Goal: Task Accomplishment & Management: Complete application form

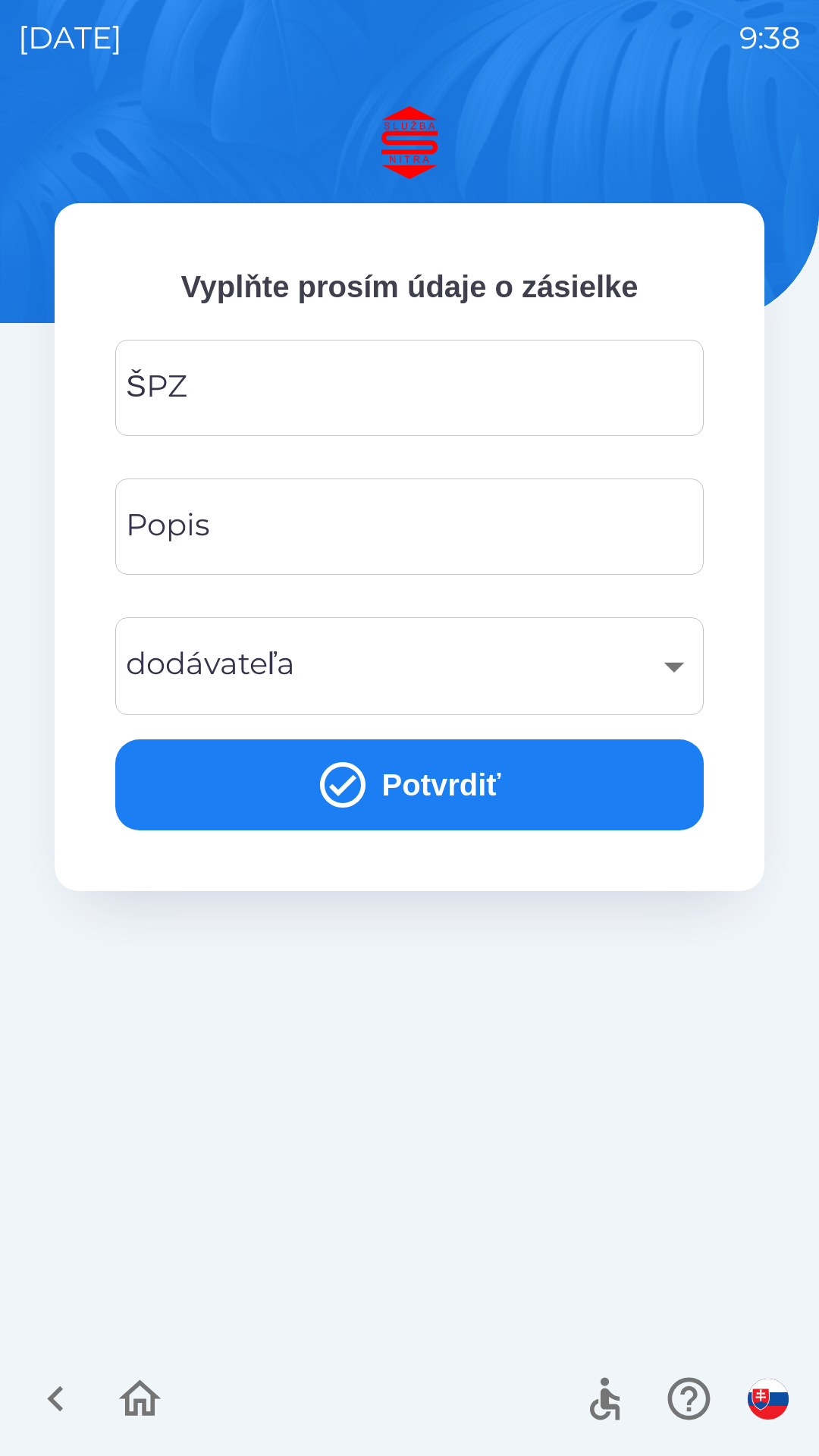
click at [263, 379] on input "ŠPZ" at bounding box center [409, 388] width 552 height 60
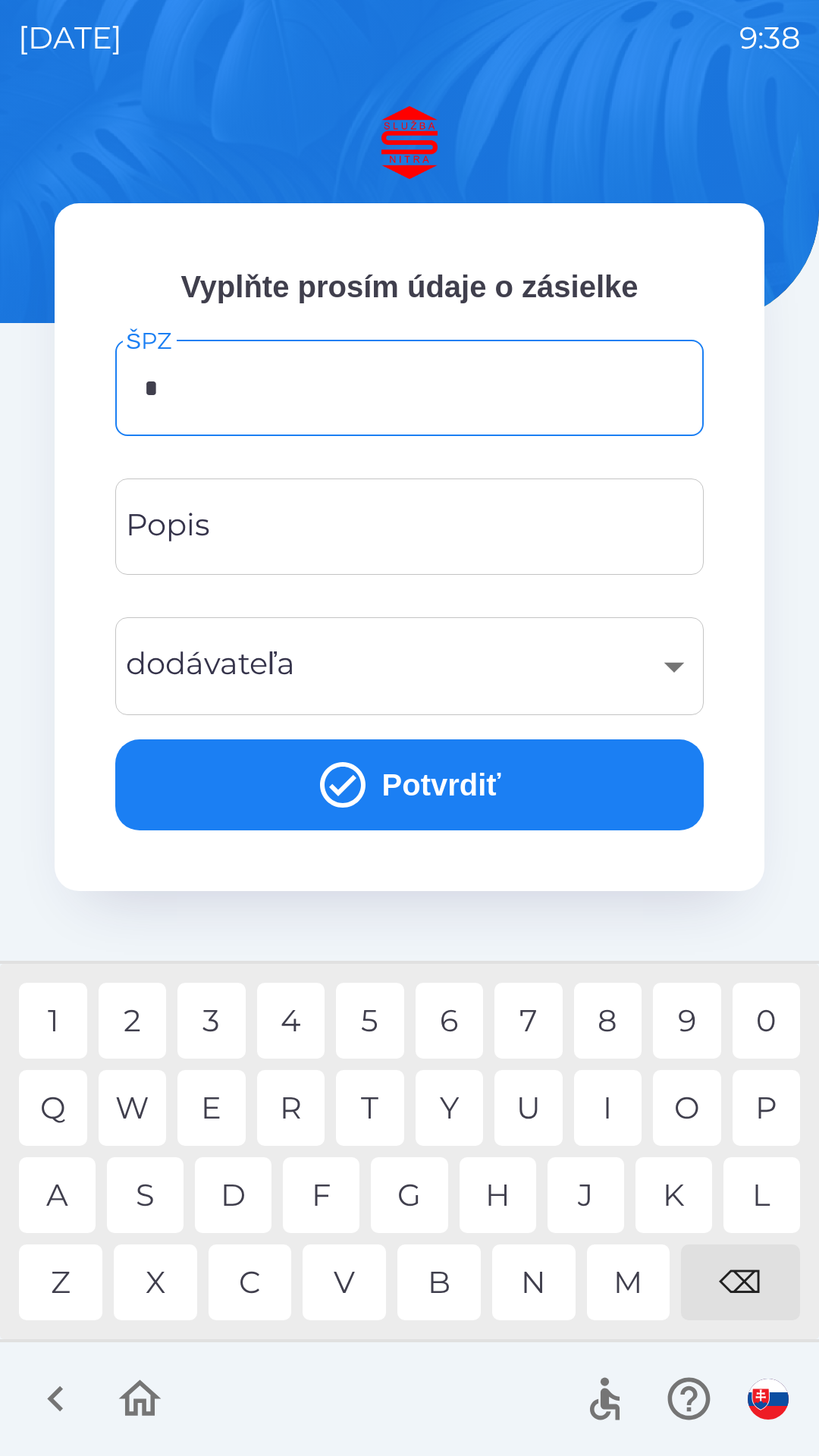
click at [612, 1019] on div "8" at bounding box center [608, 1020] width 68 height 76
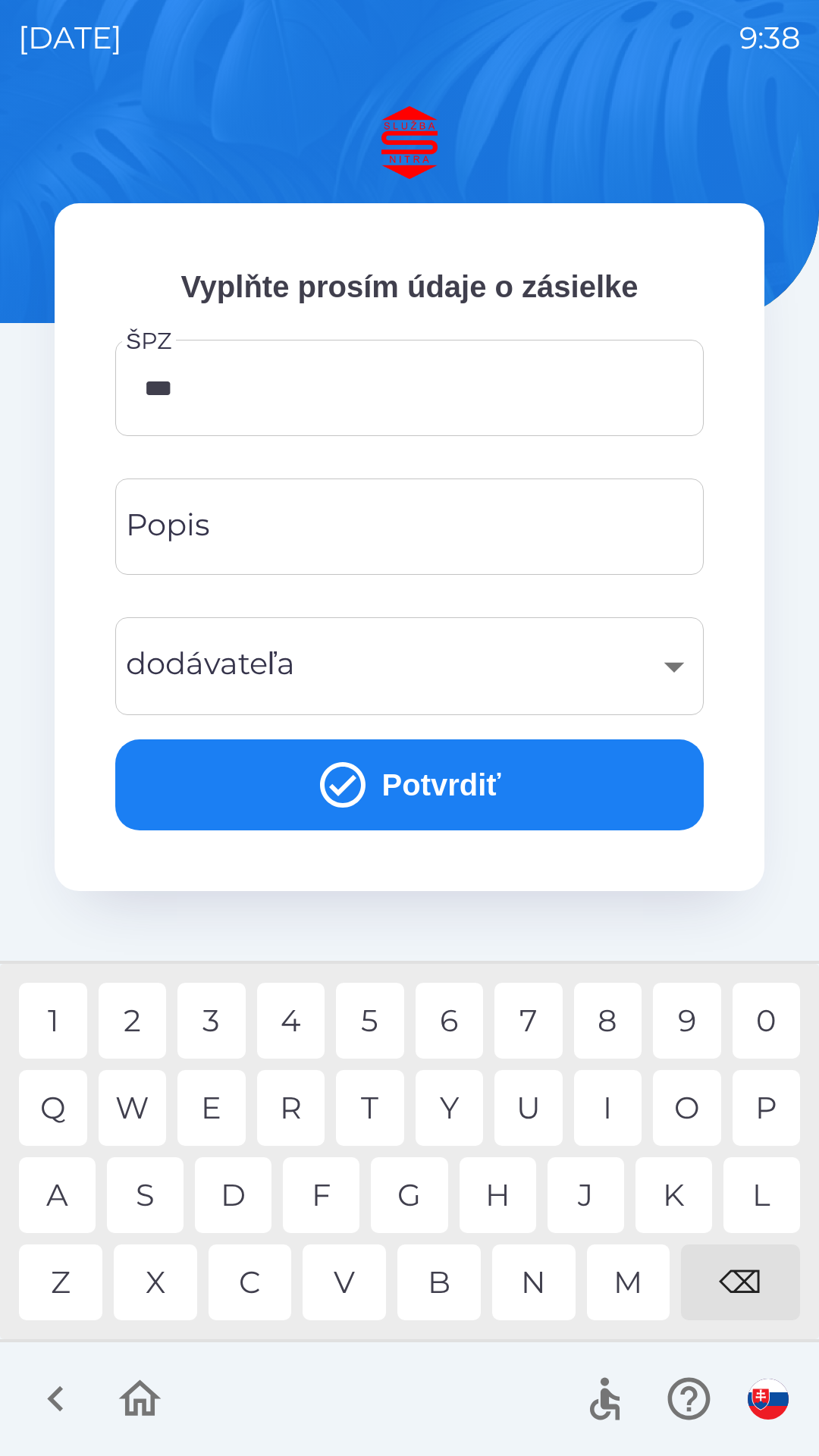
click at [778, 1019] on div "0" at bounding box center [766, 1020] width 68 height 76
click at [60, 1020] on div "1" at bounding box center [53, 1020] width 68 height 76
type input "*******"
click at [307, 530] on input "Popis" at bounding box center [409, 527] width 552 height 60
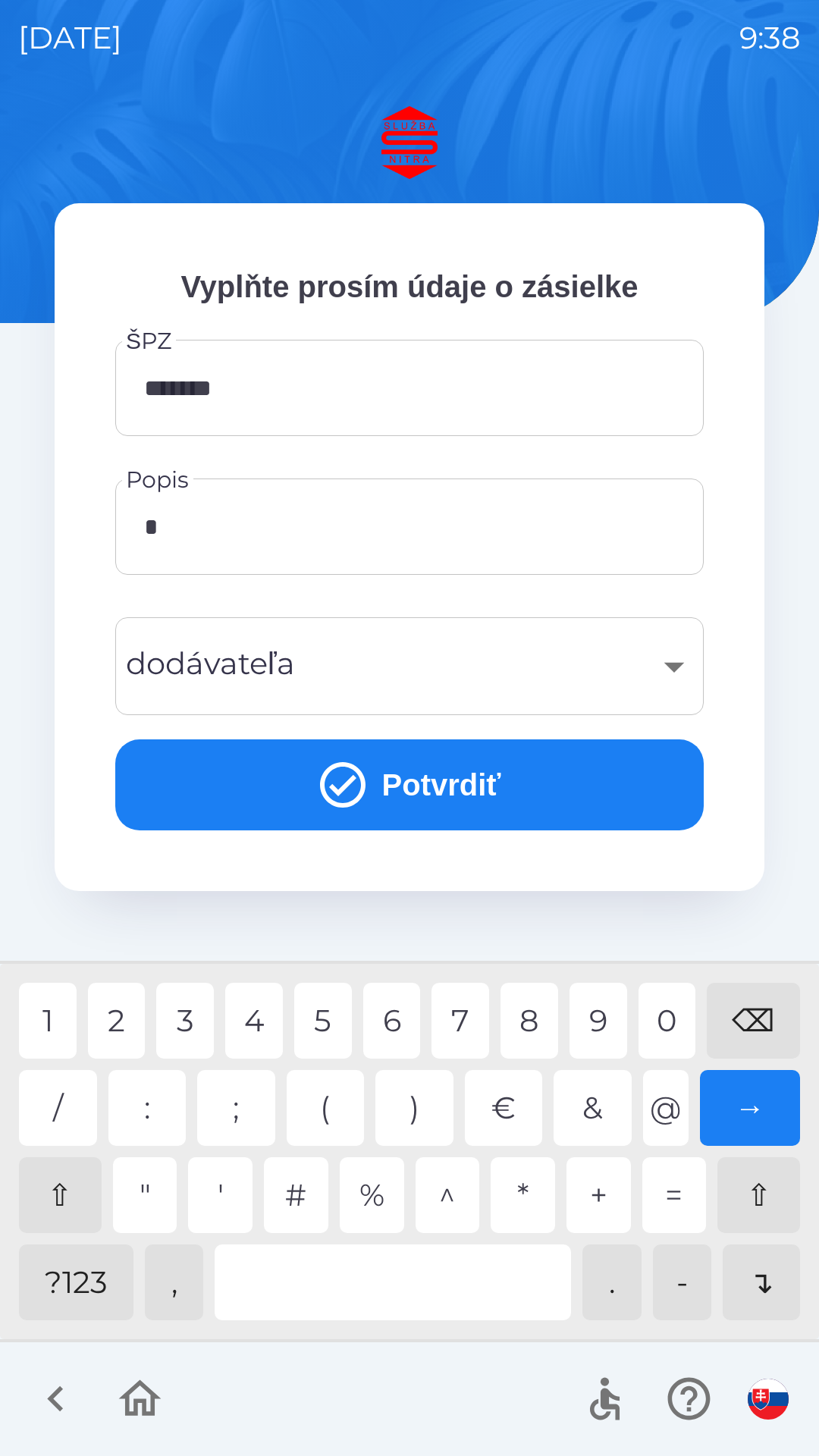
click at [329, 1016] on div "5" at bounding box center [323, 1020] width 58 height 76
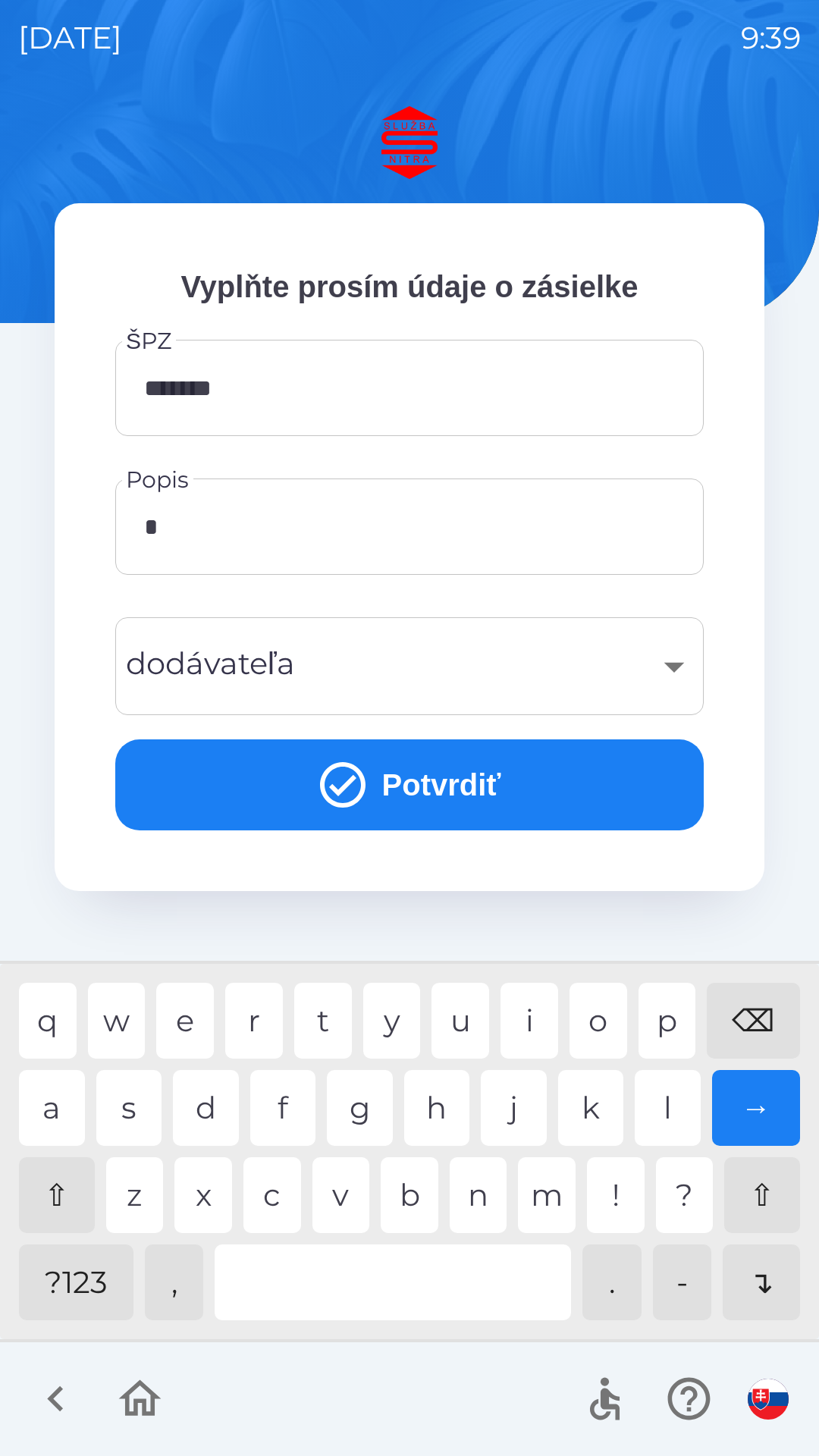
click at [89, 1291] on div "?123" at bounding box center [76, 1282] width 115 height 76
click at [674, 1023] on div "p" at bounding box center [667, 1020] width 58 height 76
click at [56, 1111] on div "a" at bounding box center [51, 1107] width 66 height 76
click at [675, 1121] on div "l" at bounding box center [667, 1107] width 66 height 76
type input "******"
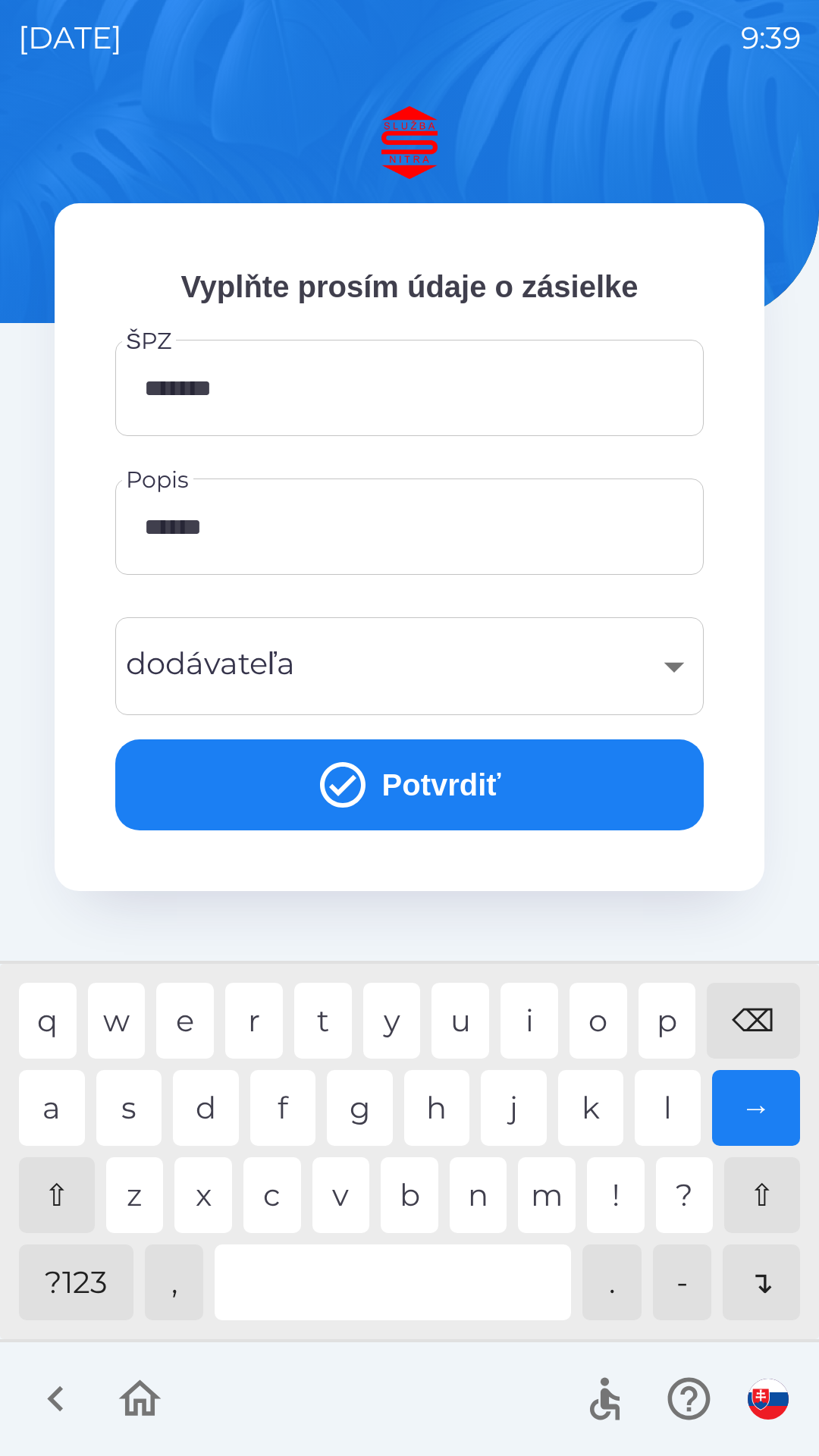
click at [337, 1021] on div "t" at bounding box center [323, 1020] width 58 height 76
click at [344, 676] on div "​" at bounding box center [409, 665] width 552 height 61
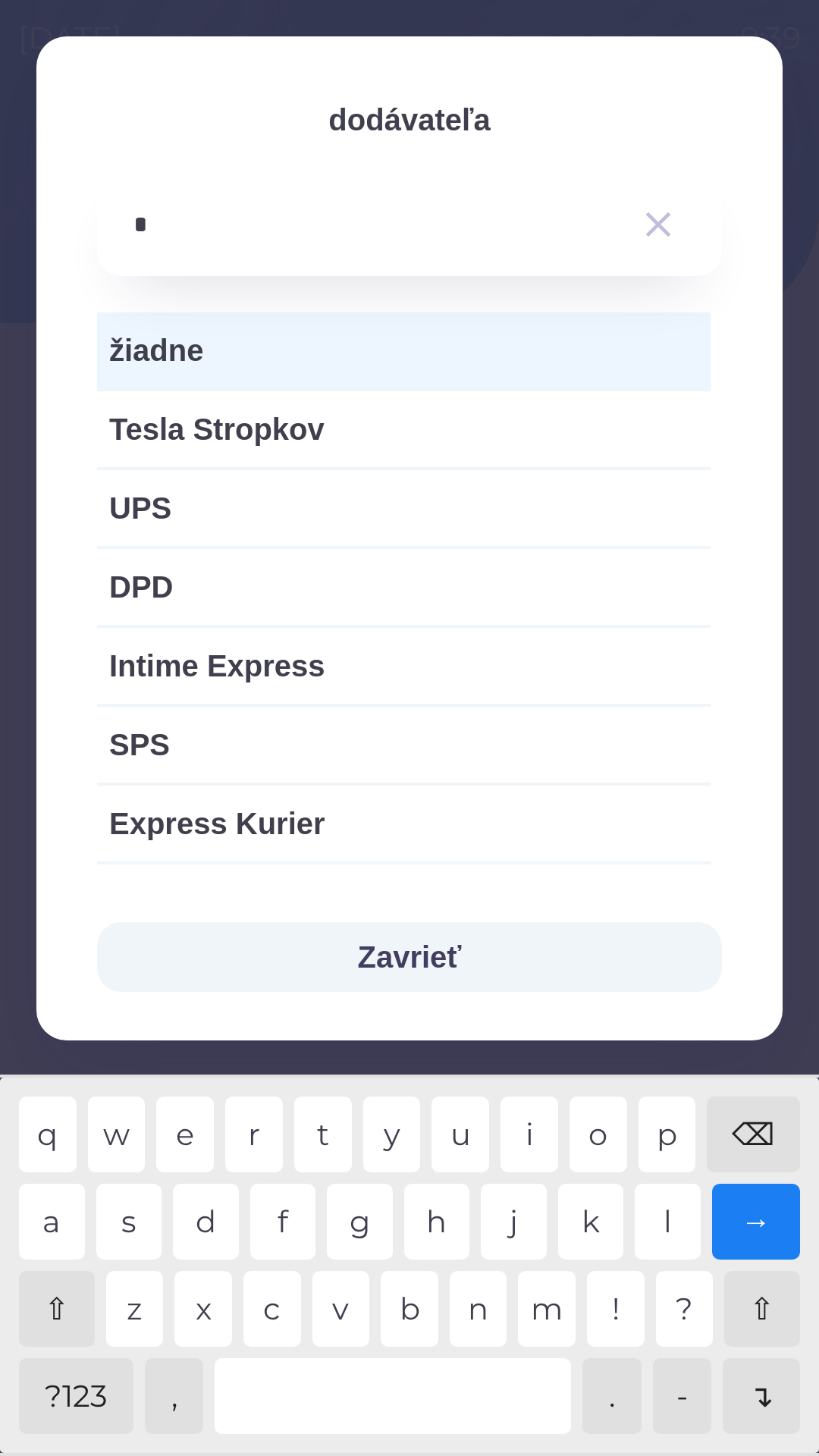
click at [669, 1136] on div "p" at bounding box center [667, 1134] width 58 height 76
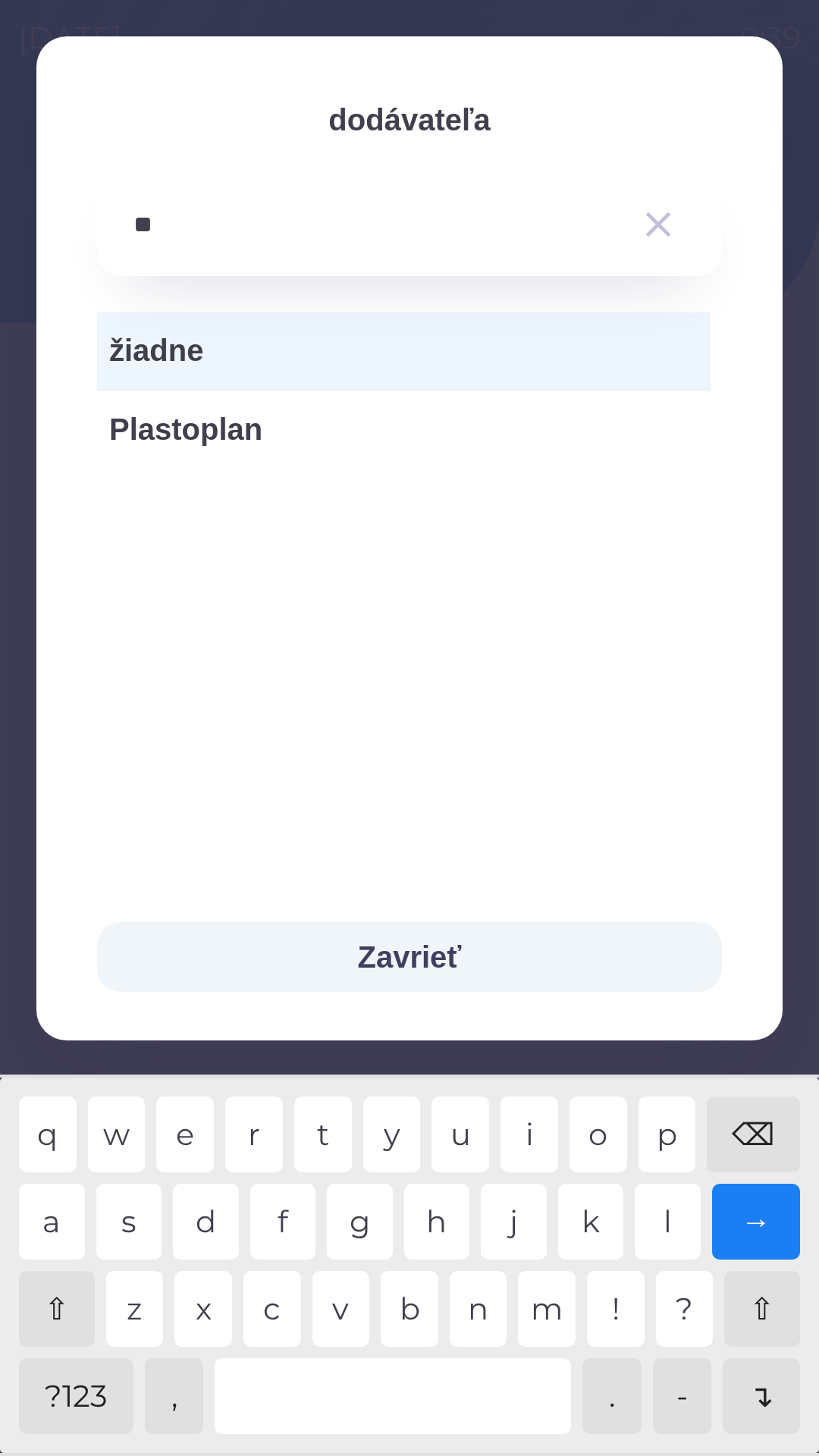
click at [665, 1214] on div "l" at bounding box center [667, 1221] width 66 height 76
click at [52, 1224] on div "a" at bounding box center [51, 1221] width 66 height 76
click at [134, 1227] on div "s" at bounding box center [129, 1221] width 66 height 76
click at [334, 1129] on div "t" at bounding box center [323, 1134] width 58 height 76
click at [534, 1135] on div "i" at bounding box center [529, 1134] width 58 height 76
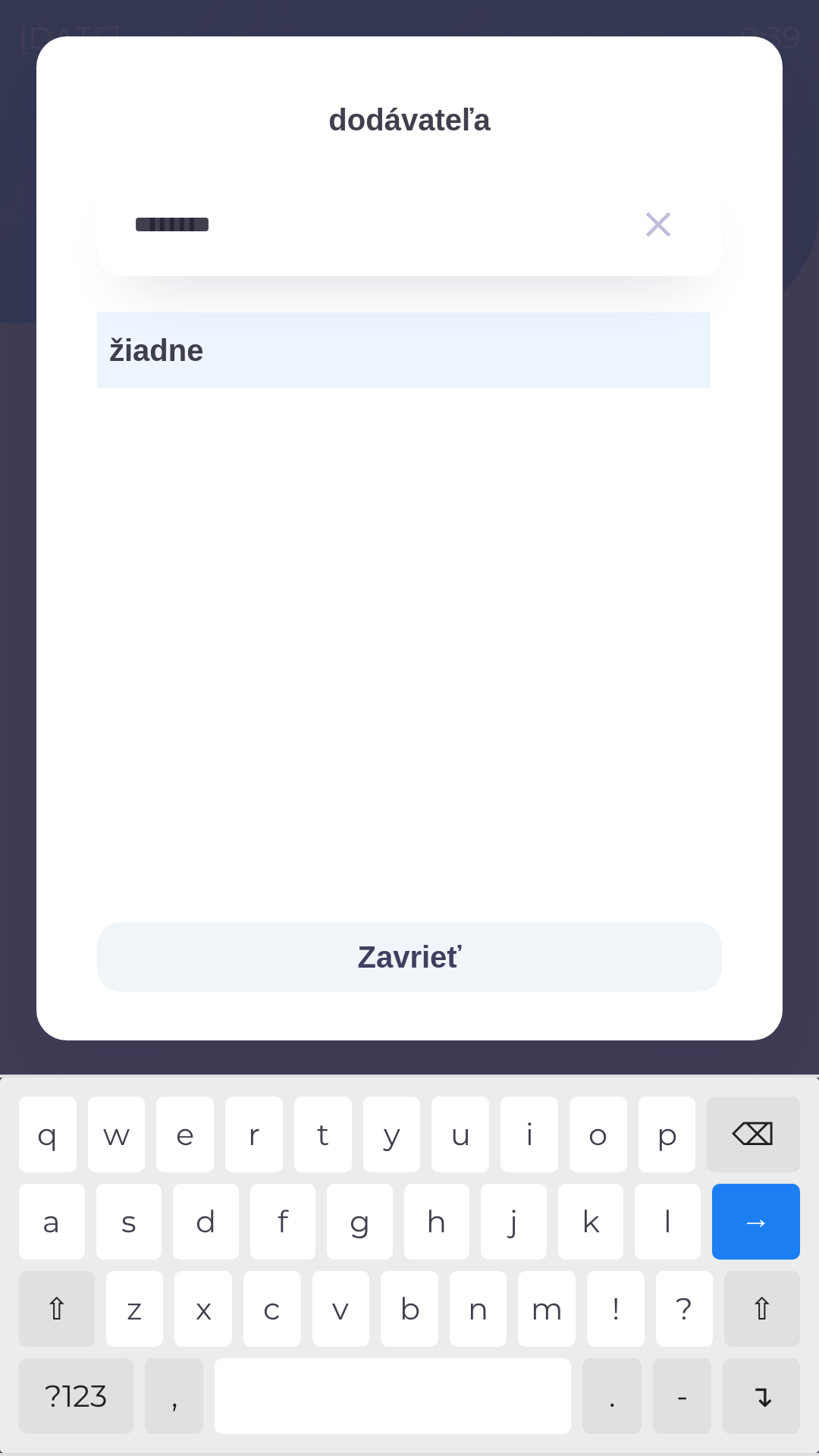
click at [600, 1221] on div "k" at bounding box center [590, 1221] width 66 height 76
click at [615, 1137] on div "o" at bounding box center [598, 1134] width 58 height 76
type input "**********"
click at [417, 963] on button "Zavrieť" at bounding box center [409, 957] width 625 height 70
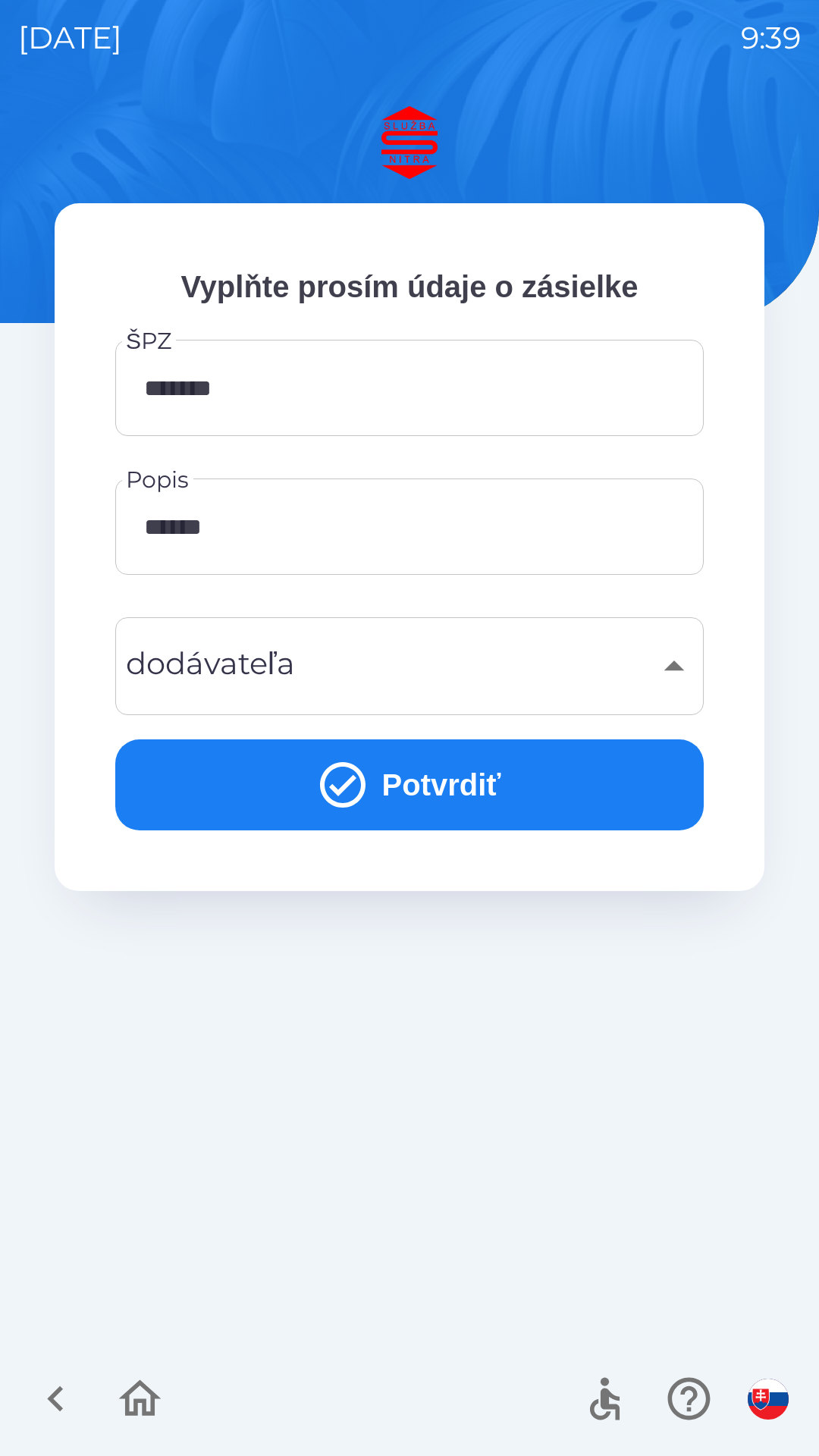
click at [490, 788] on button "Potvrdiť" at bounding box center [409, 785] width 588 height 91
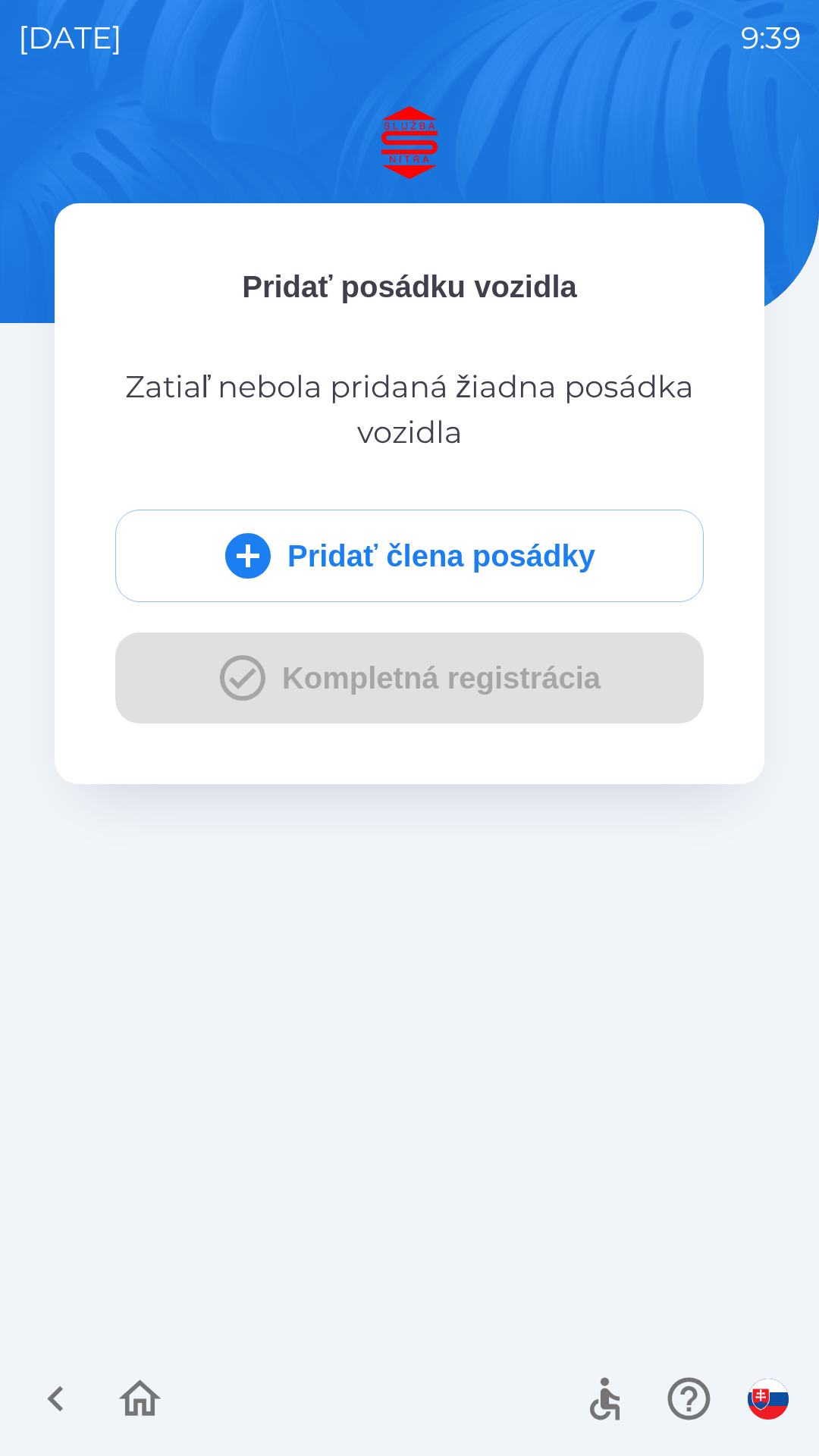
click at [399, 682] on div "Pridať člena posádky Kompletná registrácia" at bounding box center [409, 616] width 588 height 214
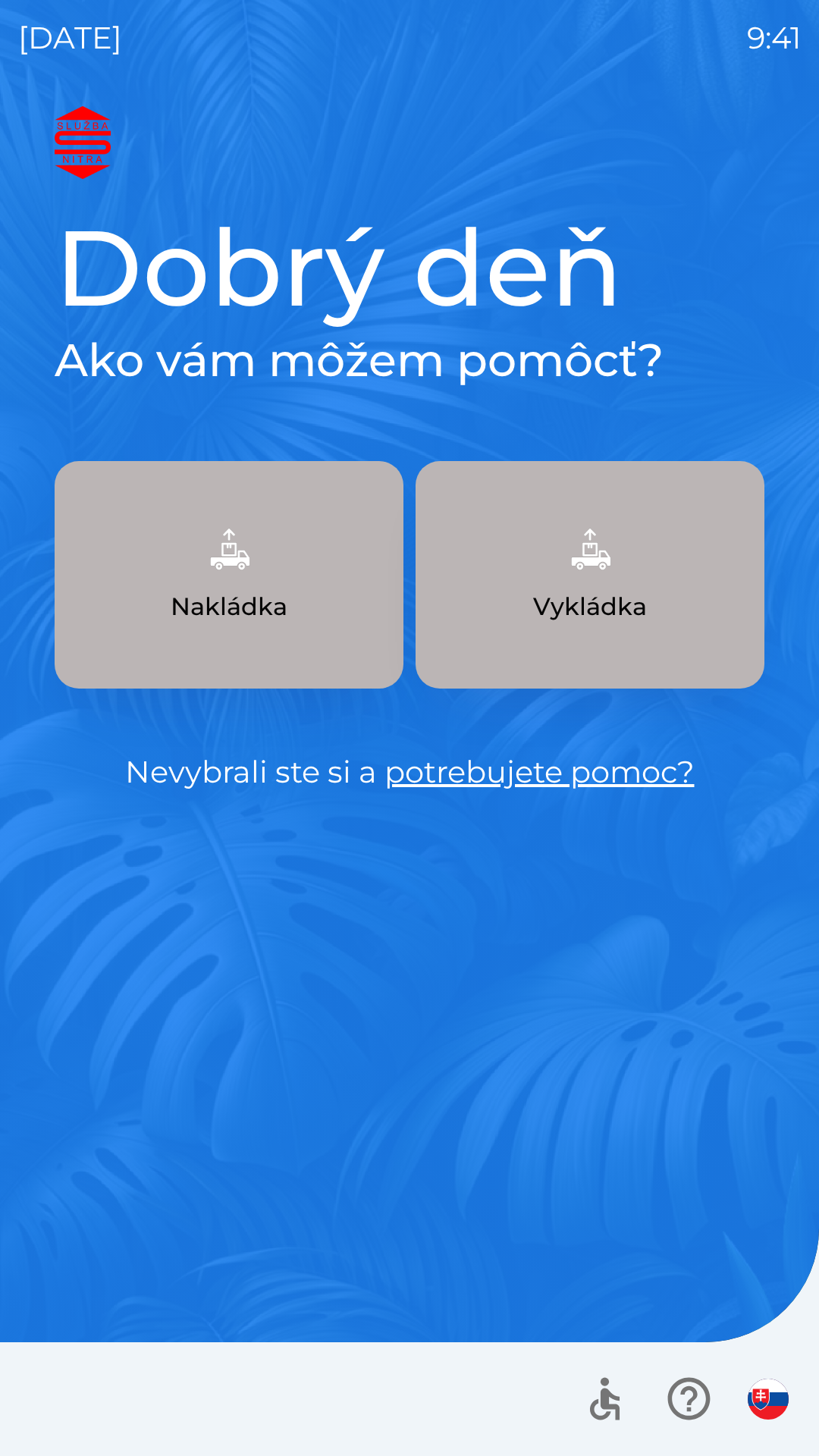
click at [598, 565] on img "button" at bounding box center [590, 549] width 67 height 67
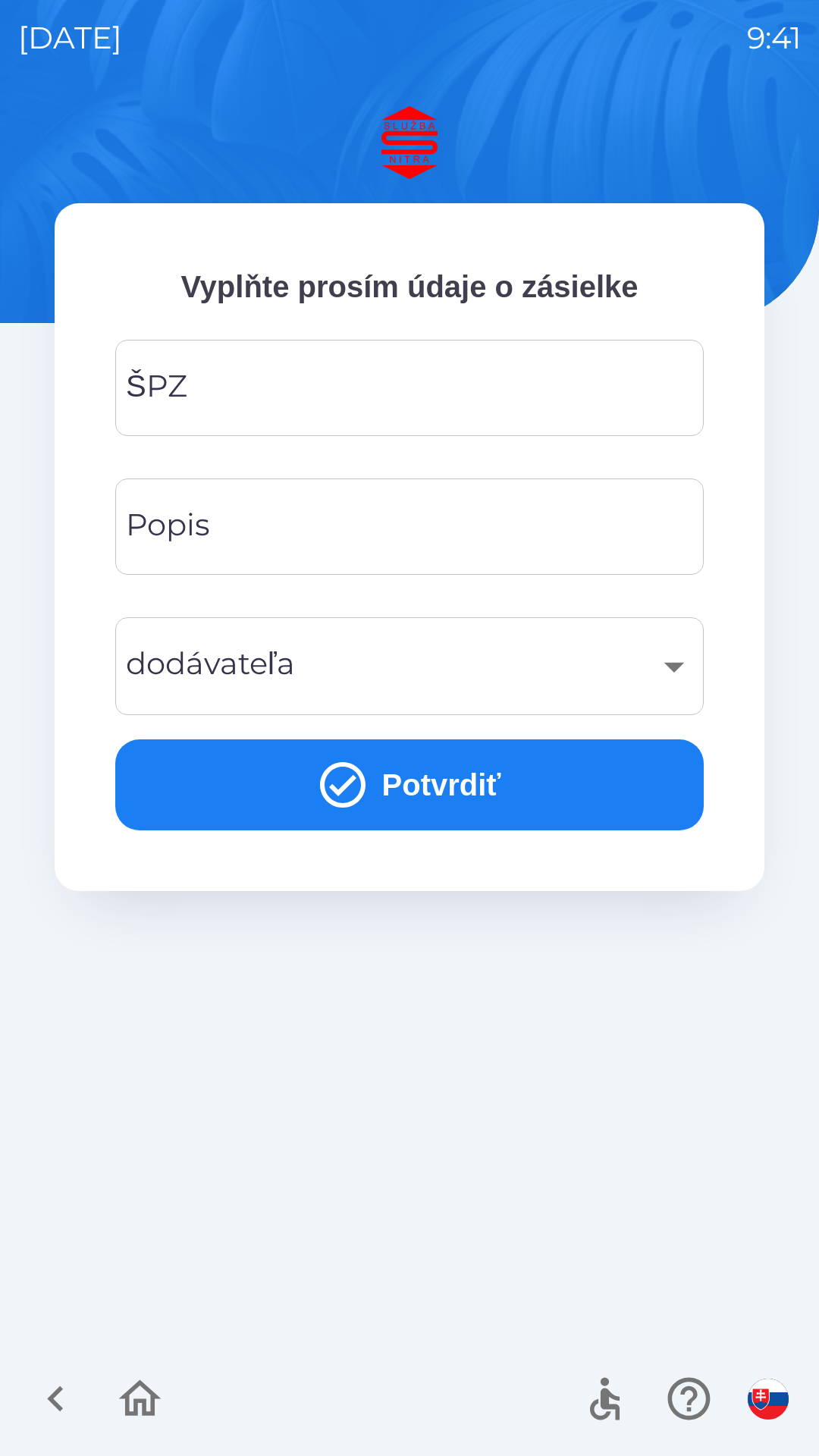
click at [300, 386] on input "ŠPZ" at bounding box center [409, 388] width 552 height 60
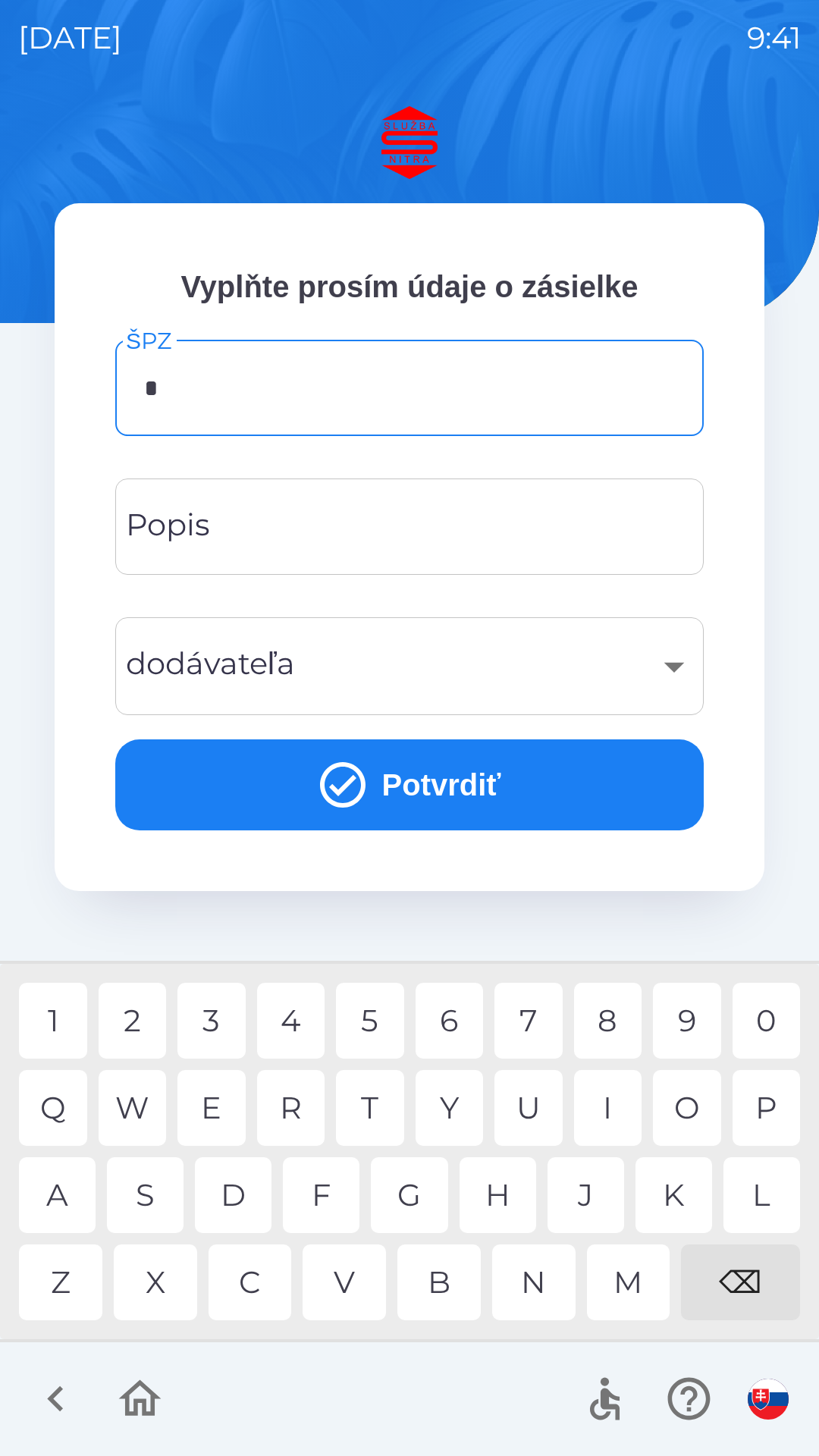
click at [66, 1194] on div "A" at bounding box center [57, 1194] width 76 height 76
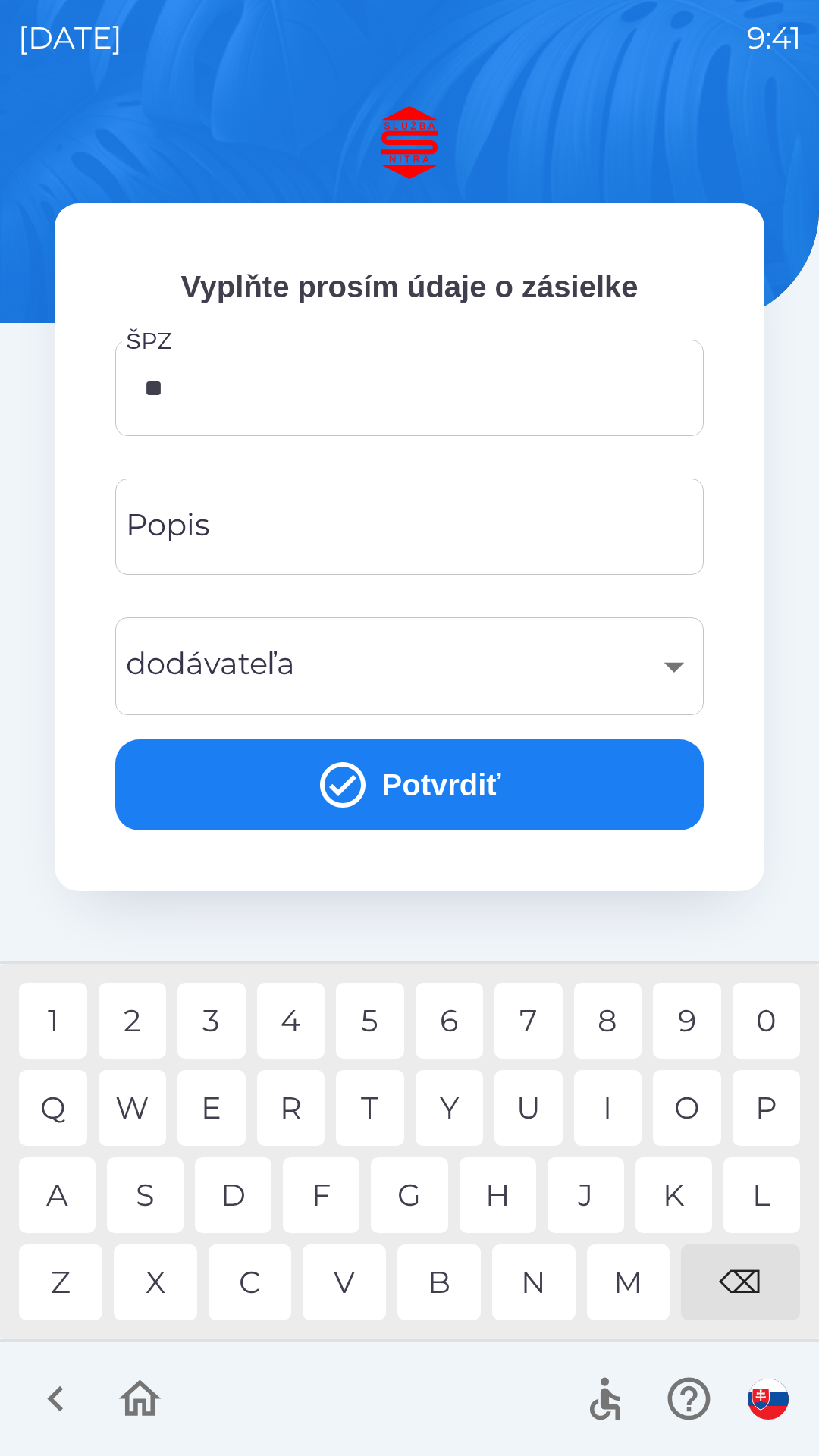
click at [66, 1200] on div "A" at bounding box center [57, 1194] width 76 height 76
click at [531, 1018] on div "7" at bounding box center [529, 1020] width 68 height 76
click at [355, 1271] on div "V" at bounding box center [344, 1282] width 84 height 76
type input "*******"
click at [474, 780] on button "Potvrdiť" at bounding box center [409, 785] width 588 height 91
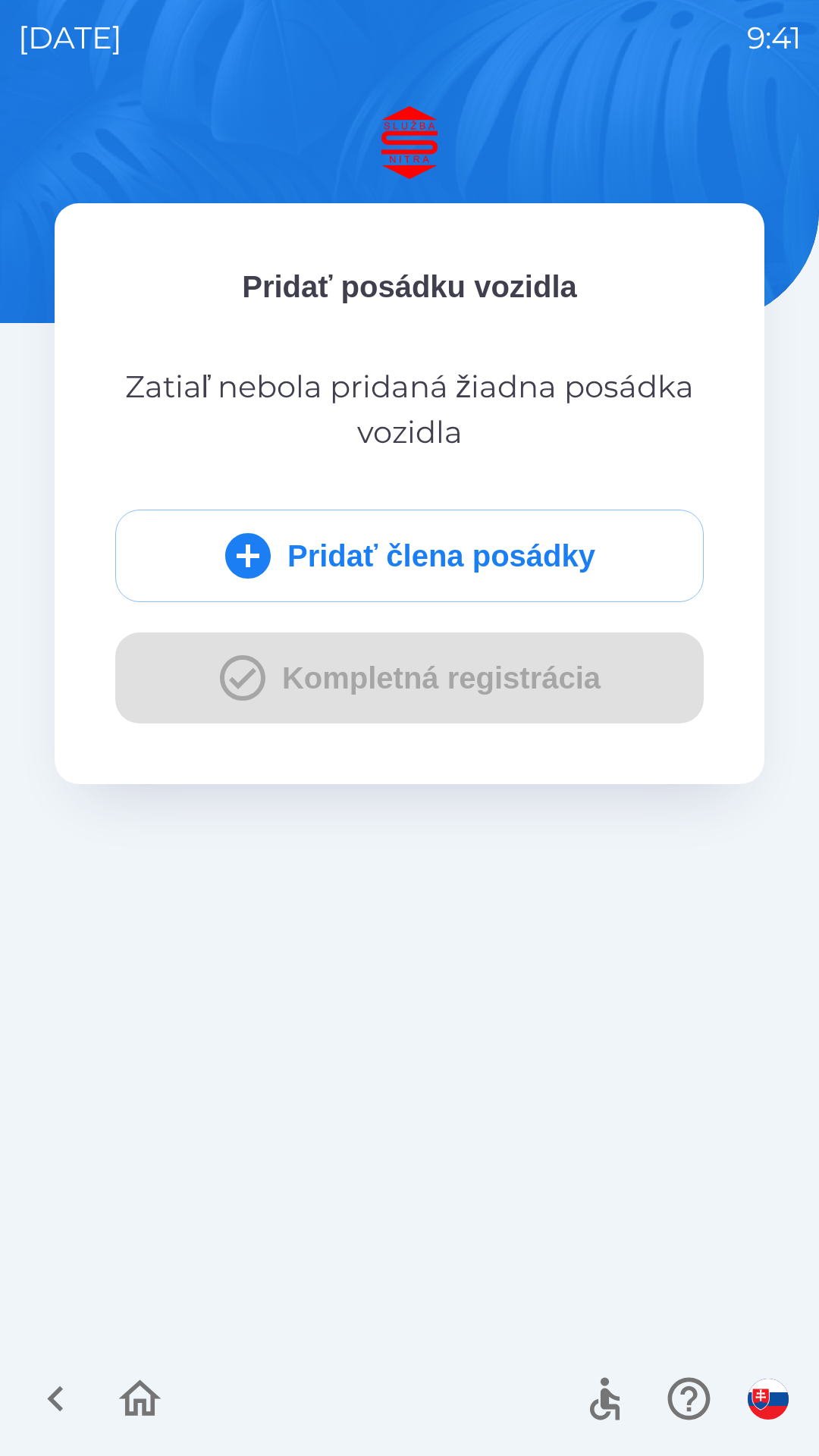
click at [432, 674] on div "Pridať člena posádky Kompletná registrácia" at bounding box center [409, 616] width 588 height 214
click at [416, 643] on div "Pridať člena posádky Kompletná registrácia" at bounding box center [409, 616] width 588 height 214
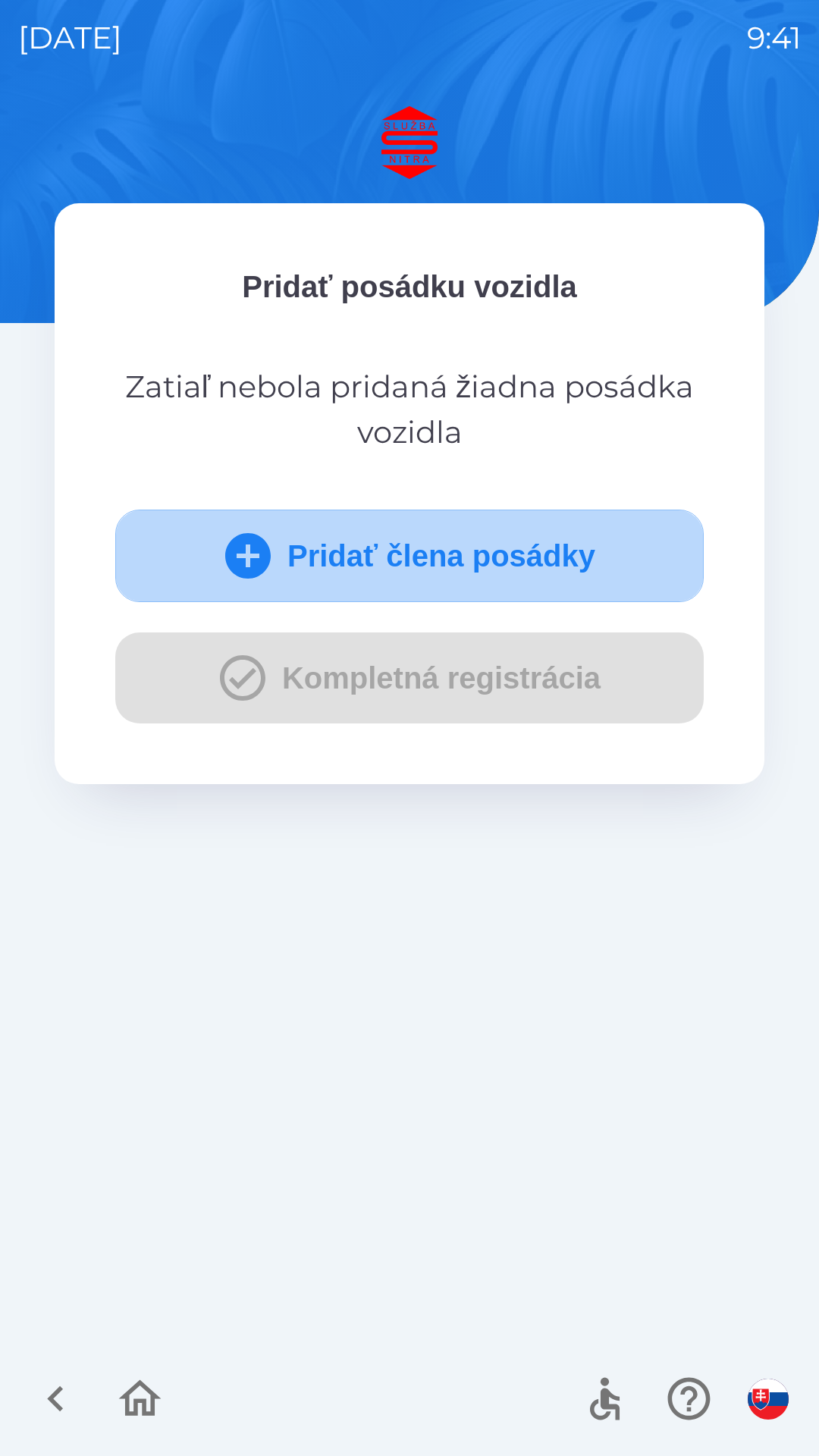
click at [445, 555] on button "Pridať člena posádky" at bounding box center [409, 556] width 588 height 93
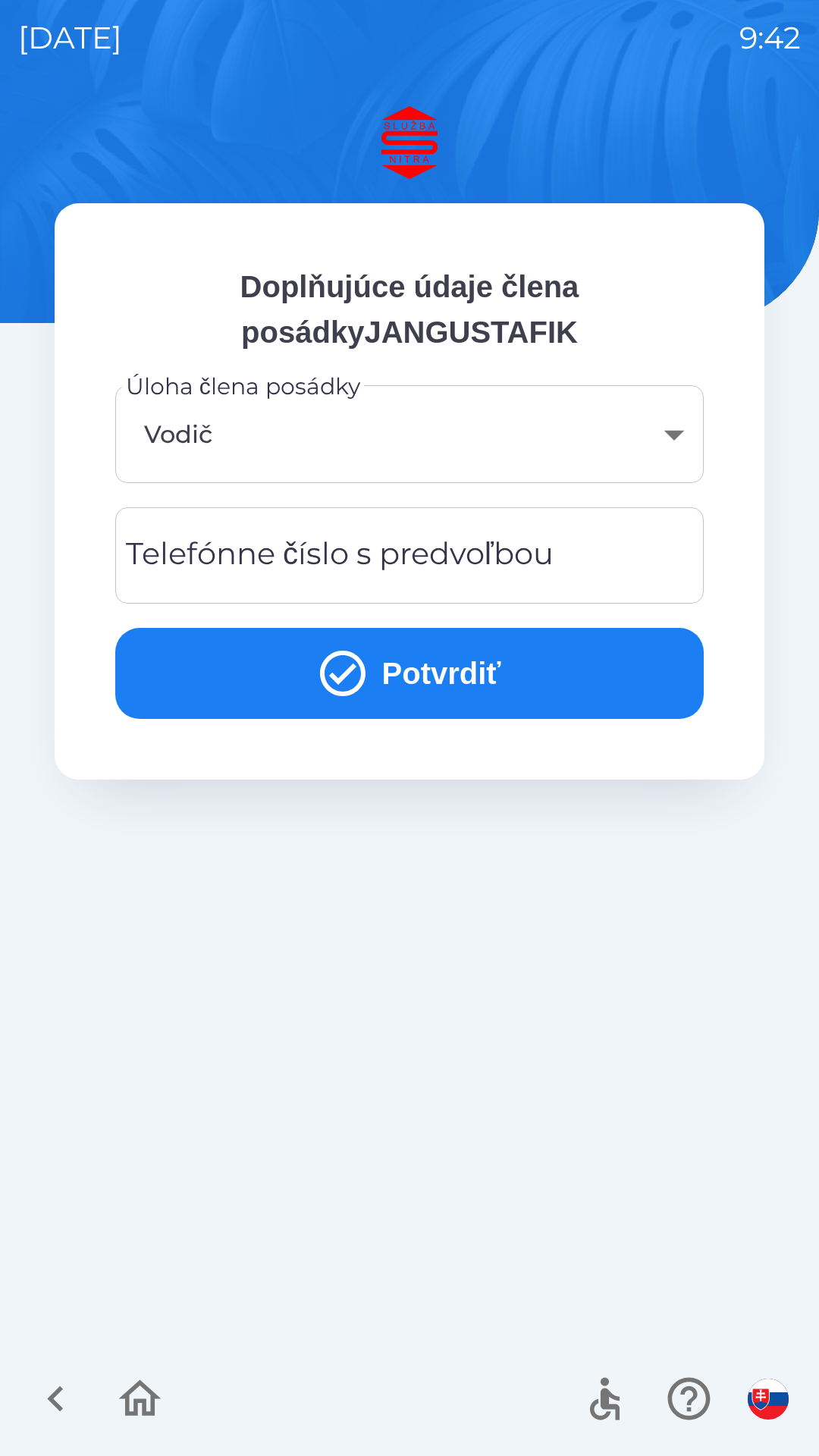
click at [259, 552] on div "Telefónne číslo s predvoľbou Telefónne číslo s predvoľbou" at bounding box center [409, 556] width 588 height 96
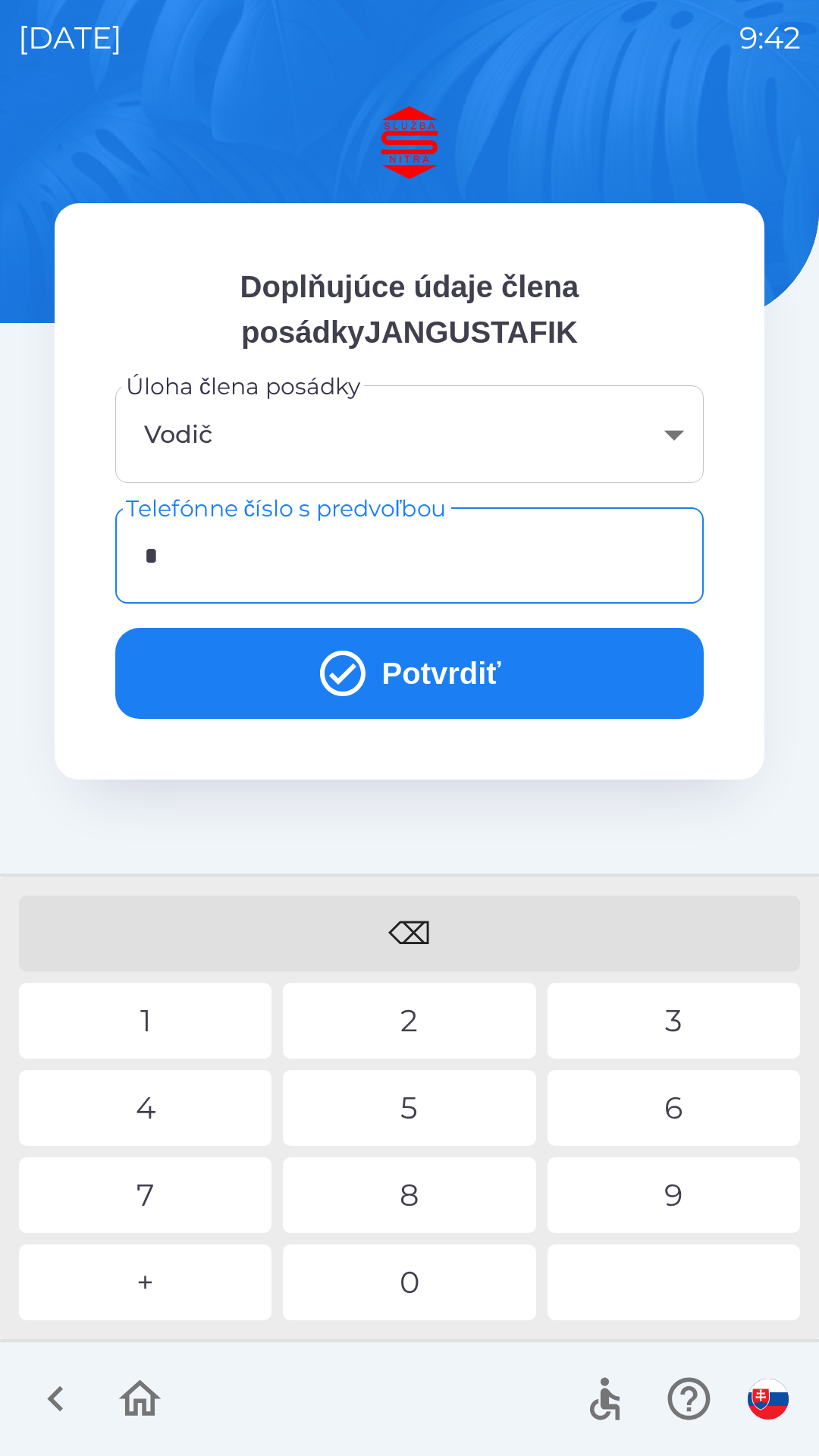
click at [168, 1276] on div "+" at bounding box center [145, 1282] width 252 height 76
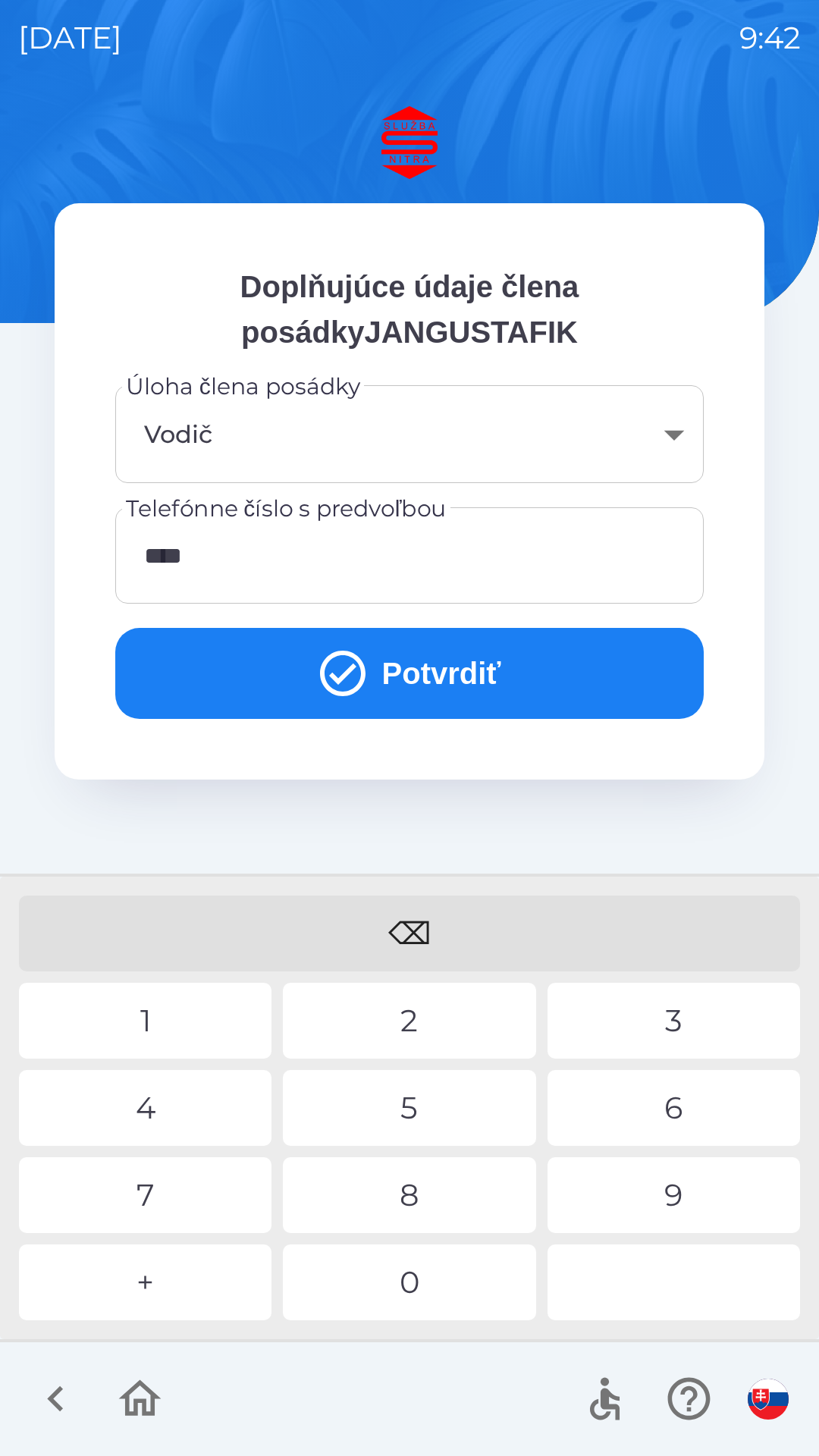
click at [150, 1021] on div "1" at bounding box center [145, 1020] width 252 height 76
click at [424, 1272] on div "0" at bounding box center [409, 1282] width 252 height 76
click at [422, 1103] on div "5" at bounding box center [409, 1107] width 252 height 76
click at [417, 920] on div "⌫" at bounding box center [409, 933] width 781 height 76
click at [412, 1007] on div "2" at bounding box center [409, 1020] width 252 height 76
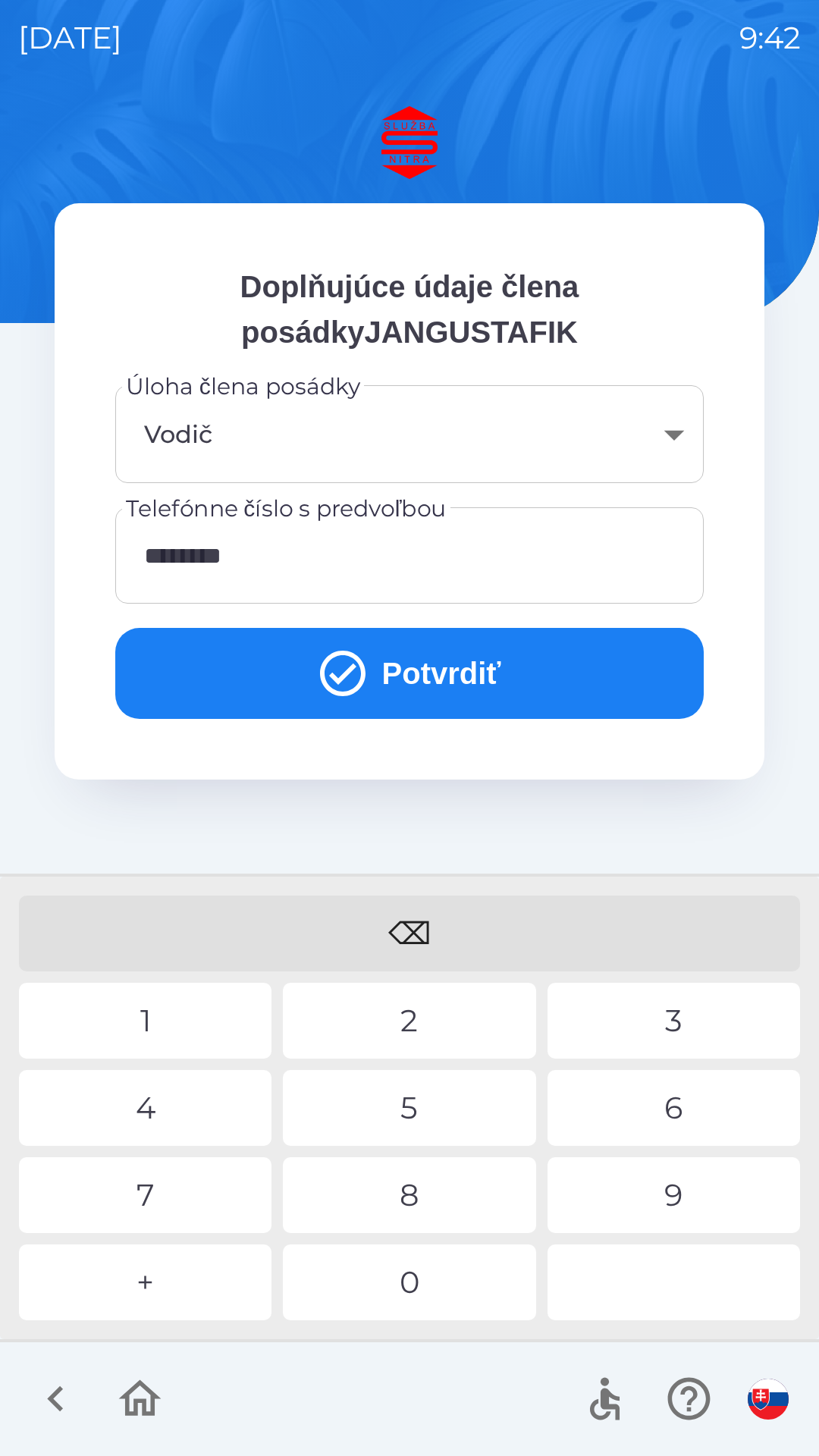
click at [422, 1109] on div "5" at bounding box center [409, 1107] width 252 height 76
click at [421, 1026] on div "2" at bounding box center [409, 1020] width 252 height 76
click at [429, 1117] on div "5" at bounding box center [409, 1107] width 252 height 76
type input "**********"
click at [461, 673] on button "Potvrdiť" at bounding box center [409, 674] width 588 height 91
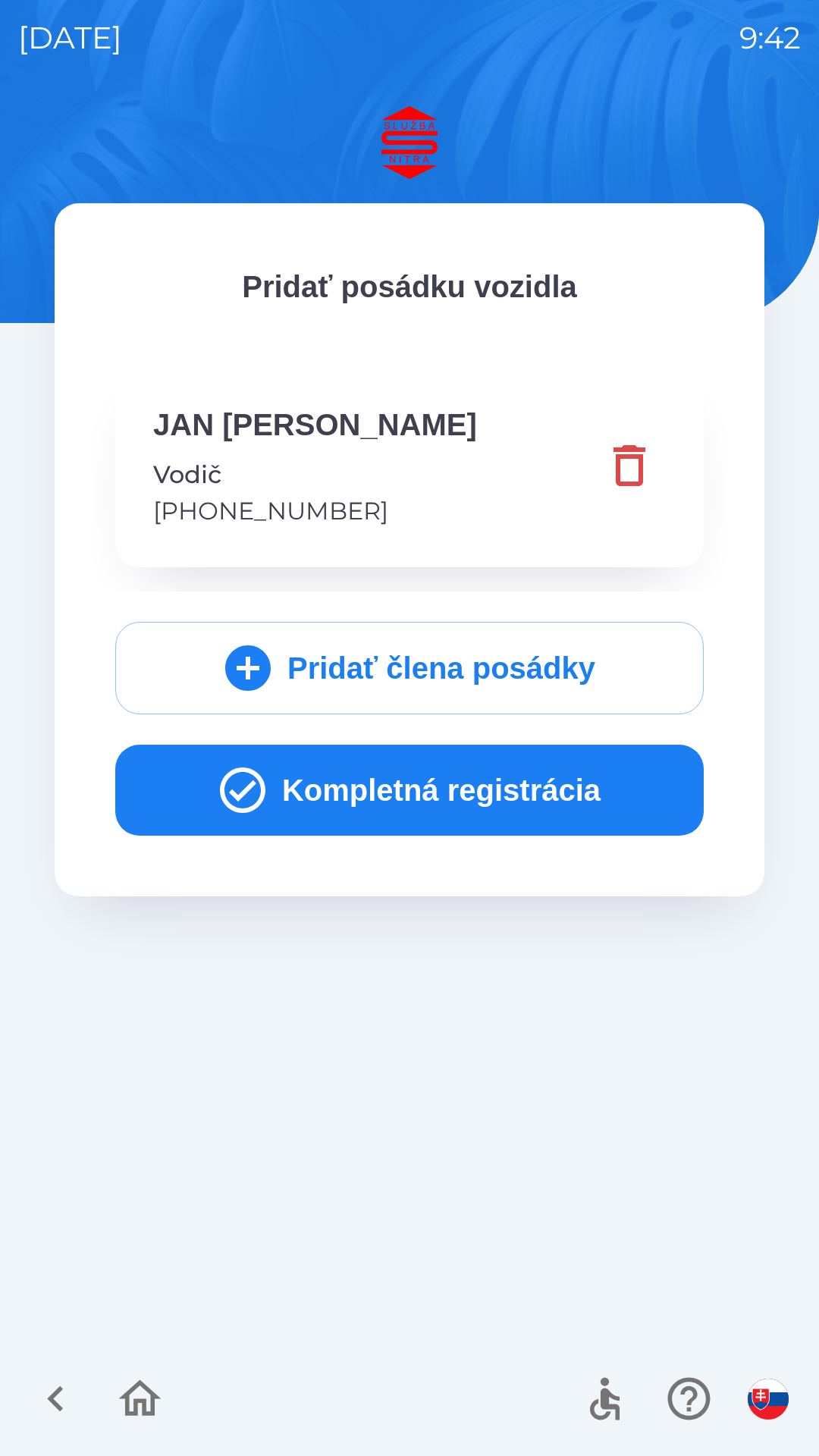
click at [476, 779] on button "Kompletná registrácia" at bounding box center [409, 790] width 588 height 91
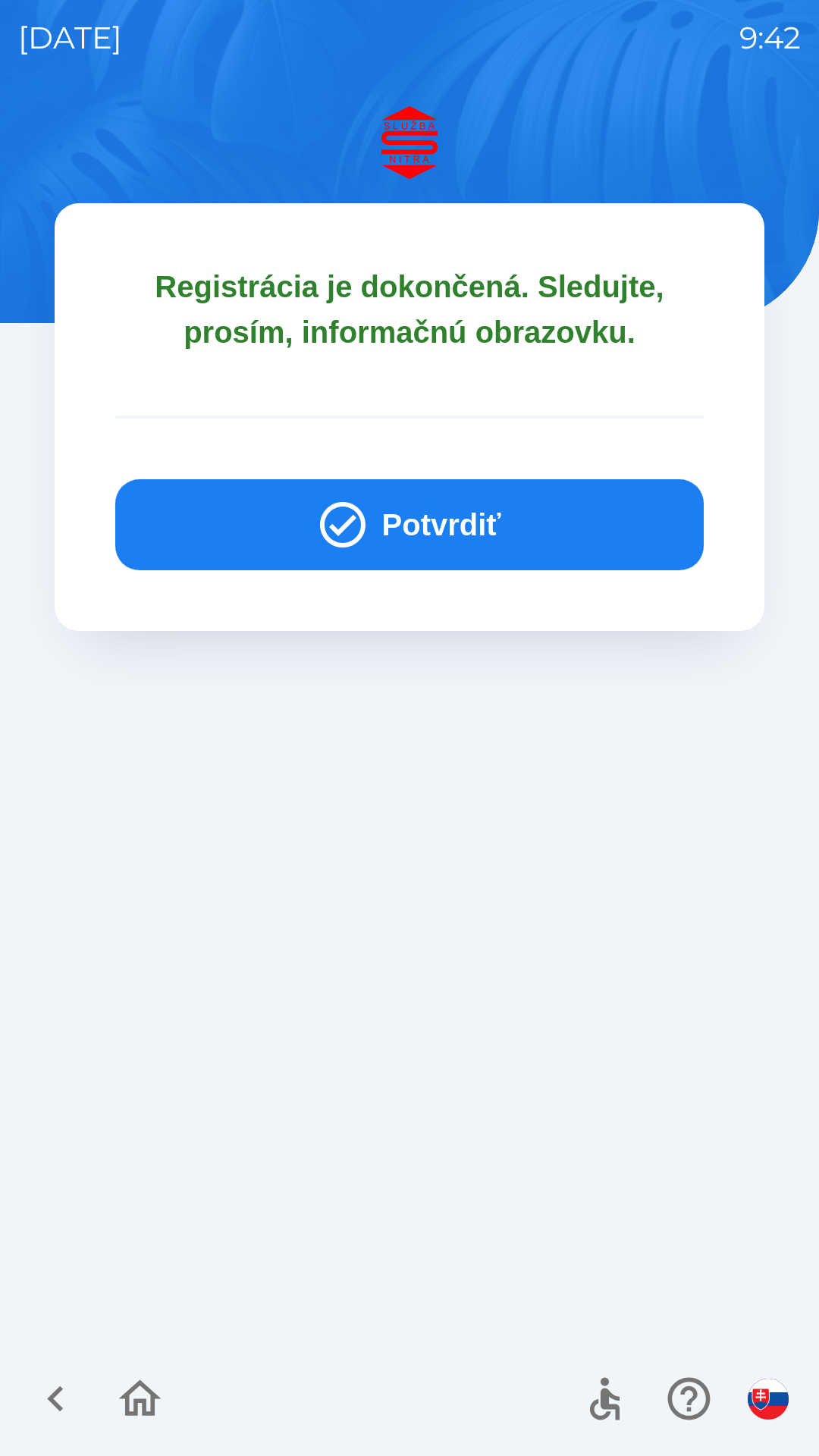
click at [421, 512] on button "Potvrdiť" at bounding box center [409, 525] width 588 height 91
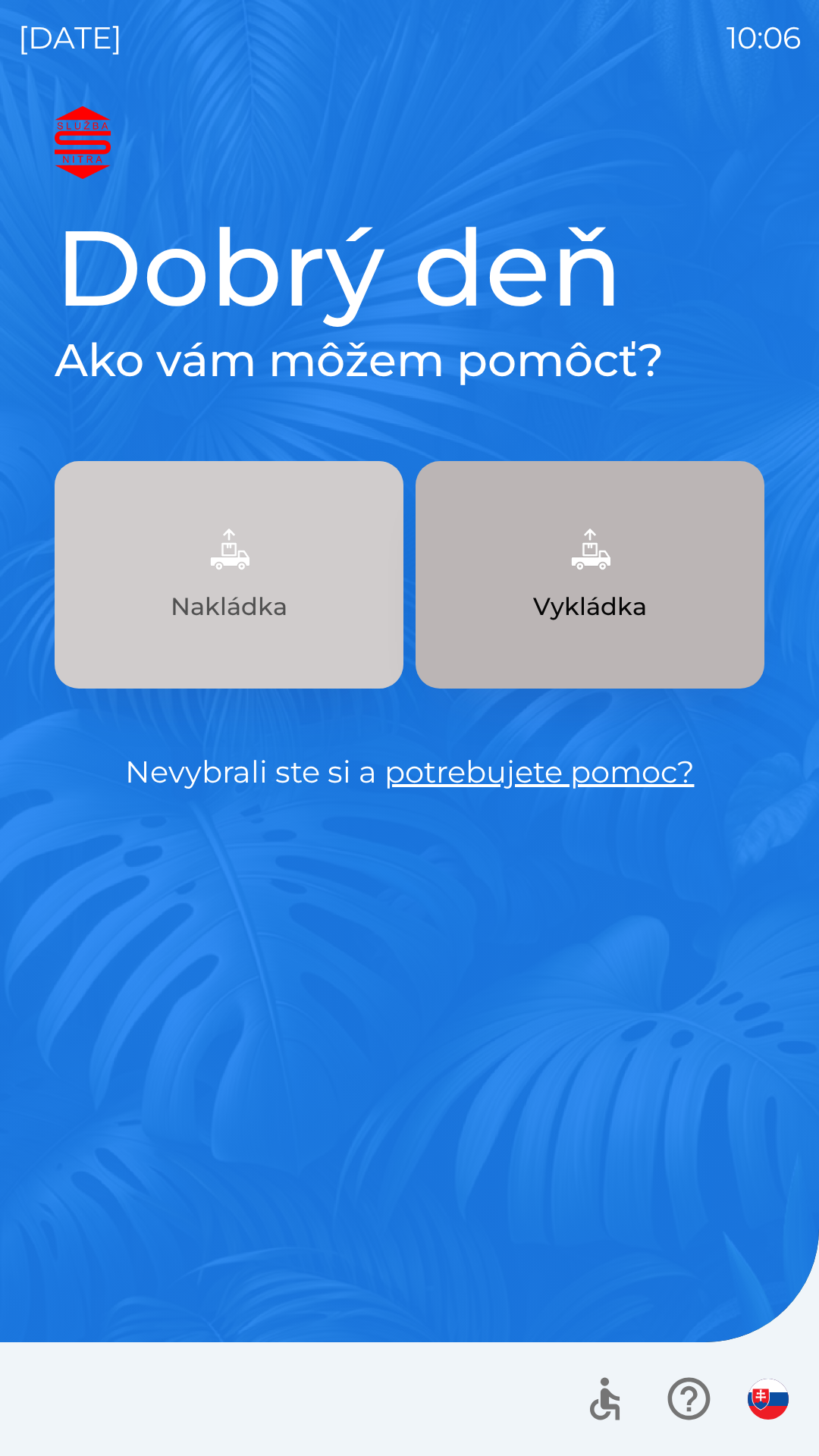
click at [229, 595] on p "Nakládka" at bounding box center [229, 606] width 117 height 37
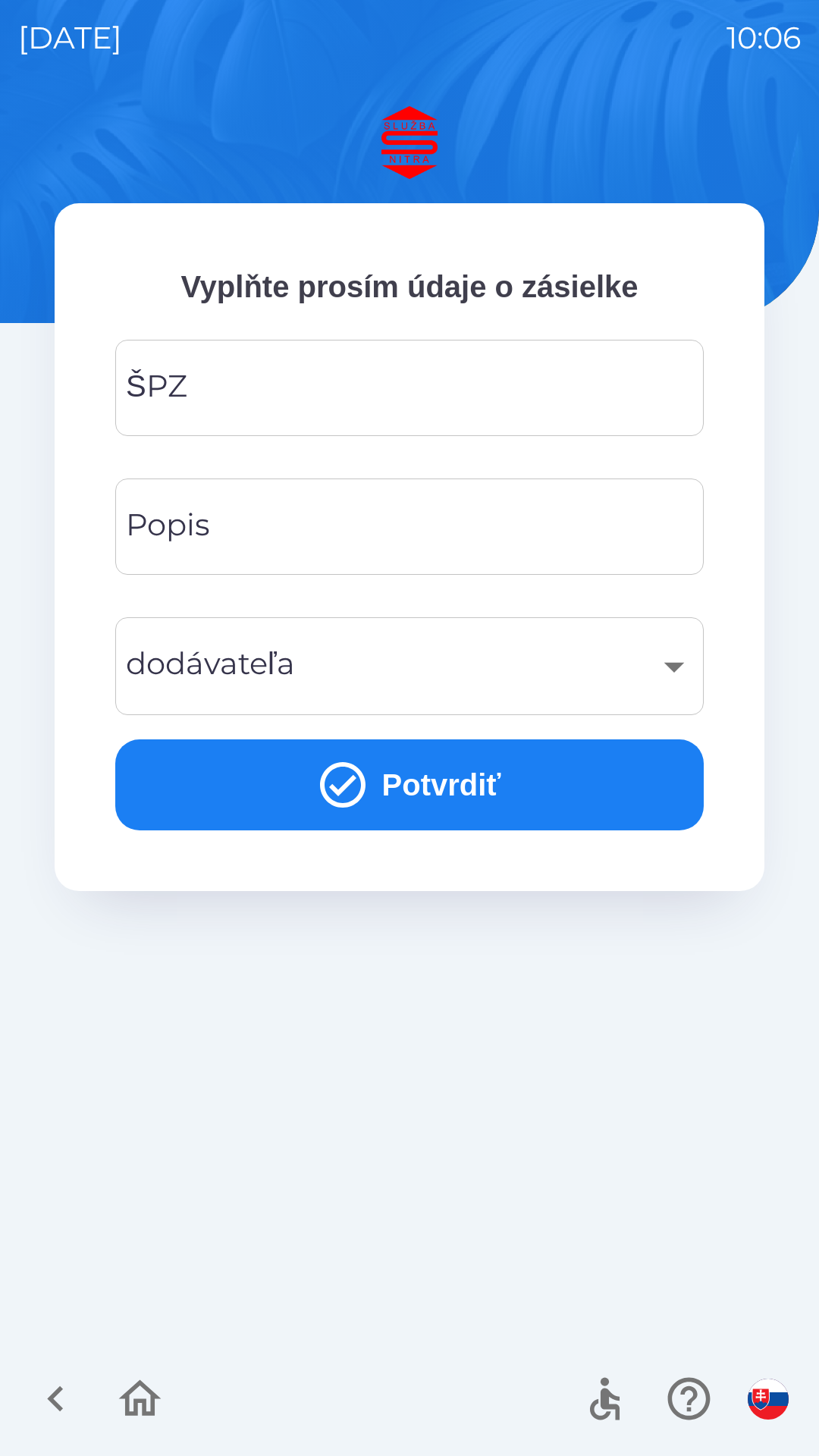
click at [348, 404] on input "ŠPZ" at bounding box center [409, 388] width 552 height 60
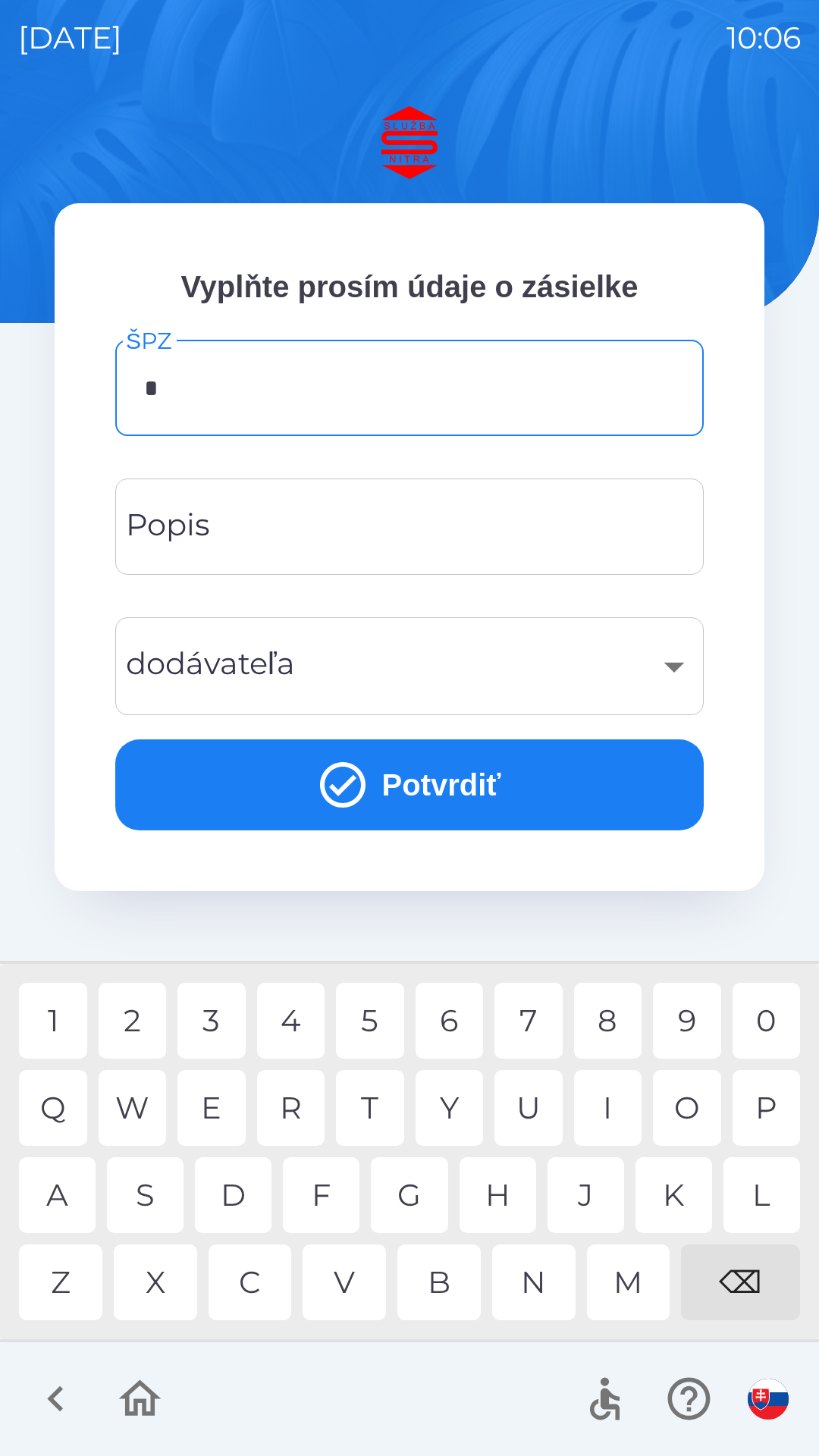
click at [148, 1204] on div "S" at bounding box center [145, 1194] width 76 height 76
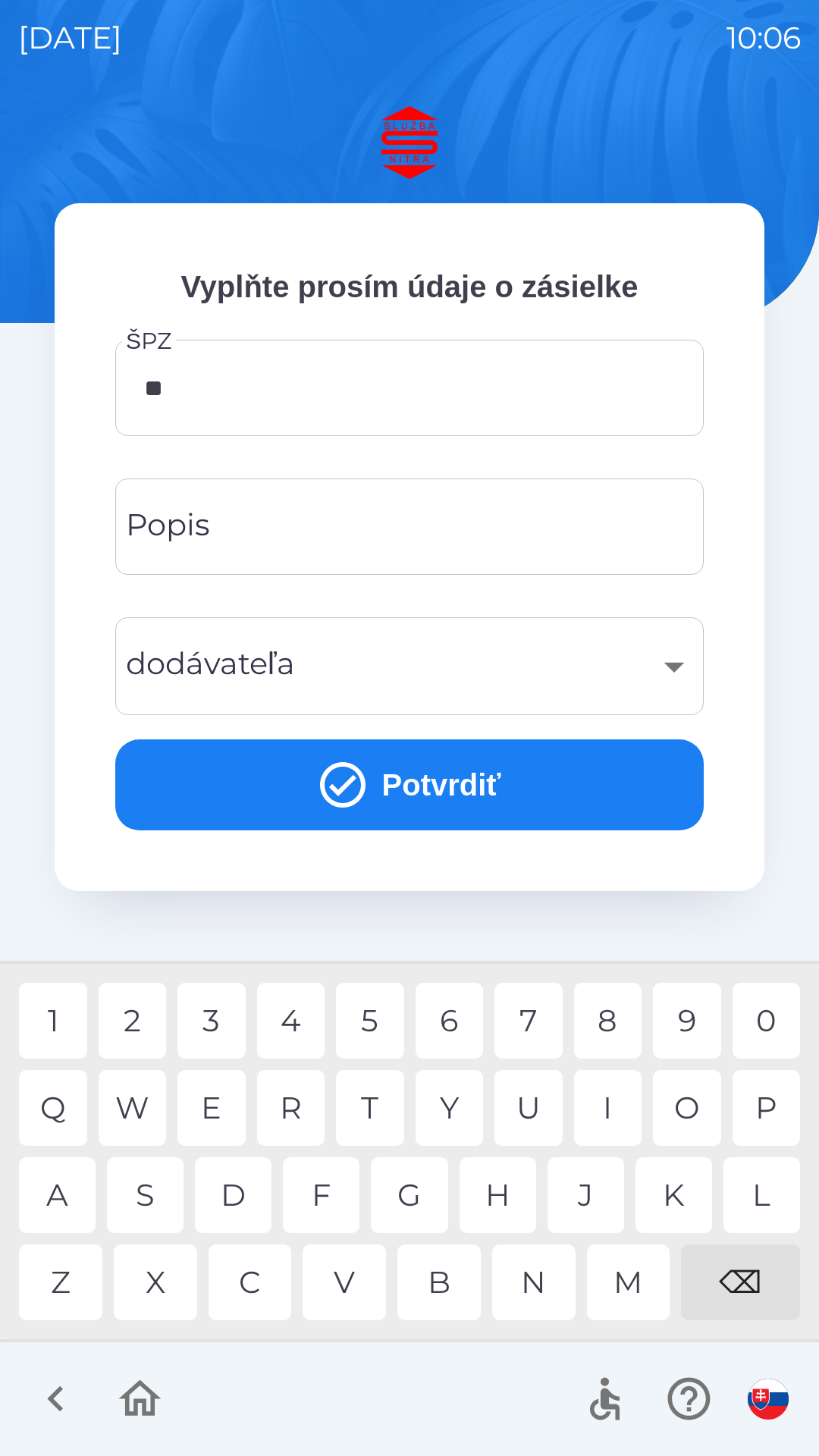
click at [65, 1212] on div "A" at bounding box center [57, 1194] width 76 height 76
click at [377, 1031] on div "5" at bounding box center [370, 1020] width 68 height 76
click at [259, 1289] on div "C" at bounding box center [250, 1282] width 84 height 76
type input "*******"
click at [389, 696] on div "​" at bounding box center [409, 665] width 552 height 61
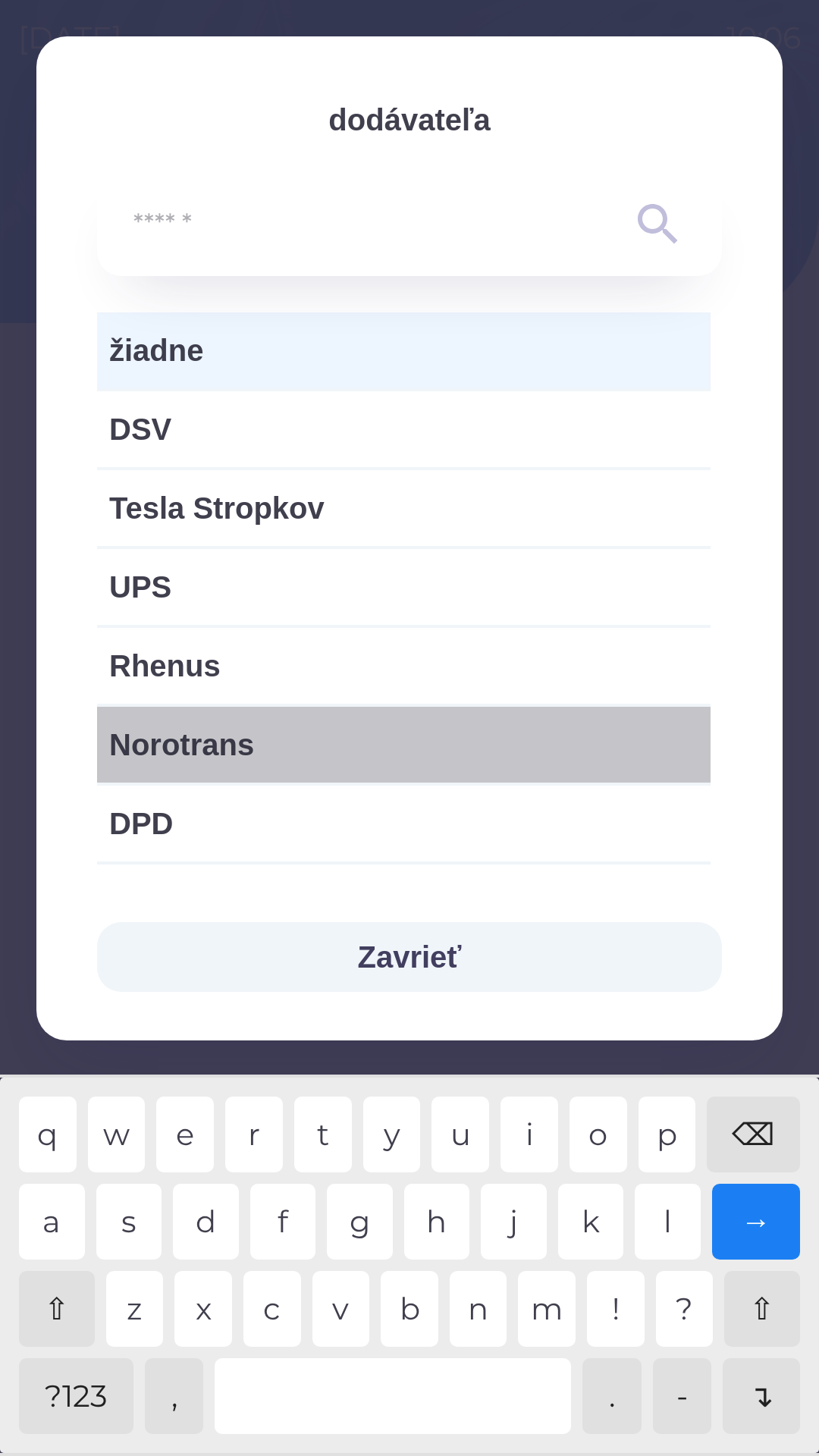
click at [375, 749] on span "Norotrans" at bounding box center [403, 744] width 589 height 46
type input "***"
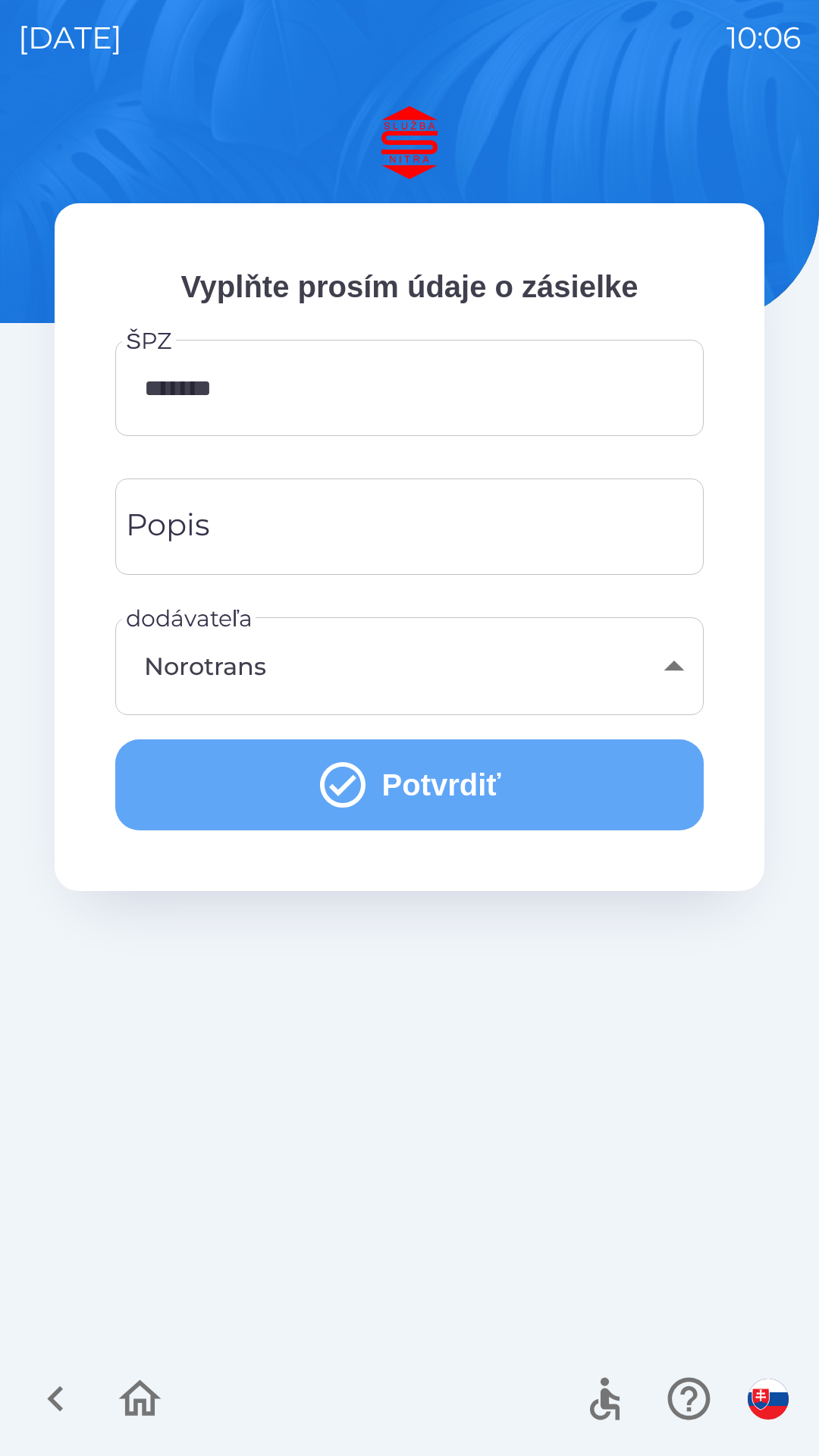
click at [344, 791] on icon "submit" at bounding box center [342, 784] width 54 height 54
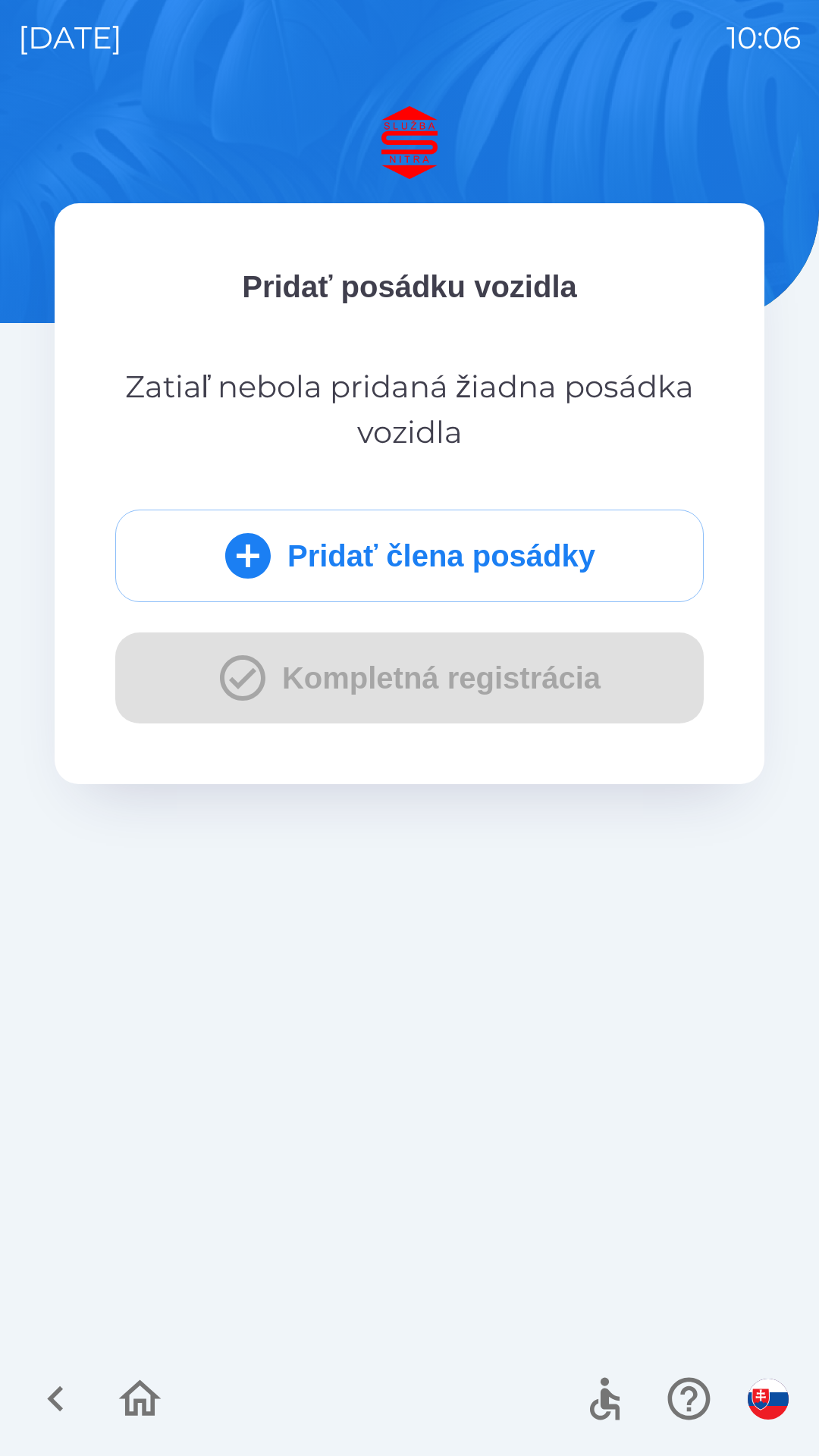
click at [258, 575] on icon "submit" at bounding box center [247, 556] width 54 height 54
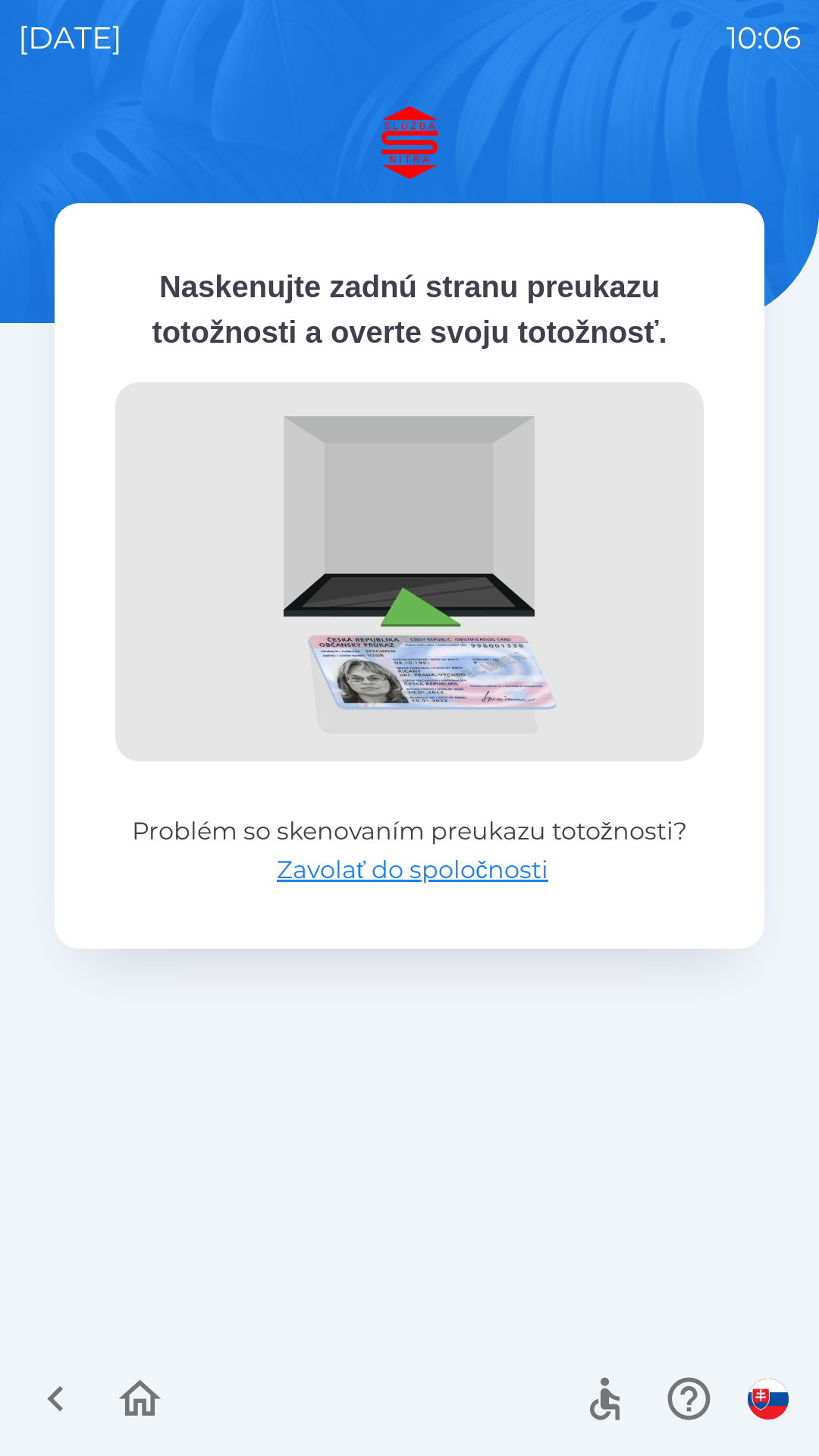
click at [246, 570] on img at bounding box center [409, 572] width 588 height 379
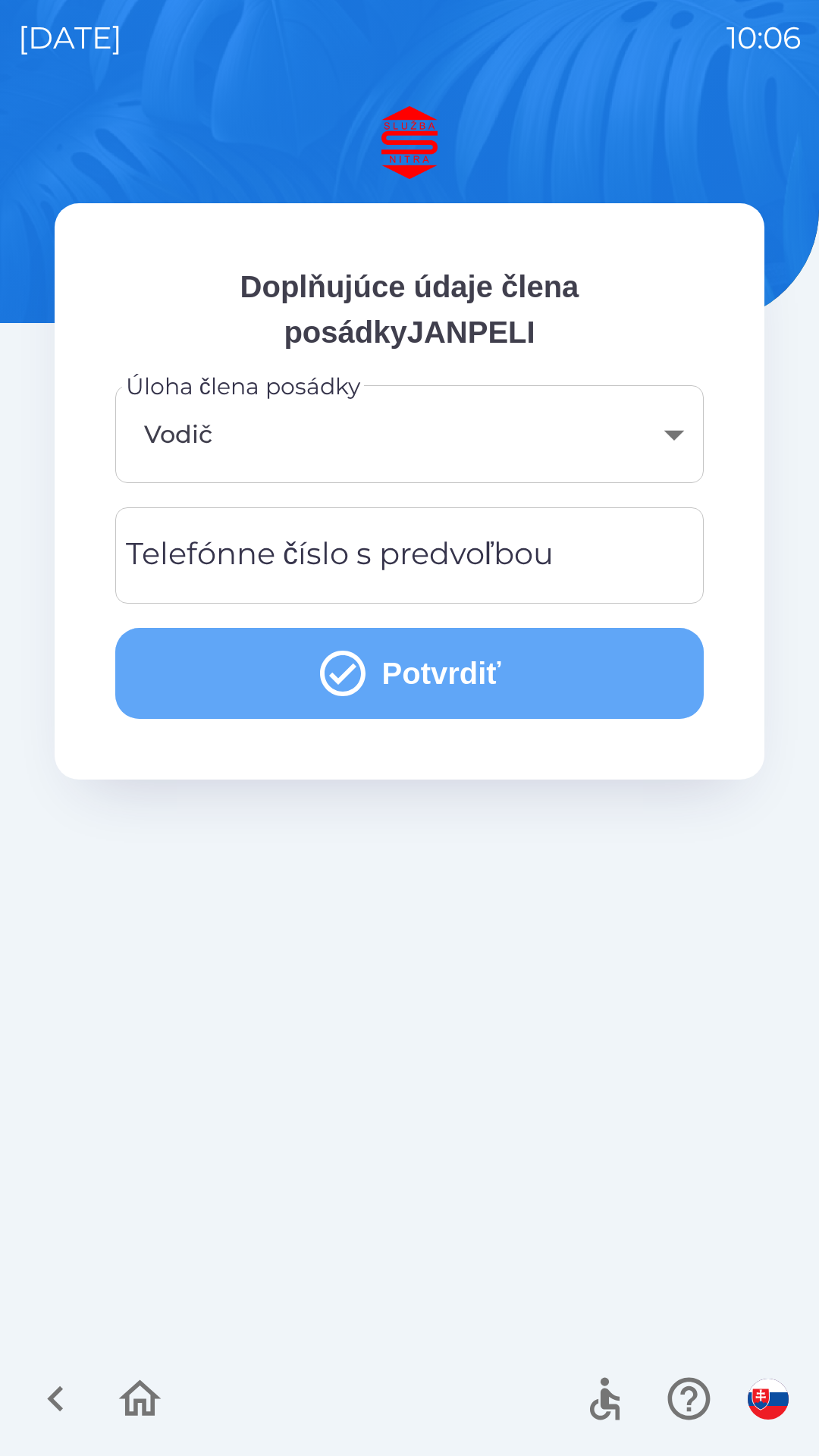
click at [349, 682] on icon "submit" at bounding box center [342, 673] width 54 height 54
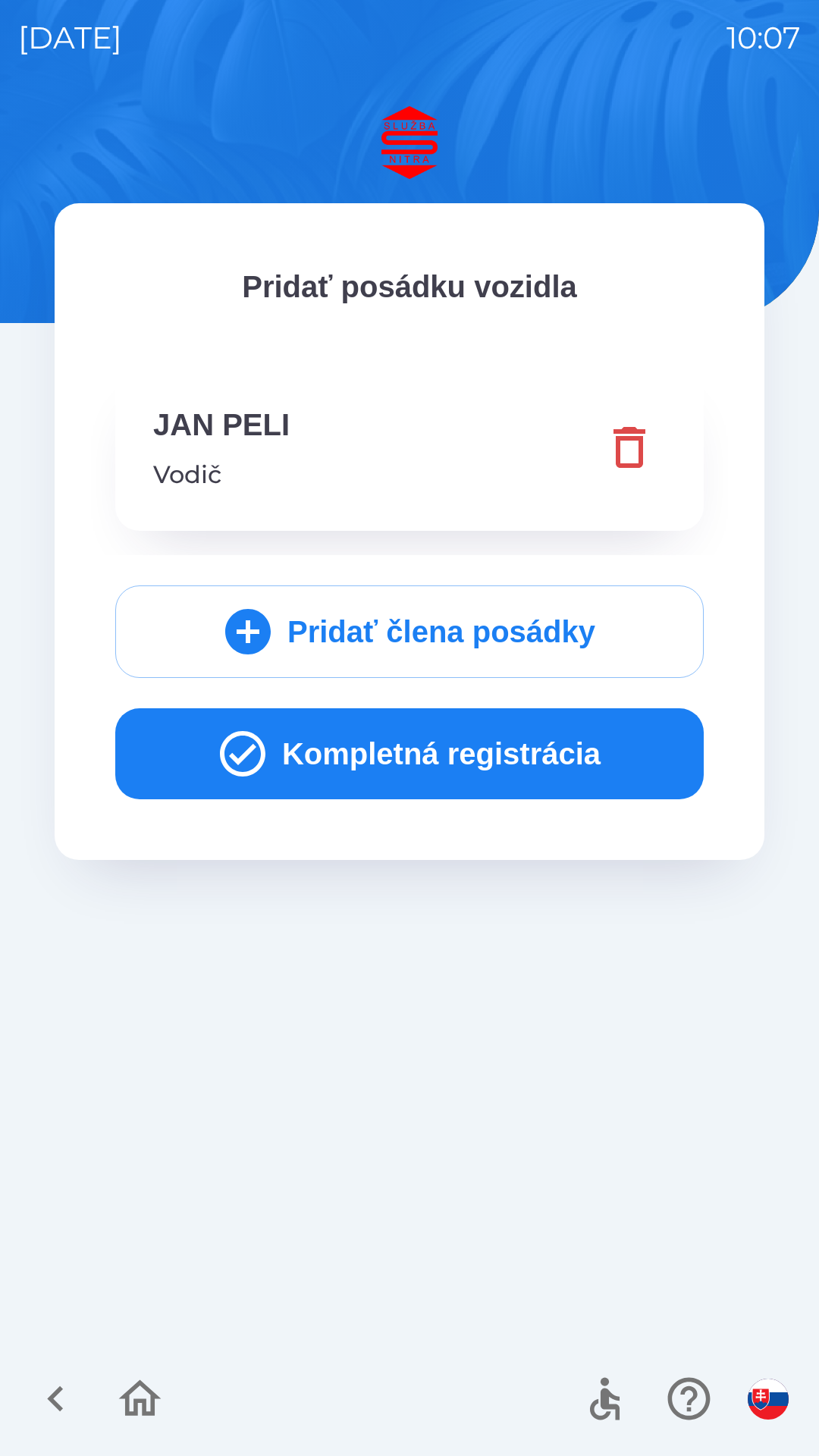
click at [244, 752] on icon "button" at bounding box center [242, 753] width 54 height 54
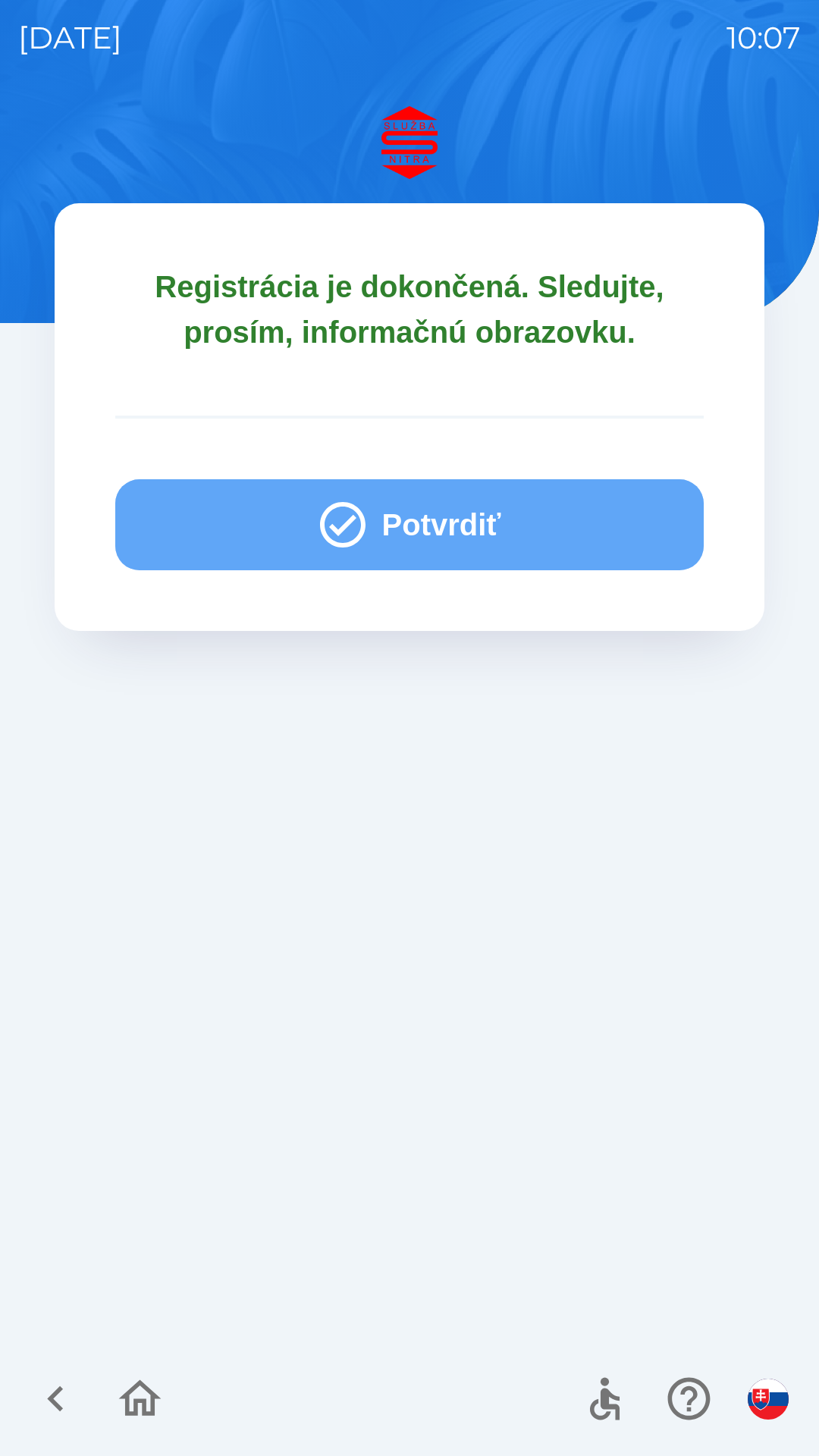
click at [350, 523] on icon "button" at bounding box center [342, 524] width 54 height 54
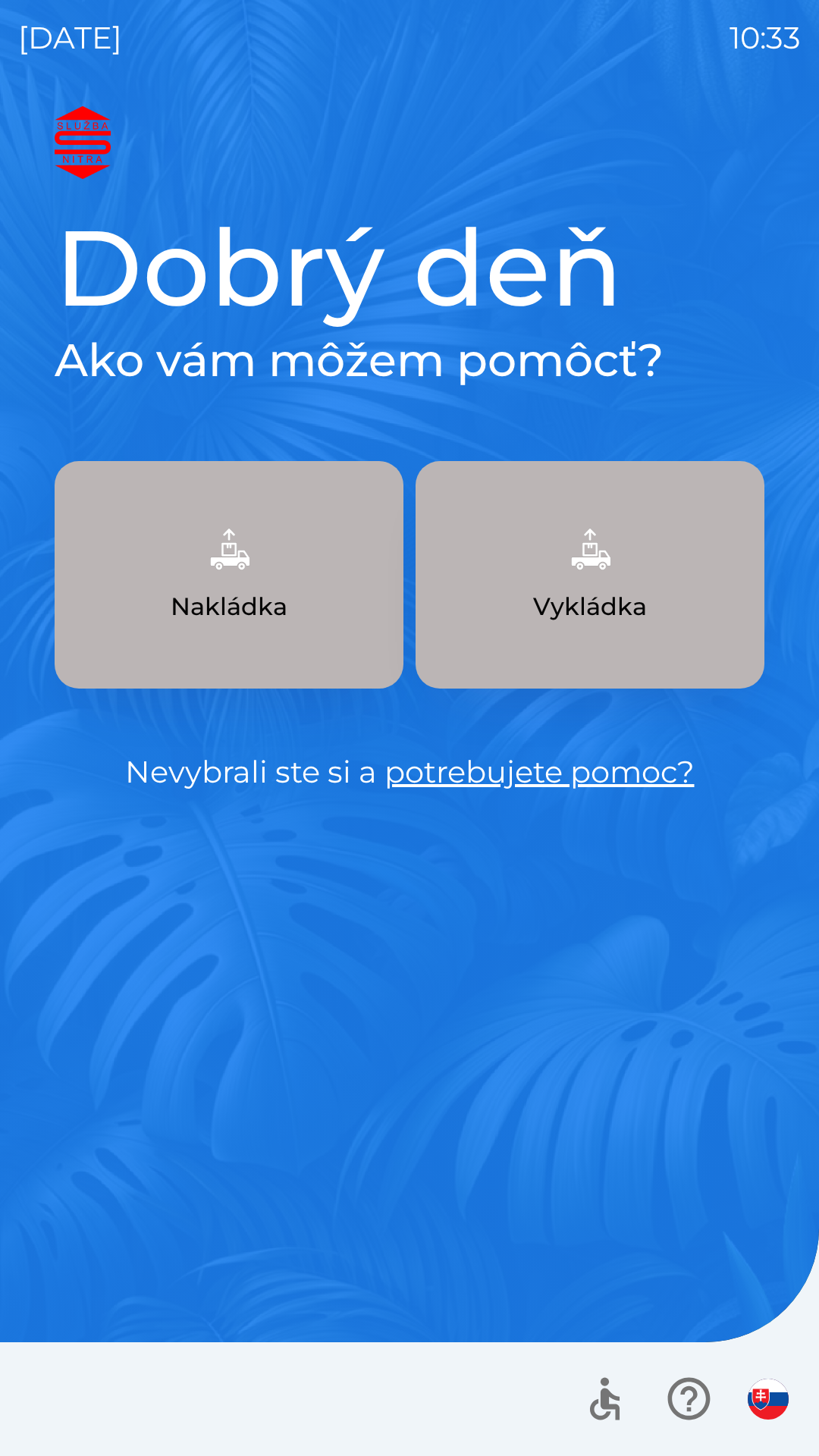
click at [259, 612] on p "Nakládka" at bounding box center [229, 606] width 117 height 37
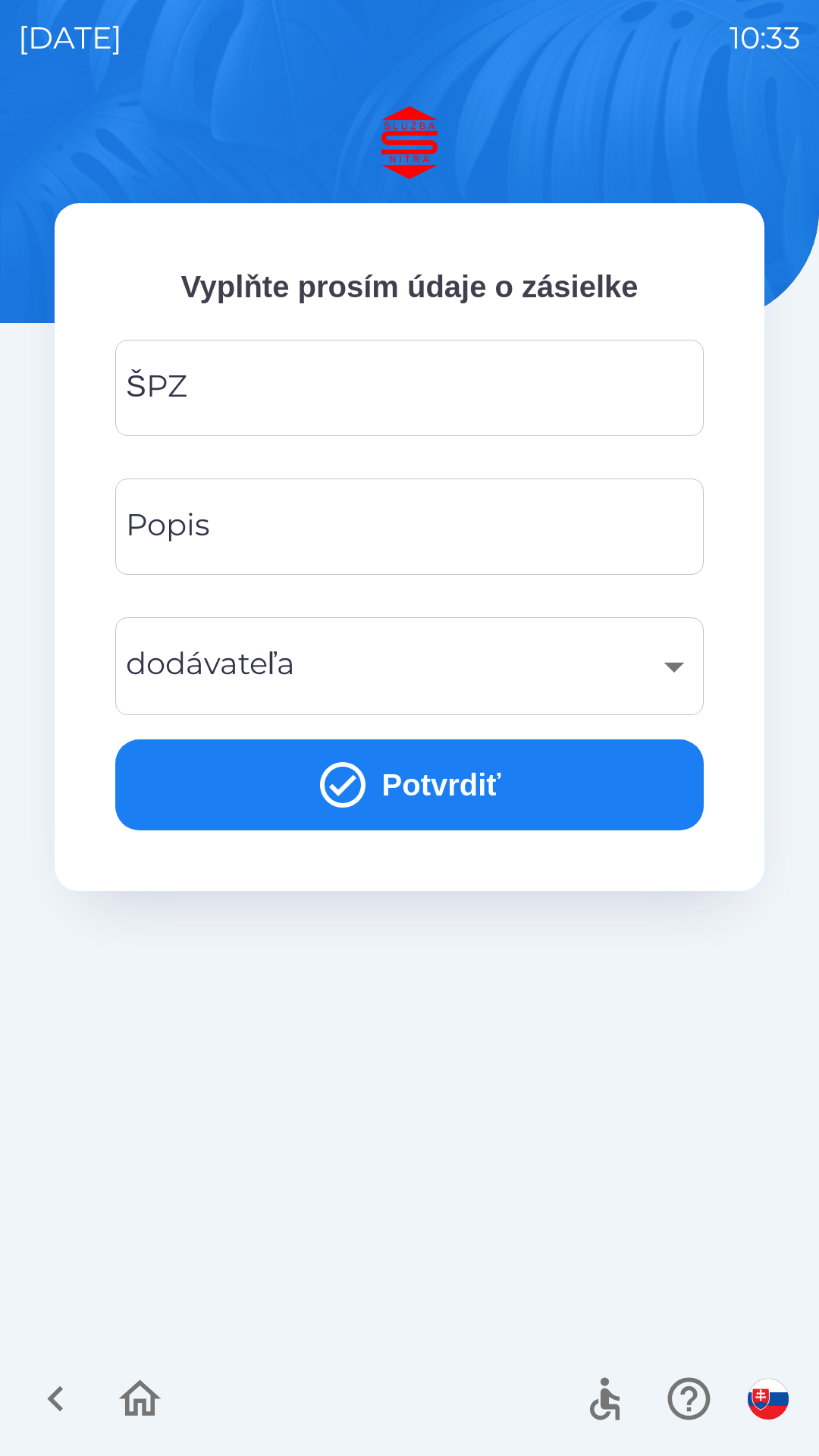
click at [307, 403] on input "ŠPZ" at bounding box center [409, 388] width 552 height 60
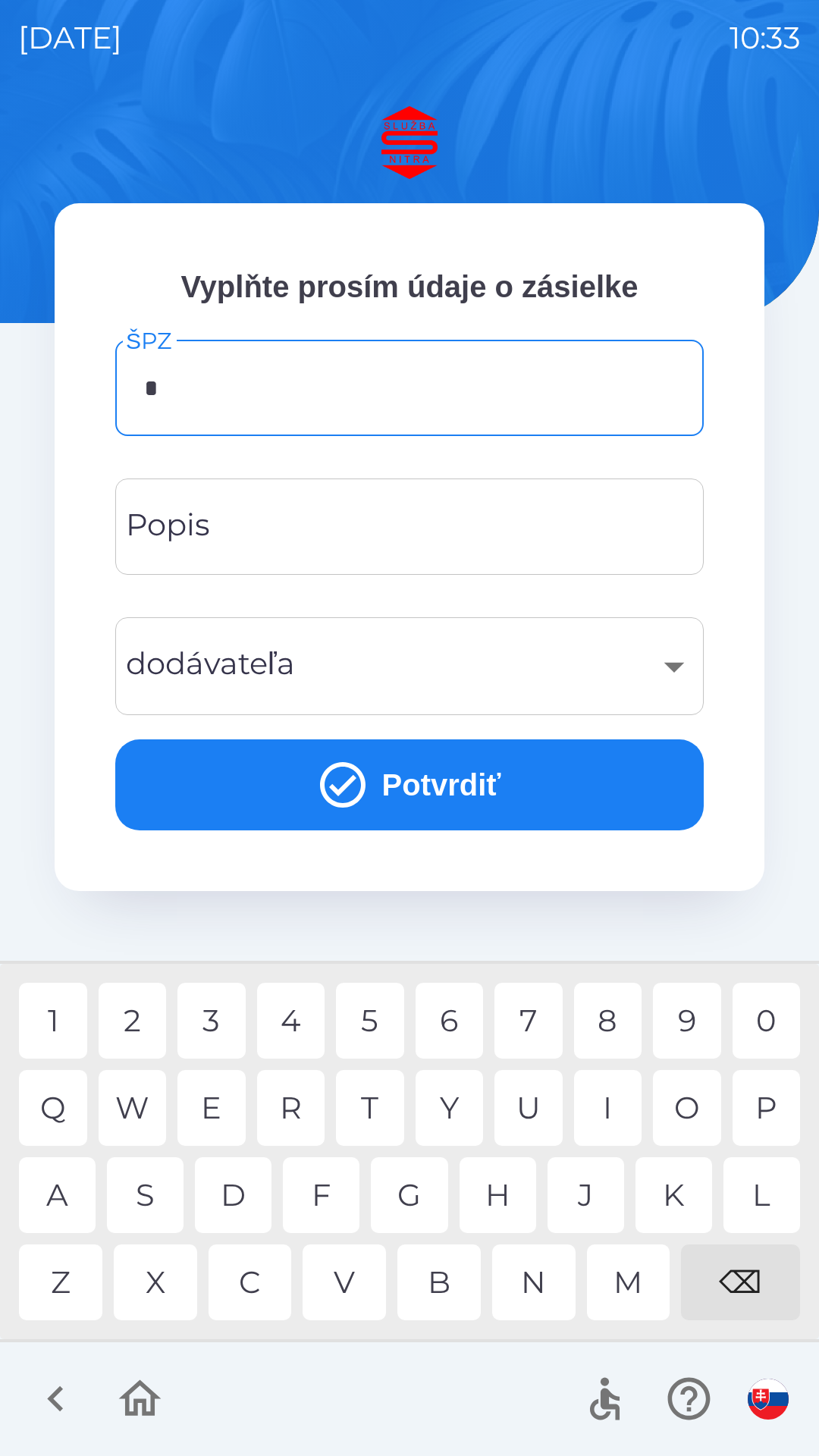
click at [442, 1276] on div "B" at bounding box center [438, 1282] width 84 height 76
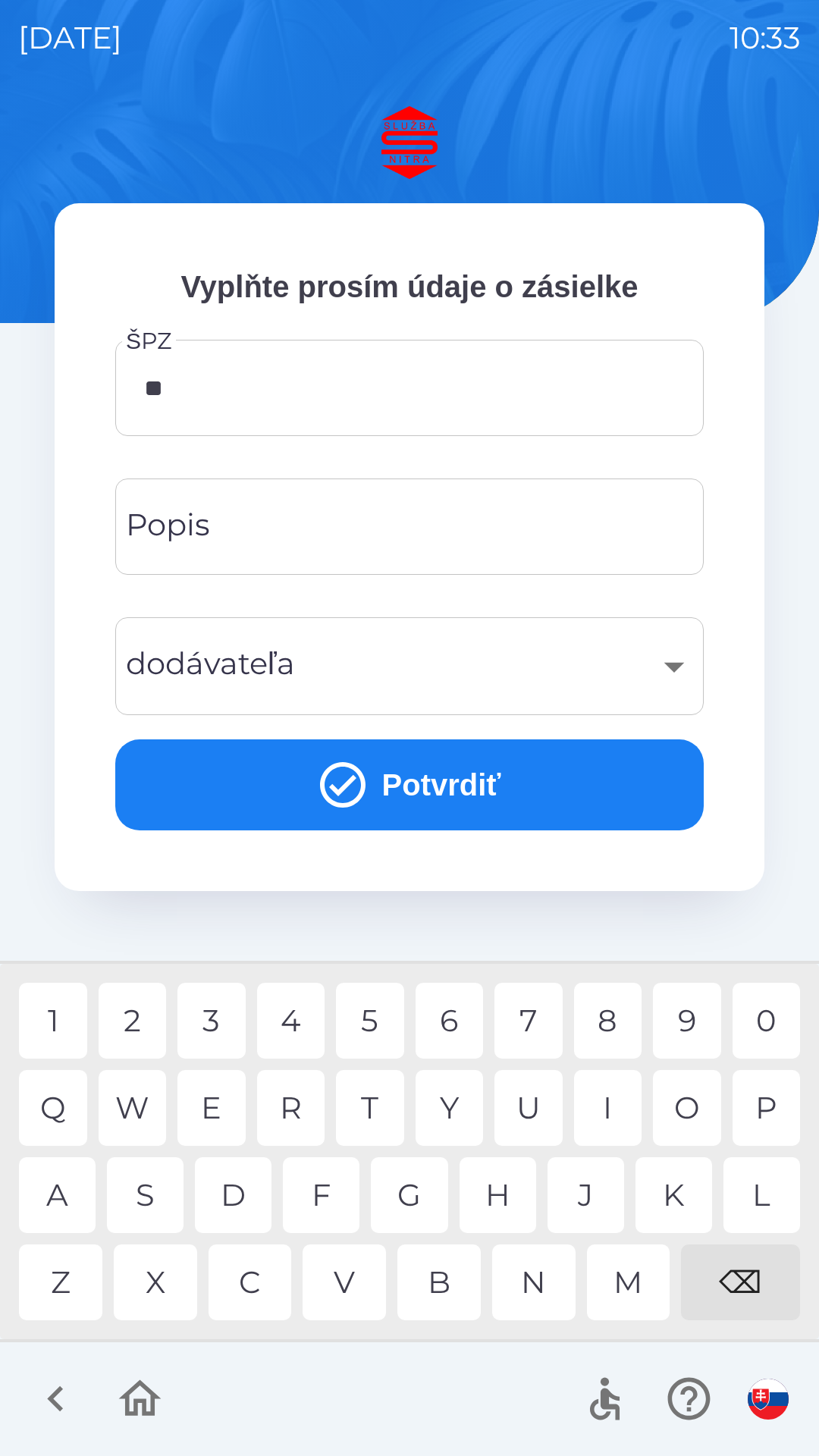
click at [375, 1107] on div "T" at bounding box center [370, 1107] width 68 height 76
click at [153, 1019] on div "2" at bounding box center [133, 1020] width 68 height 76
click at [217, 1096] on div "E" at bounding box center [211, 1107] width 68 height 76
type input "*******"
click at [492, 1197] on div "H" at bounding box center [498, 1194] width 76 height 76
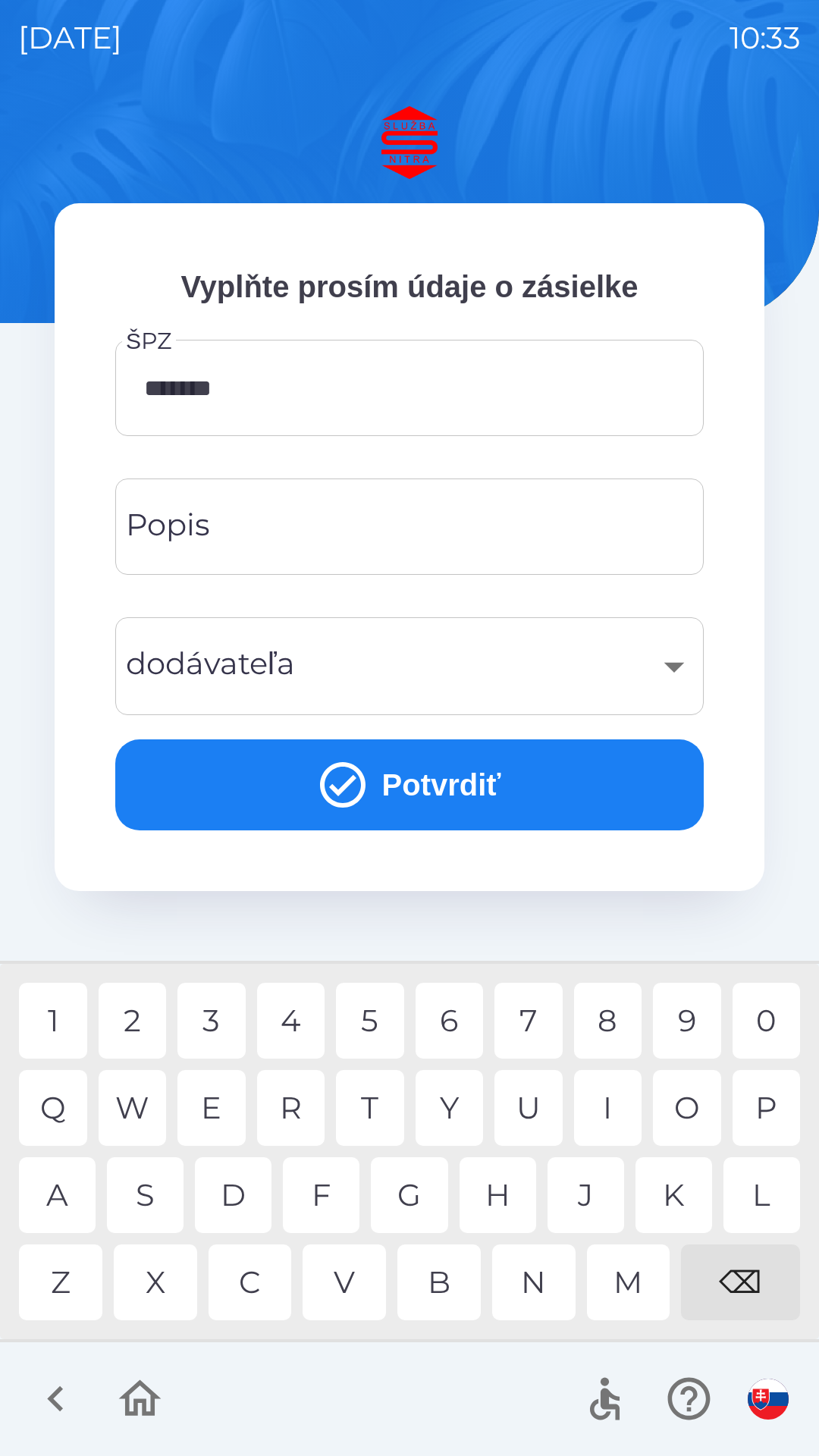
click at [308, 535] on input "Popis" at bounding box center [409, 527] width 552 height 60
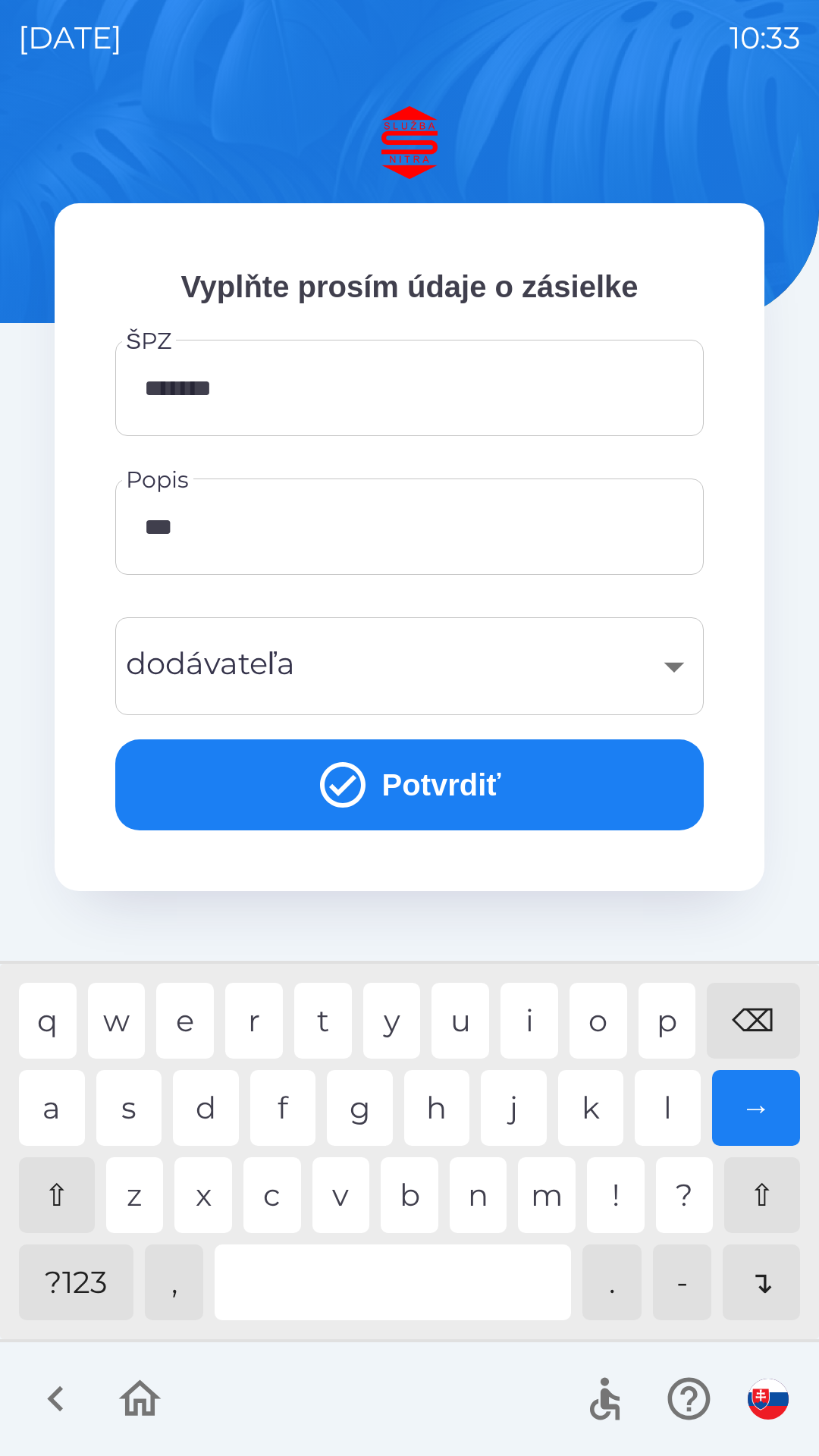
click at [71, 1109] on div "a" at bounding box center [51, 1107] width 66 height 76
click at [122, 1107] on div "s" at bounding box center [129, 1107] width 66 height 76
click at [765, 1025] on div "⌫" at bounding box center [753, 1020] width 94 height 76
type input "*"
click at [61, 1194] on div "⇧" at bounding box center [56, 1194] width 76 height 76
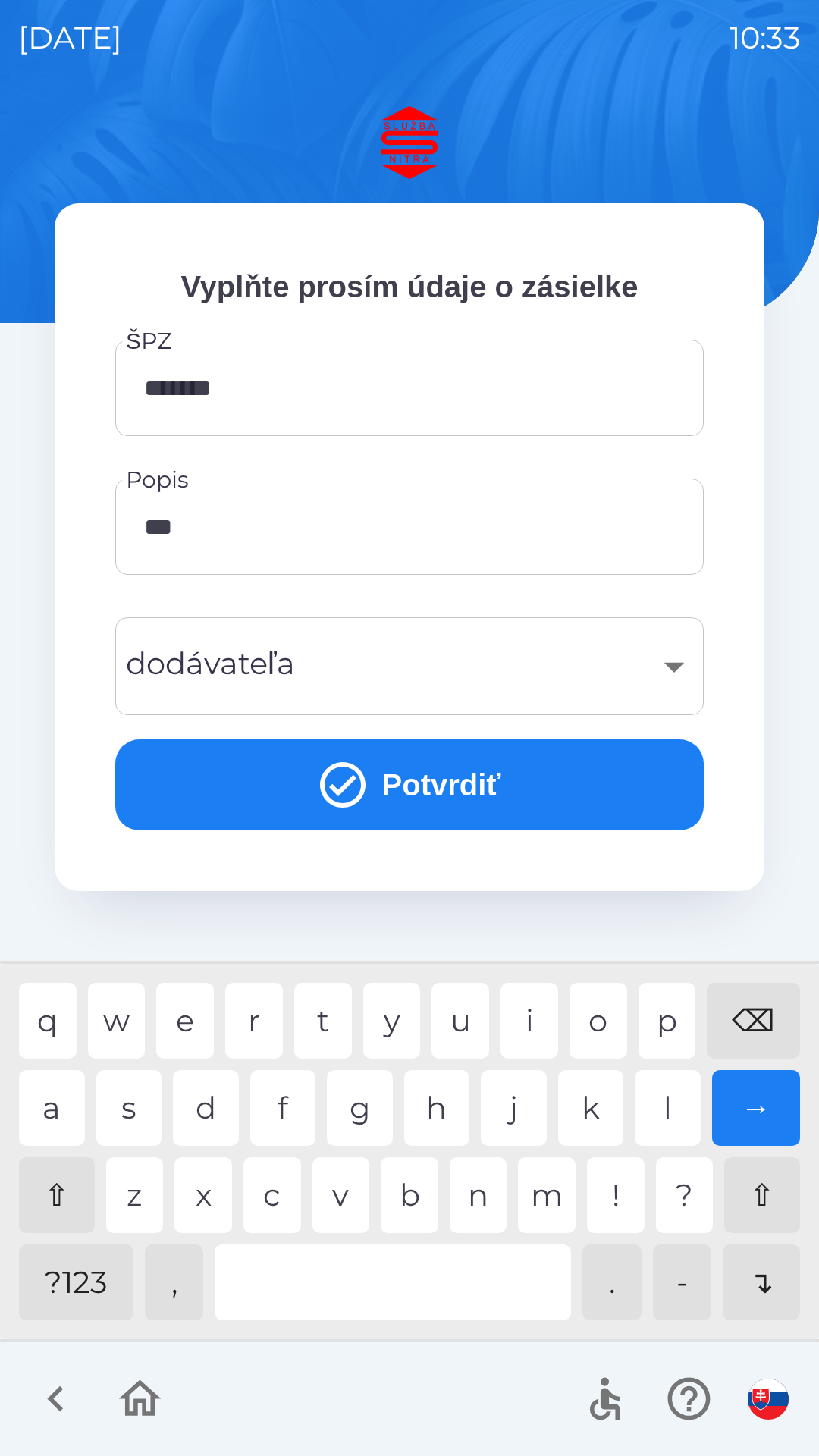
type input "****"
click at [322, 678] on div "​" at bounding box center [409, 665] width 552 height 61
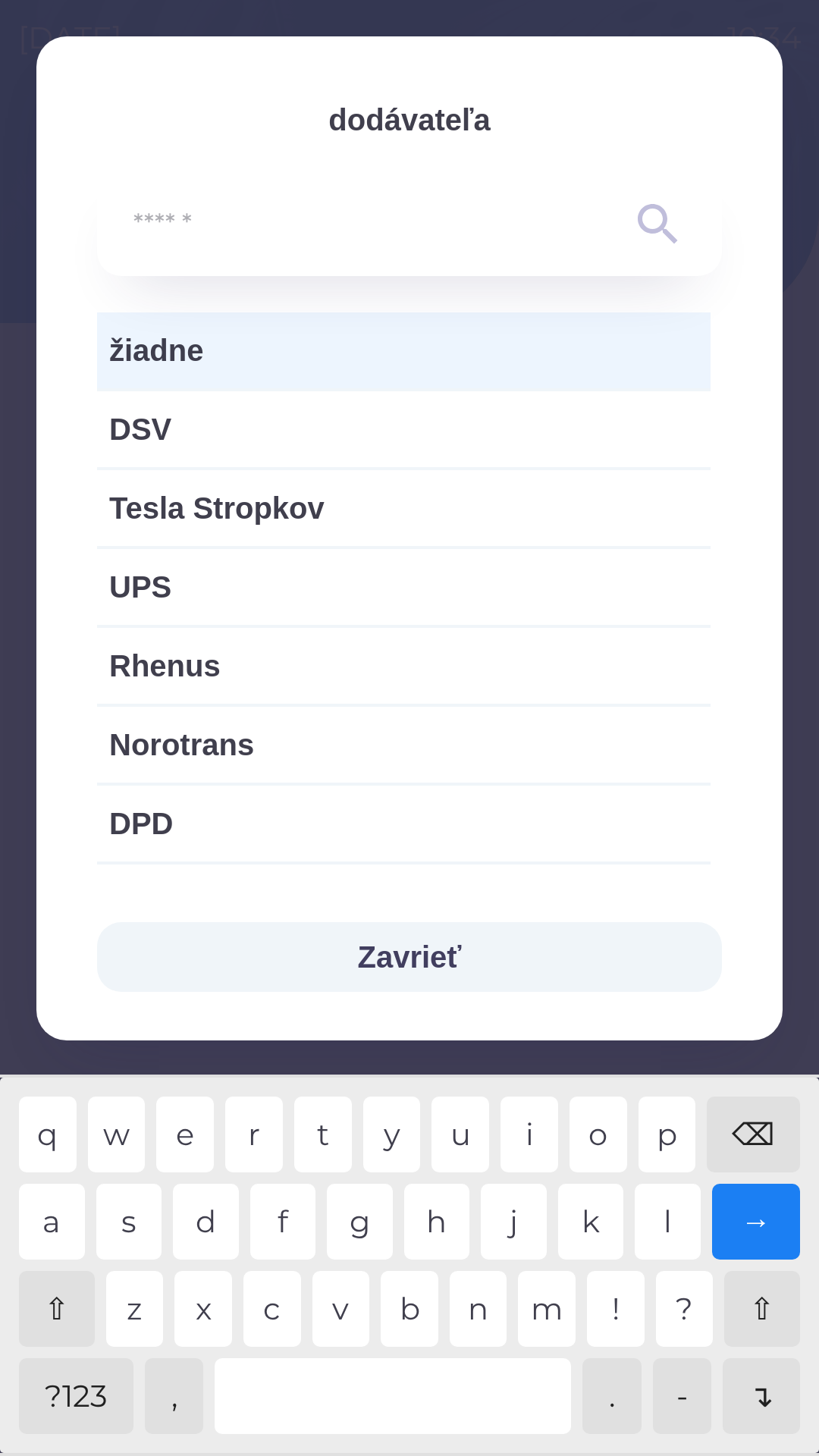
click at [145, 344] on span "žiadne" at bounding box center [403, 351] width 589 height 46
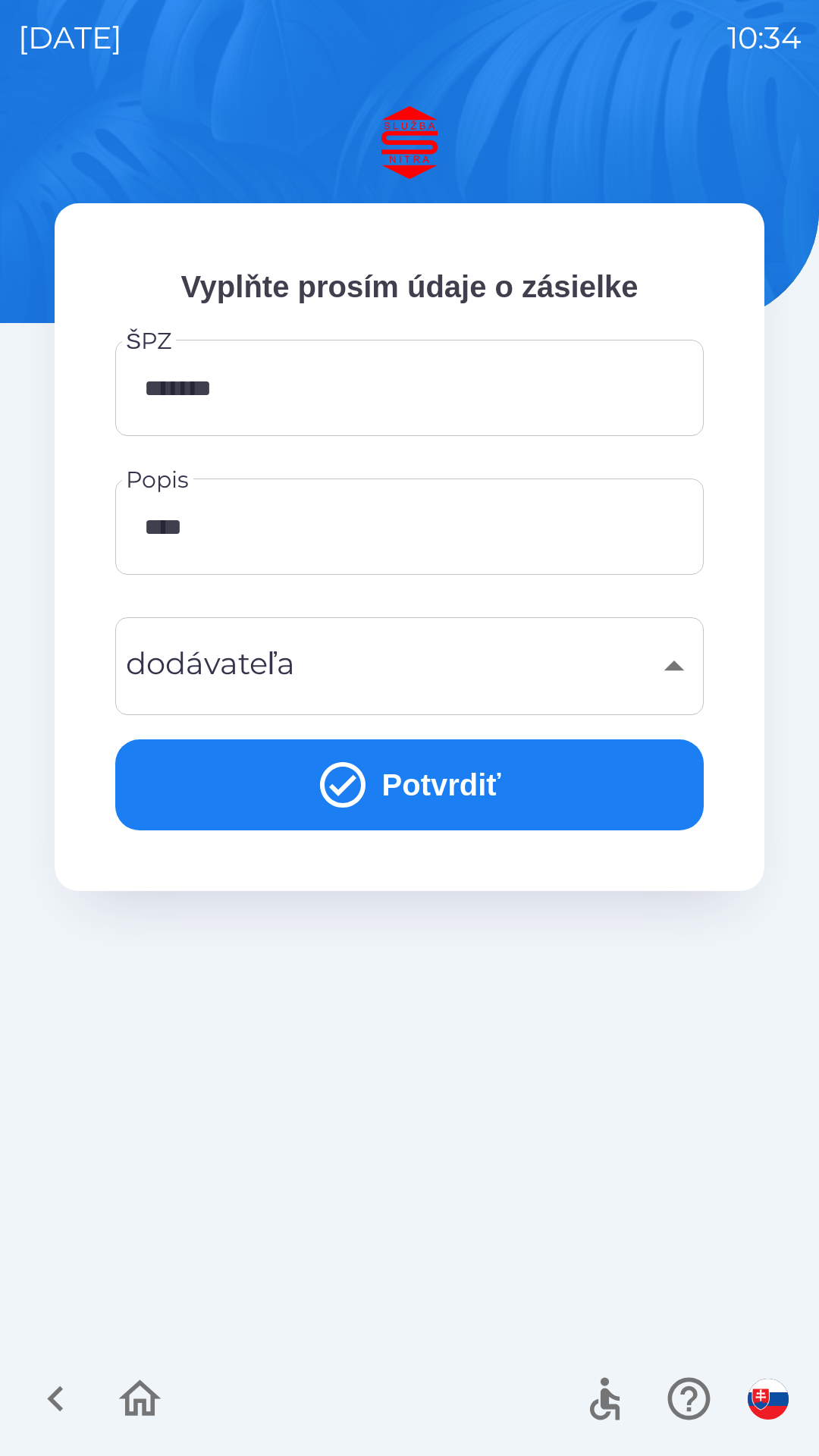
click at [405, 796] on button "Potvrdiť" at bounding box center [409, 785] width 588 height 91
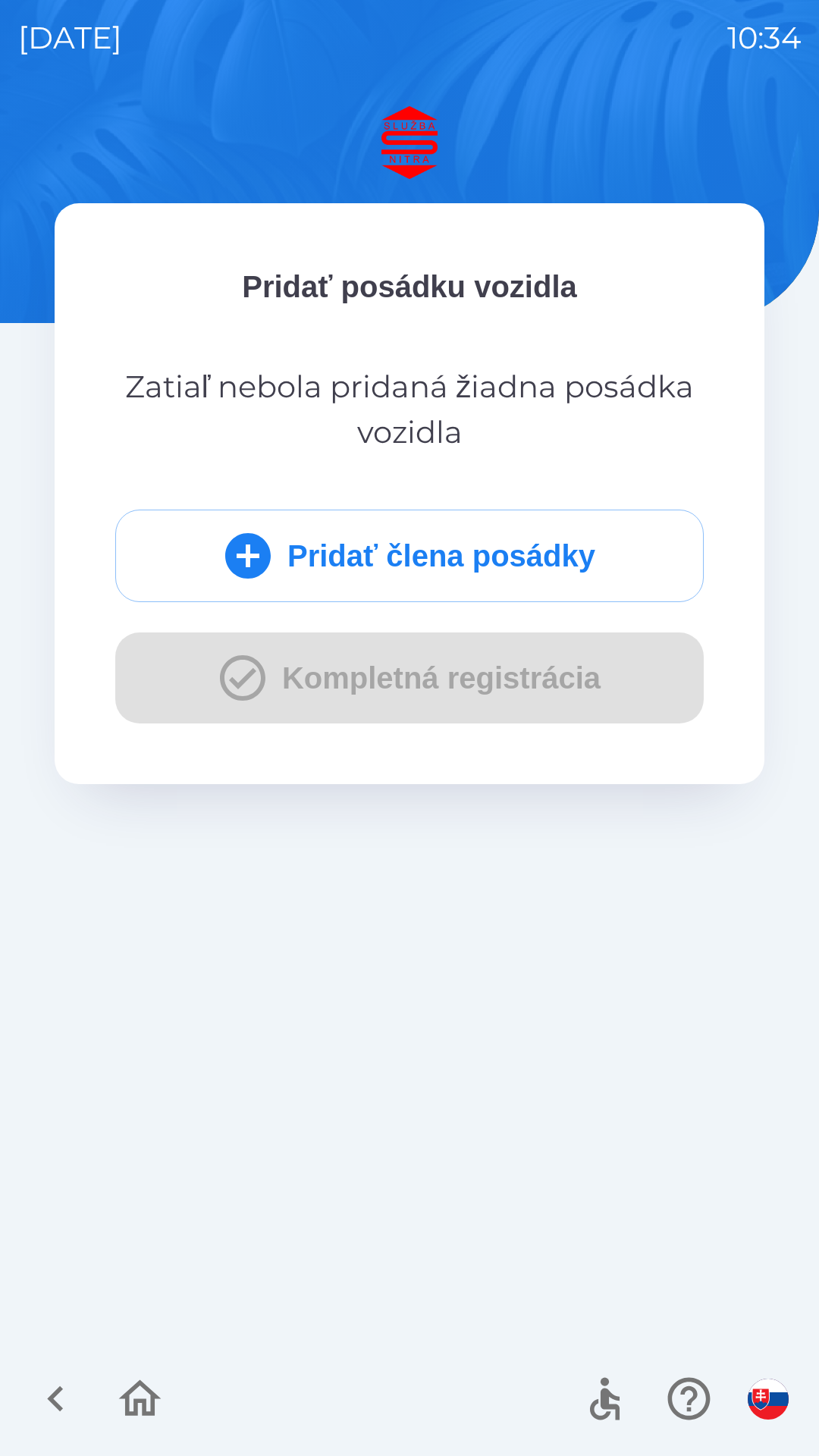
click at [507, 560] on button "Pridať člena posádky" at bounding box center [409, 556] width 588 height 93
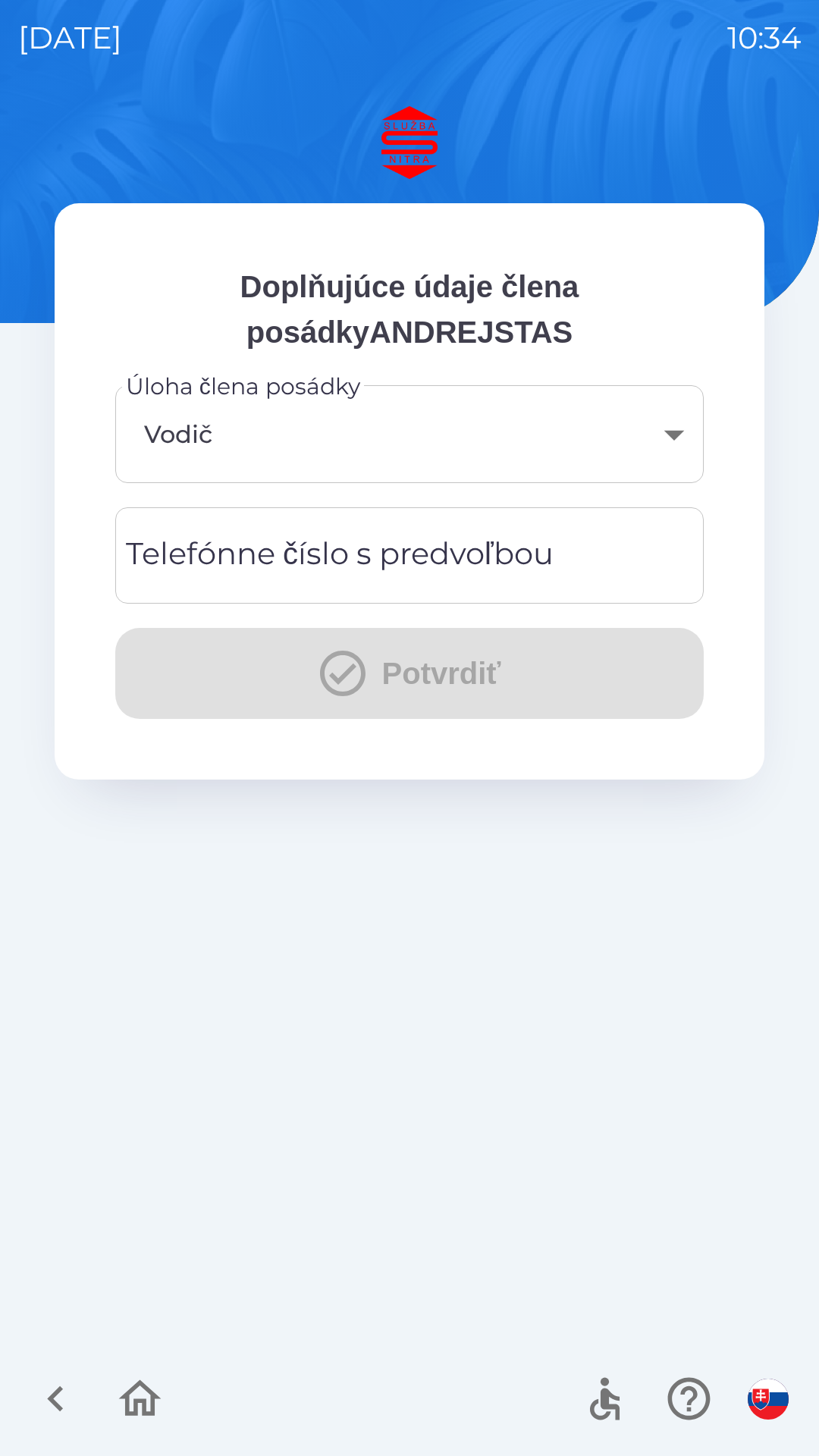
click at [418, 162] on img at bounding box center [409, 142] width 709 height 72
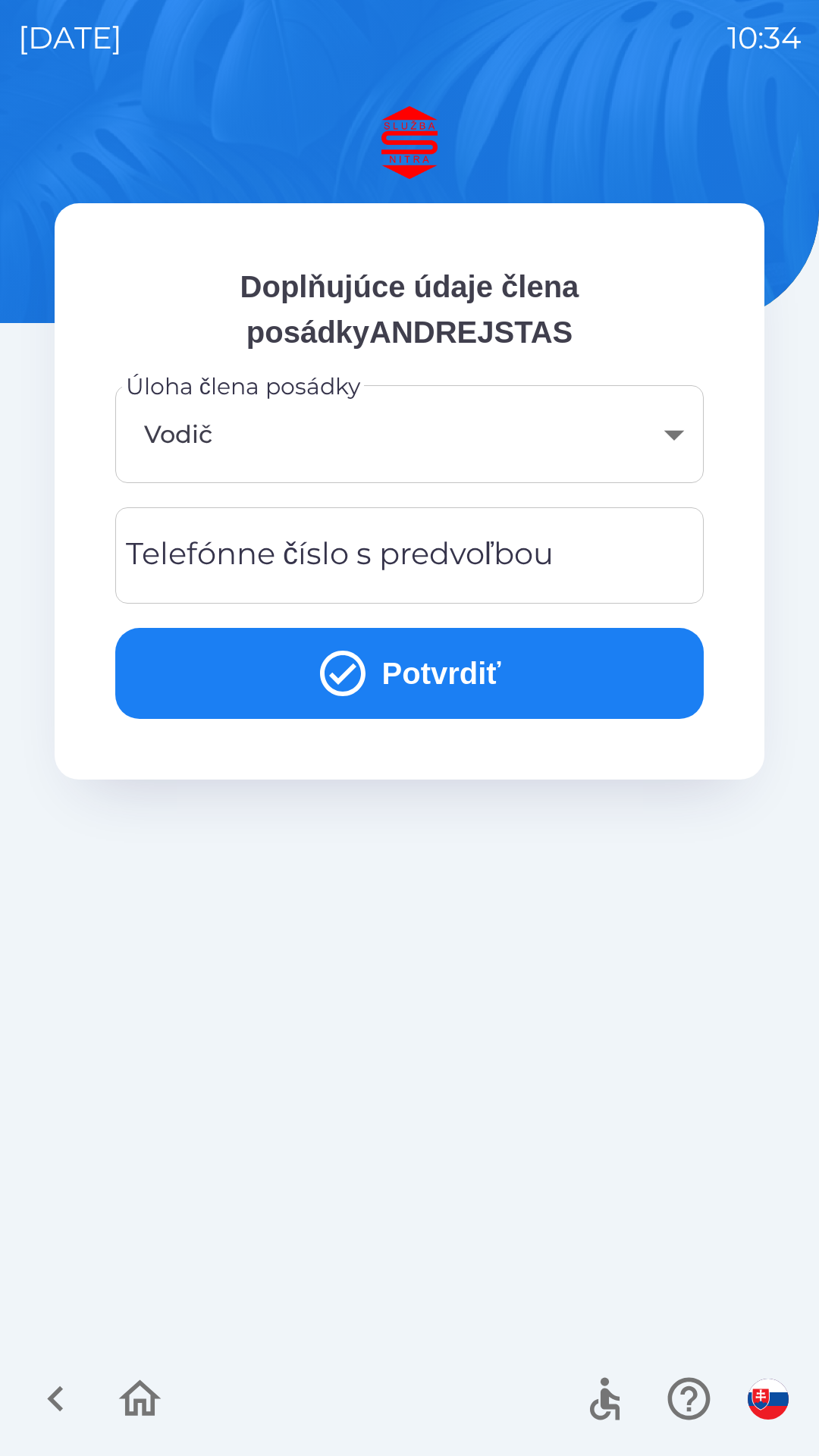
click at [272, 429] on body "[DATE] 10:34 Doplňujúce údaje člena posádkyANDREJSTAS Úloha člena posádky Vodič…" at bounding box center [409, 728] width 819 height 1456
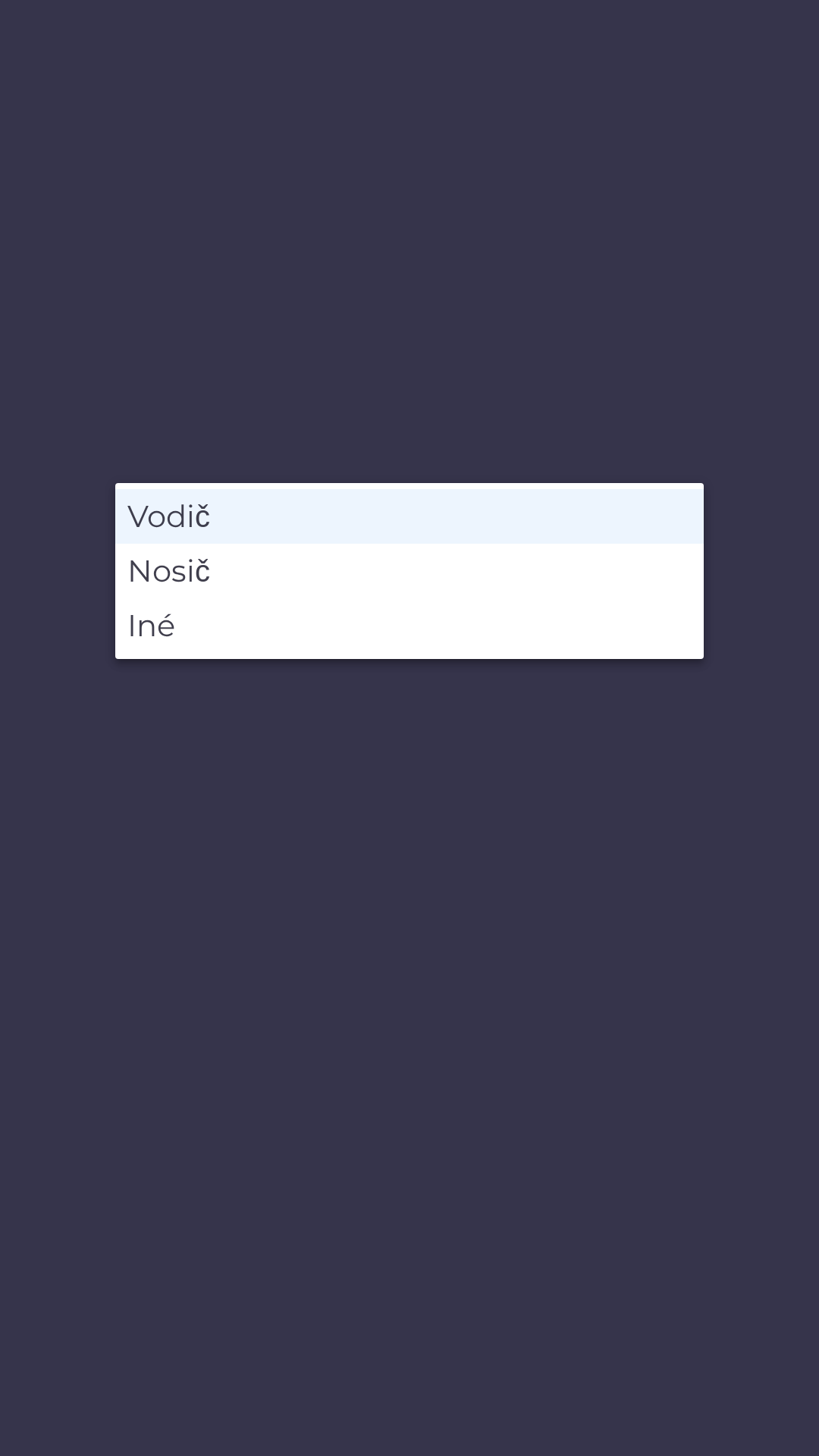
click at [211, 512] on li "Vodič" at bounding box center [409, 516] width 588 height 54
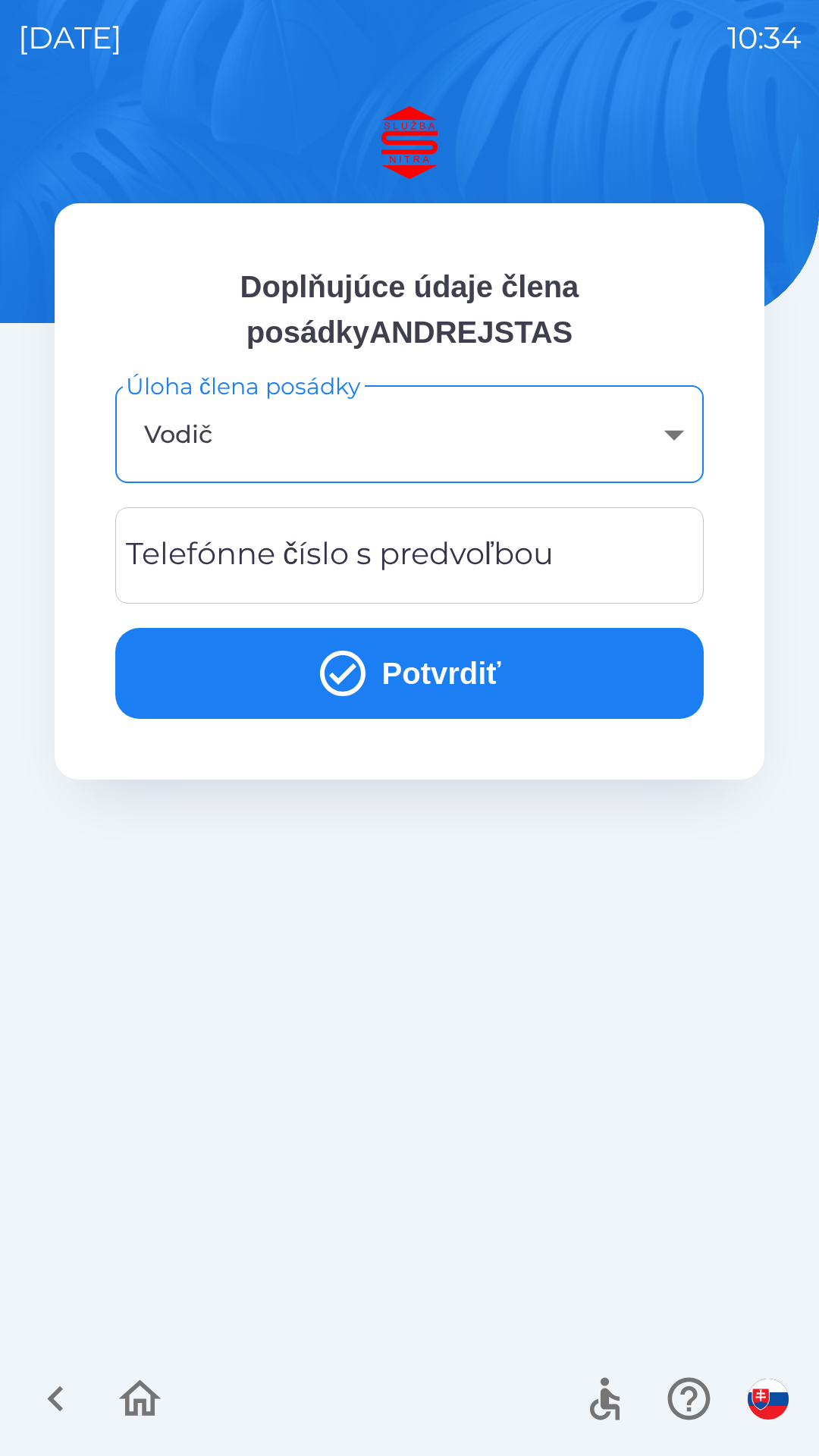
click at [243, 569] on div "Telefónne číslo s predvoľbou Telefónne číslo s predvoľbou" at bounding box center [409, 556] width 588 height 96
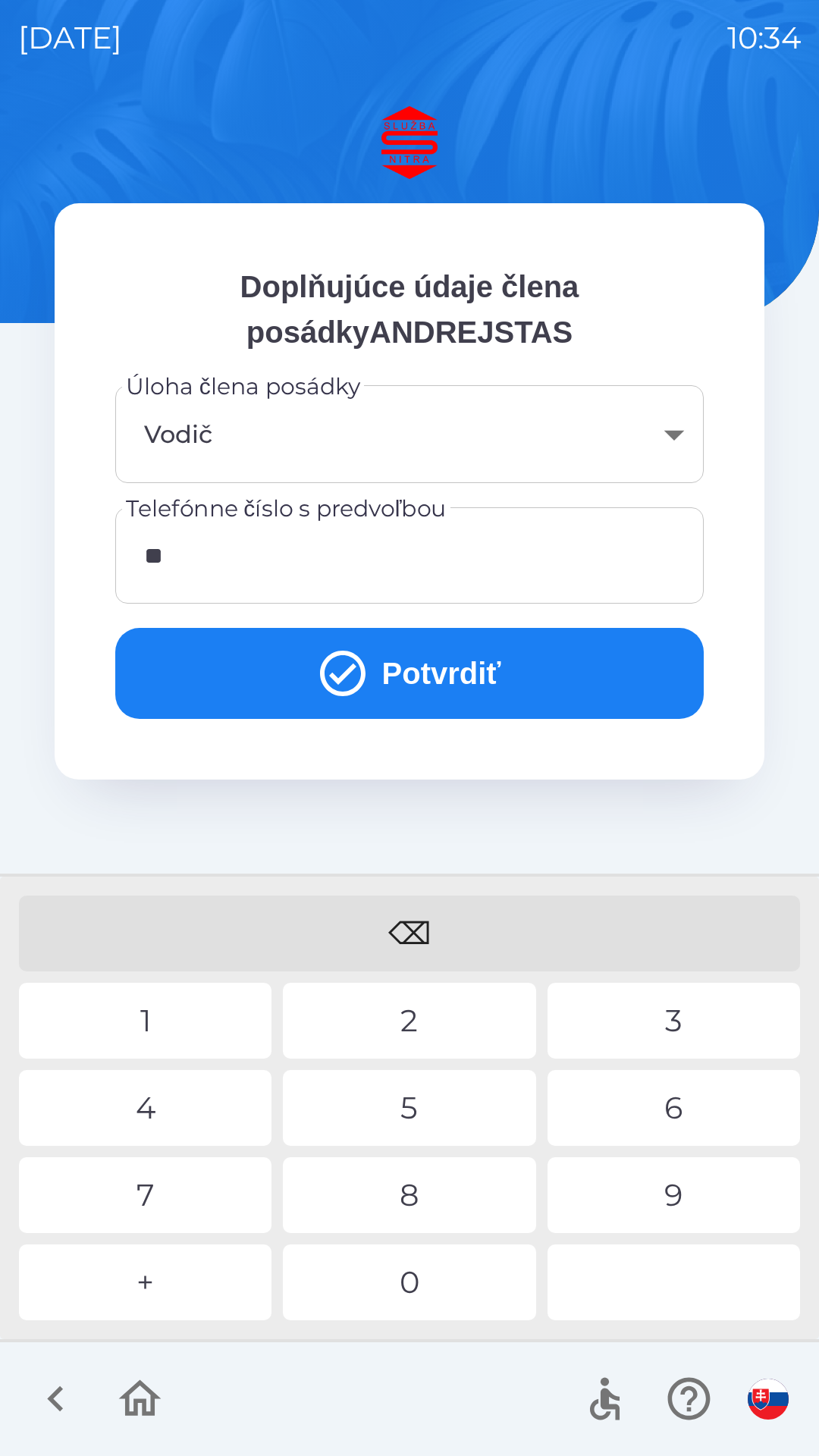
click at [603, 1190] on div "9" at bounding box center [673, 1194] width 252 height 76
click at [394, 1278] on div "0" at bounding box center [409, 1282] width 252 height 76
click at [630, 1012] on div "3" at bounding box center [673, 1020] width 252 height 76
click at [374, 668] on button "Potvrdiť" at bounding box center [409, 674] width 588 height 91
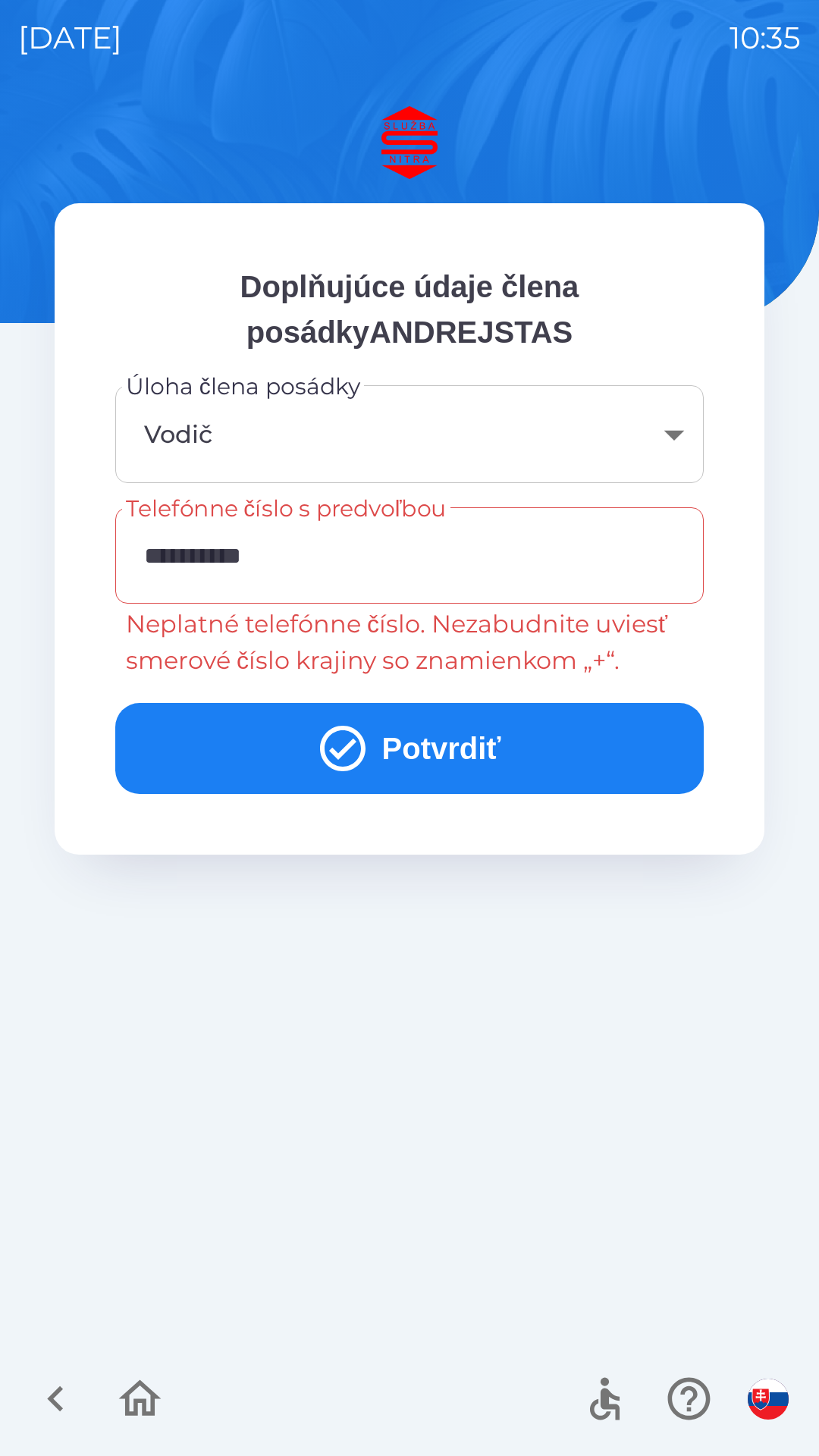
click at [146, 556] on input "**********" at bounding box center [409, 556] width 552 height 60
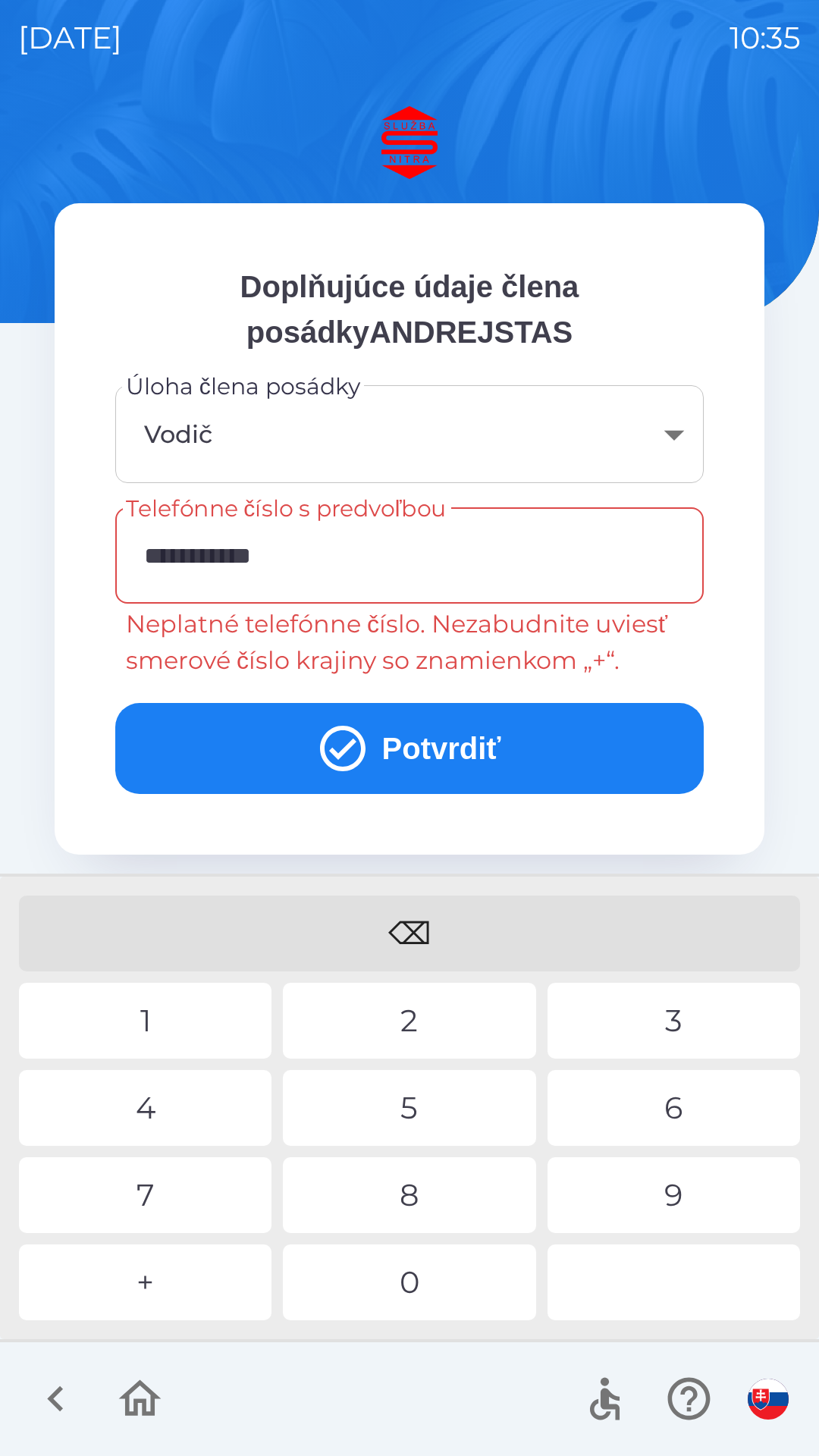
click at [386, 1268] on div "0" at bounding box center [409, 1282] width 252 height 76
click at [404, 931] on div "⌫" at bounding box center [409, 933] width 781 height 76
click at [419, 928] on div "⌫" at bounding box center [409, 933] width 781 height 76
click at [420, 926] on div "⌫" at bounding box center [409, 933] width 781 height 76
click at [423, 916] on div "⌫" at bounding box center [409, 933] width 781 height 76
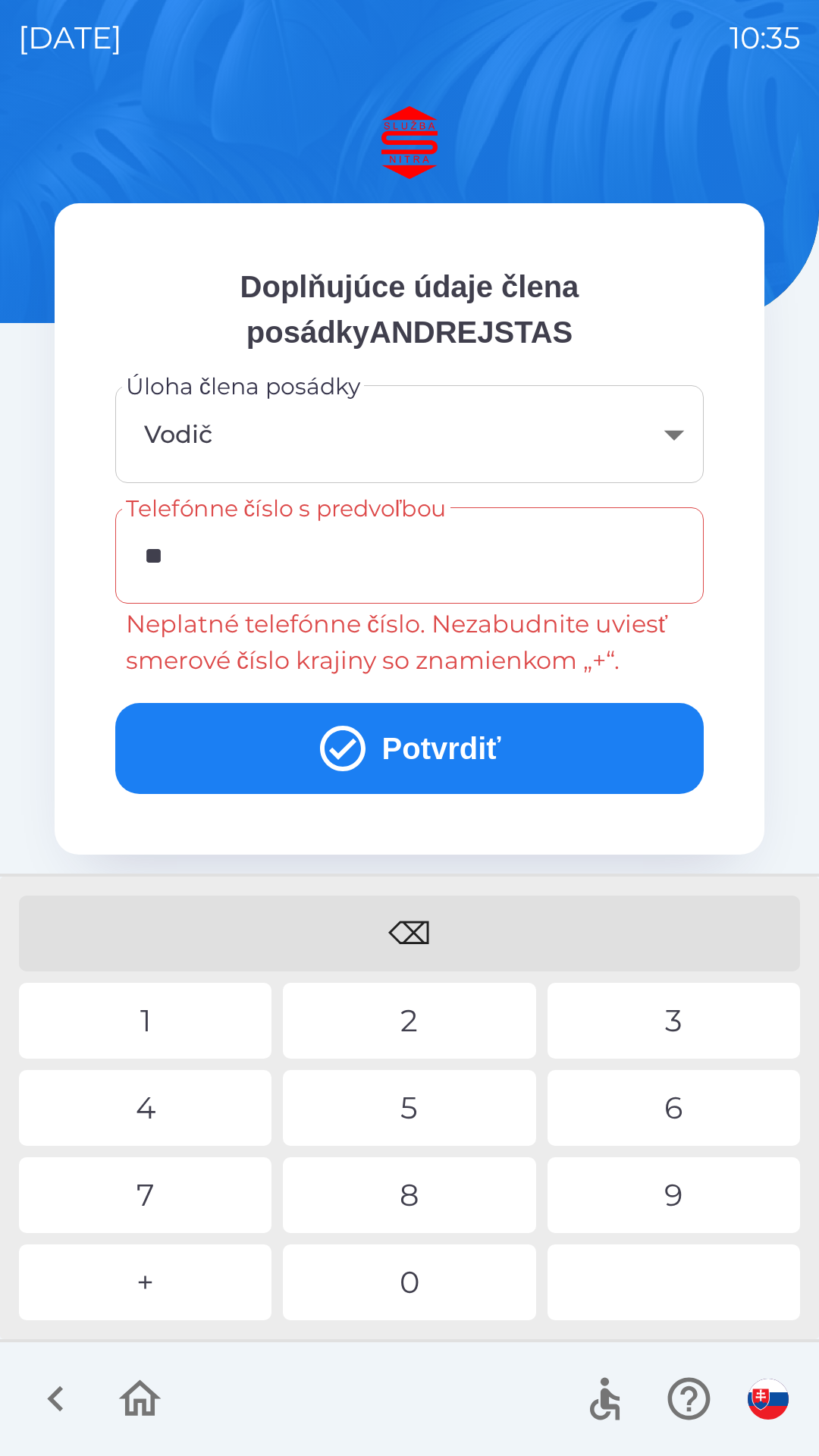
click at [421, 904] on div "⌫" at bounding box center [409, 933] width 781 height 76
type input "*"
click at [415, 1271] on div "0" at bounding box center [409, 1282] width 252 height 76
click at [203, 1108] on div "4" at bounding box center [145, 1107] width 252 height 76
click at [391, 1035] on div "2" at bounding box center [409, 1020] width 252 height 76
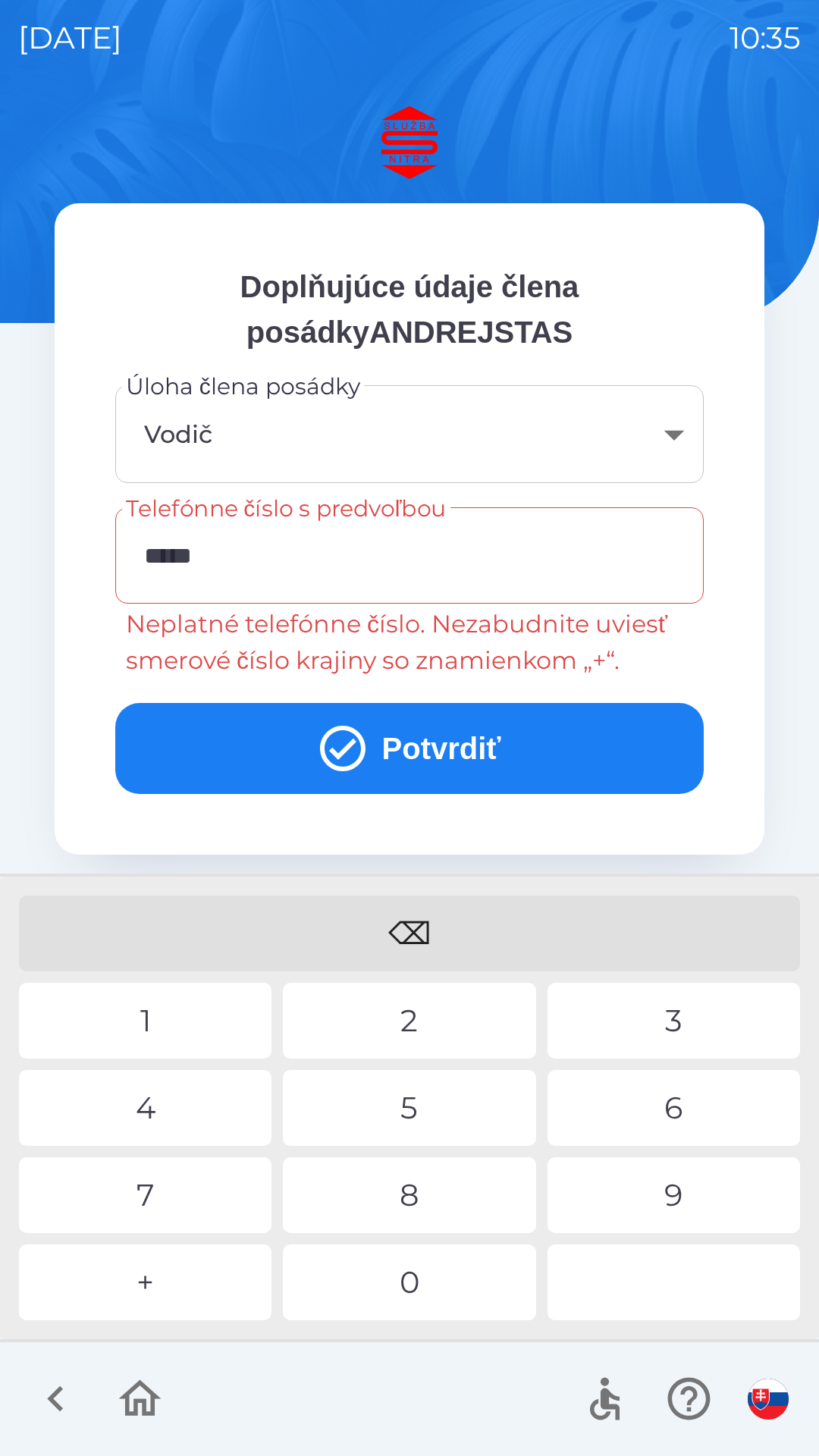
click at [204, 1025] on div "1" at bounding box center [145, 1020] width 252 height 76
click at [203, 1023] on div "1" at bounding box center [145, 1020] width 252 height 76
click at [638, 1027] on div "3" at bounding box center [673, 1020] width 252 height 76
click at [412, 1276] on div "0" at bounding box center [409, 1282] width 252 height 76
click at [194, 1009] on div "1" at bounding box center [145, 1020] width 252 height 76
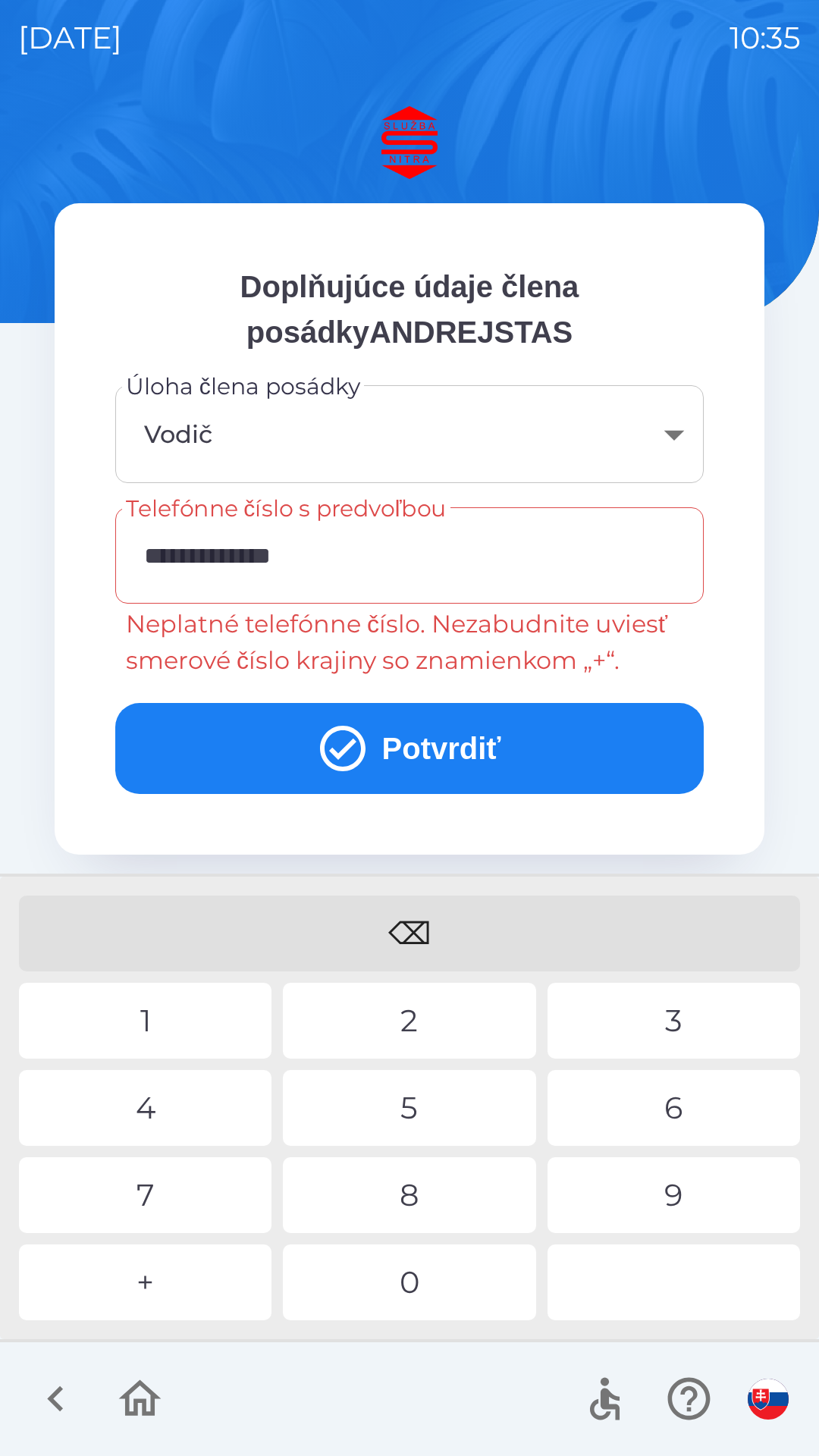
click at [187, 1098] on div "4" at bounding box center [145, 1107] width 252 height 76
click at [633, 1022] on div "3" at bounding box center [673, 1020] width 252 height 76
click at [424, 743] on button "Potvrdiť" at bounding box center [409, 748] width 588 height 91
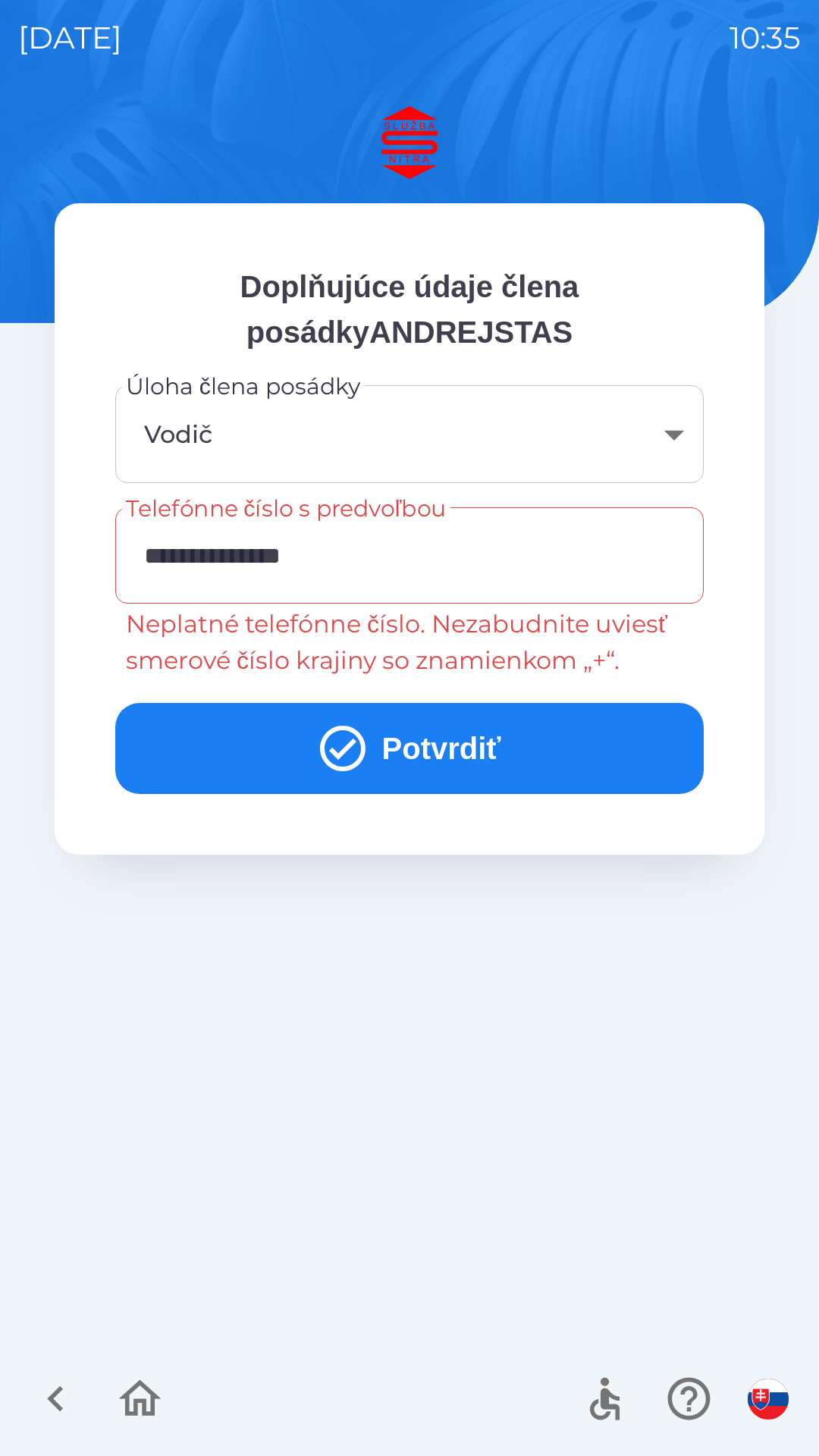
click at [421, 757] on button "Potvrdiť" at bounding box center [409, 748] width 588 height 91
click at [184, 558] on input "**********" at bounding box center [409, 556] width 552 height 60
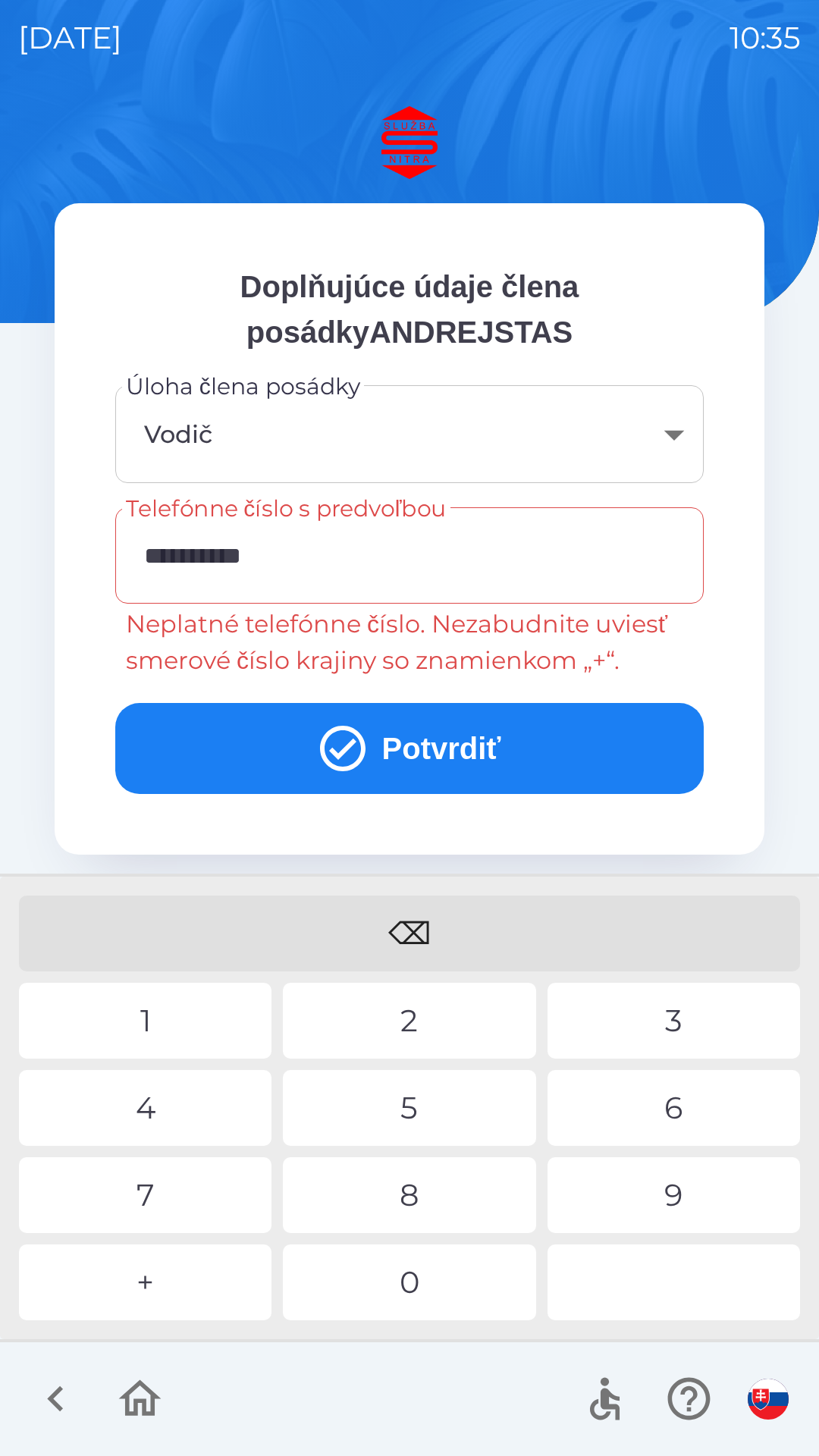
click at [412, 927] on div "⌫" at bounding box center [409, 933] width 781 height 76
click at [412, 929] on div "⌫" at bounding box center [409, 933] width 781 height 76
click at [414, 924] on div "⌫" at bounding box center [409, 933] width 781 height 76
click at [413, 927] on div "⌫" at bounding box center [409, 933] width 781 height 76
click at [415, 926] on div "⌫" at bounding box center [409, 933] width 781 height 76
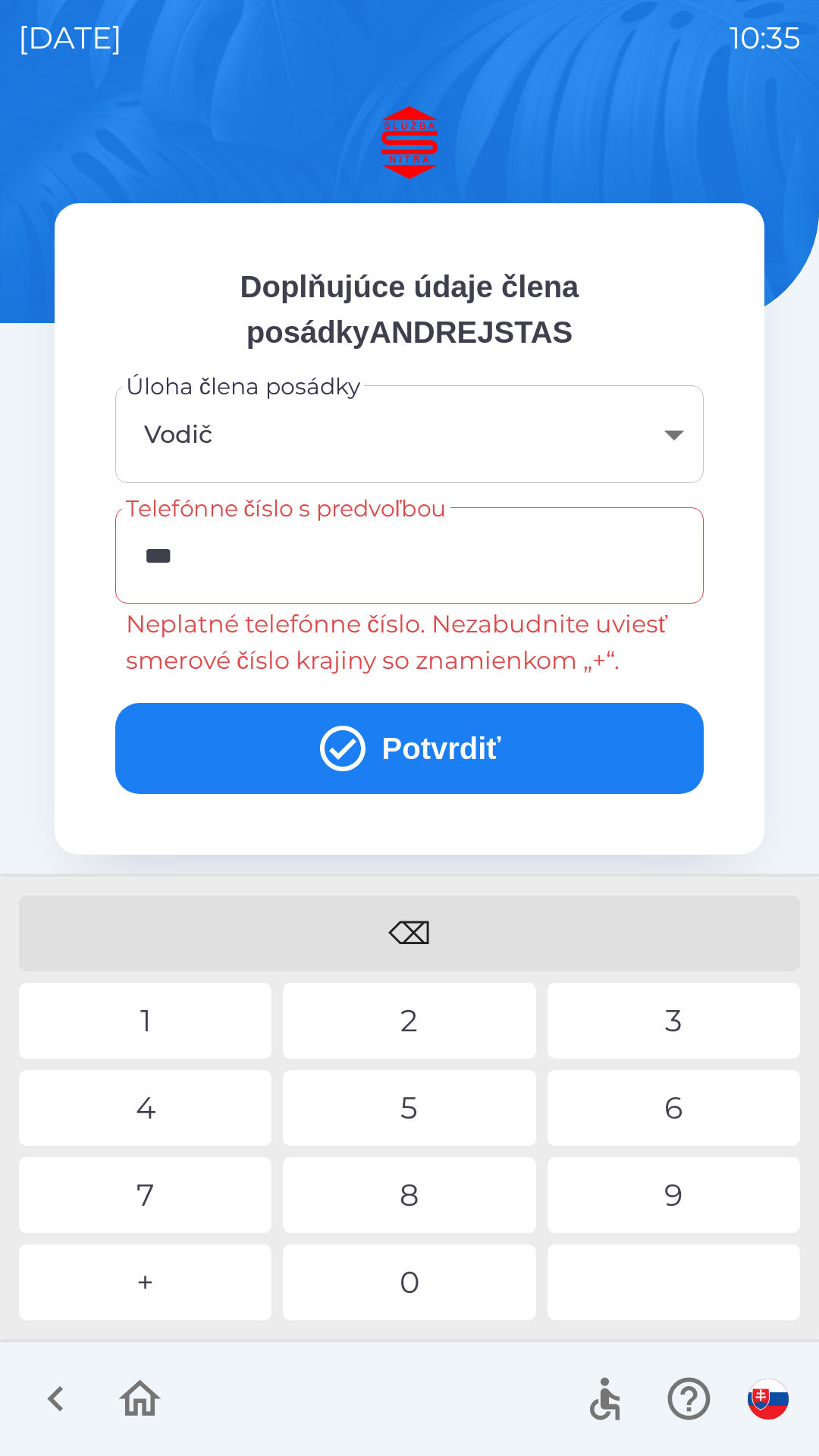
click at [413, 921] on div "⌫" at bounding box center [409, 933] width 781 height 76
type input "*"
click at [416, 922] on div "⌫" at bounding box center [409, 933] width 781 height 76
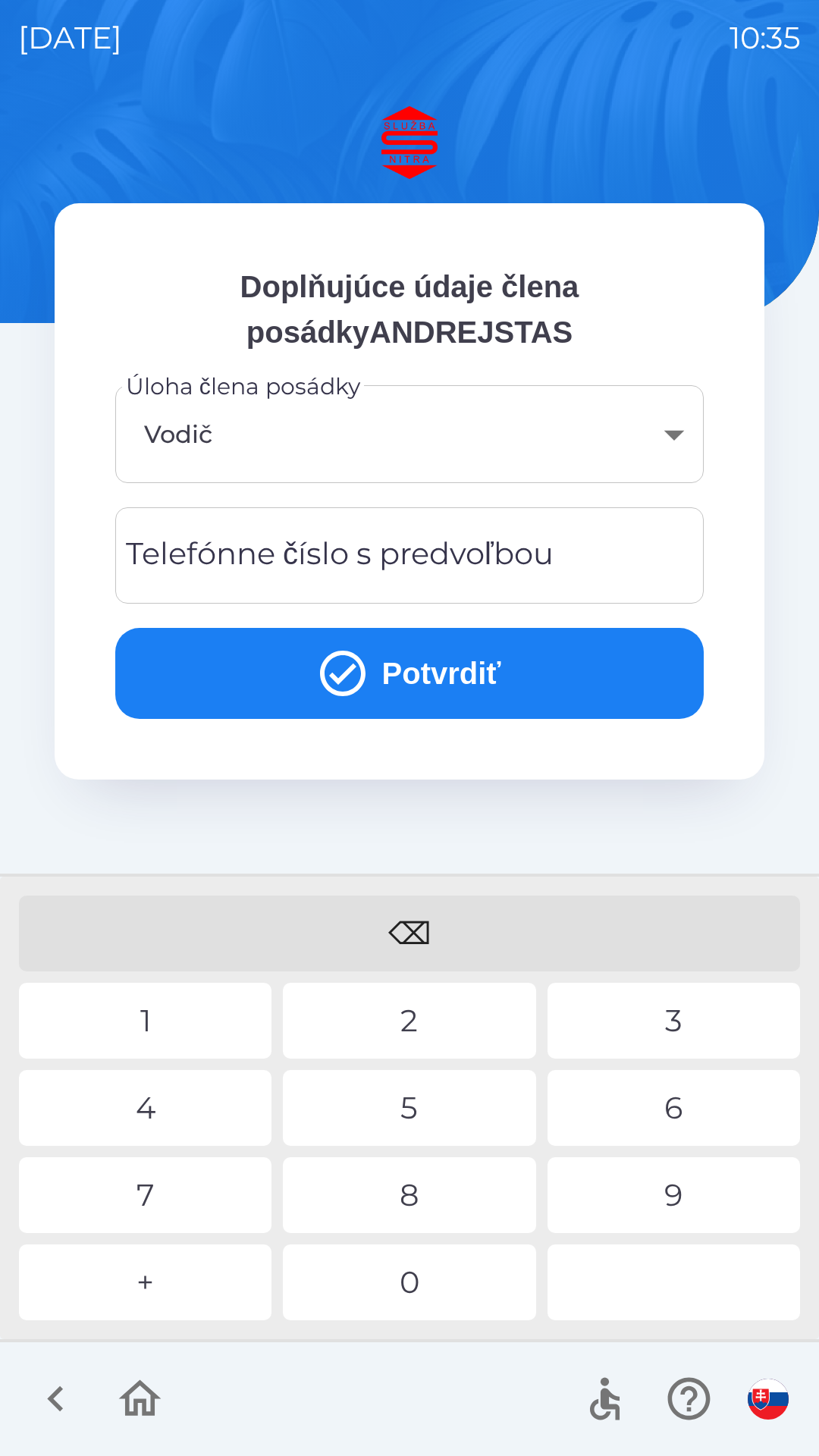
click at [418, 919] on div "⌫" at bounding box center [409, 933] width 781 height 76
click at [411, 920] on div "⌫" at bounding box center [409, 933] width 781 height 76
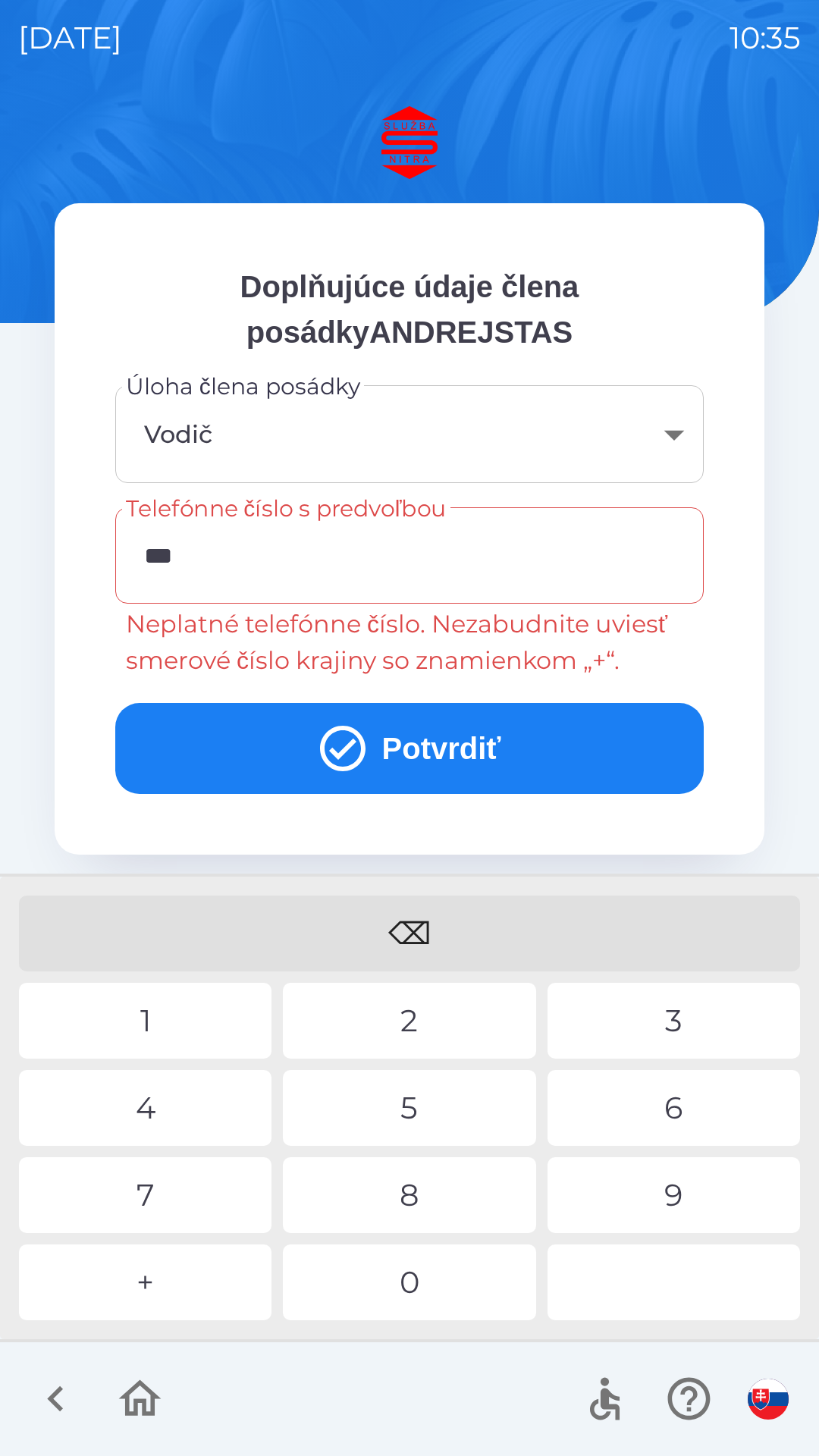
click at [386, 1030] on div "2" at bounding box center [409, 1020] width 252 height 76
click at [219, 1023] on div "1" at bounding box center [145, 1020] width 252 height 76
click at [396, 1120] on div "5" at bounding box center [409, 1107] width 252 height 76
click at [660, 1016] on div "3" at bounding box center [673, 1020] width 252 height 76
click at [416, 1290] on div "0" at bounding box center [409, 1282] width 252 height 76
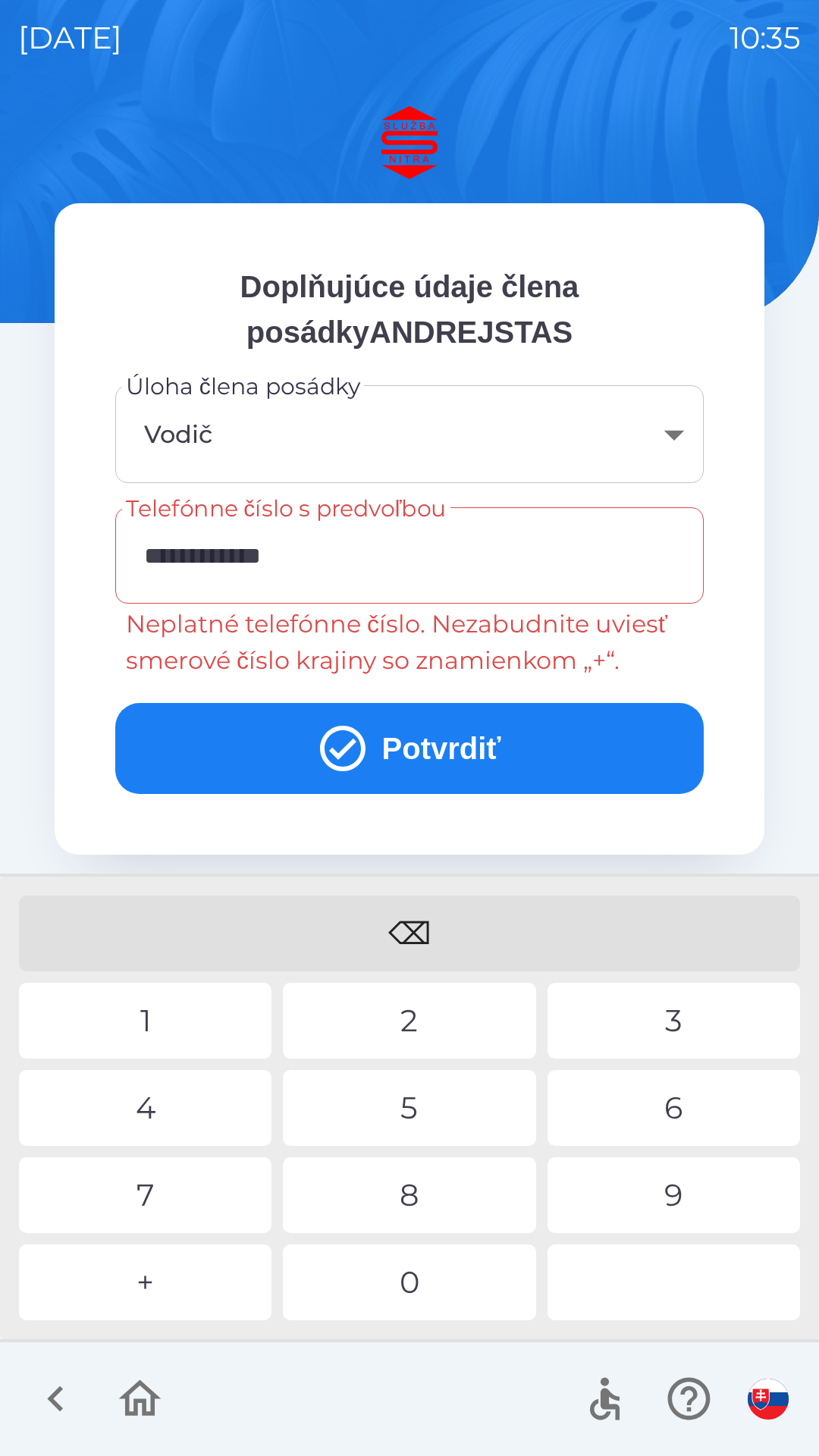
click at [218, 1109] on div "4" at bounding box center [145, 1107] width 252 height 76
type input "**********"
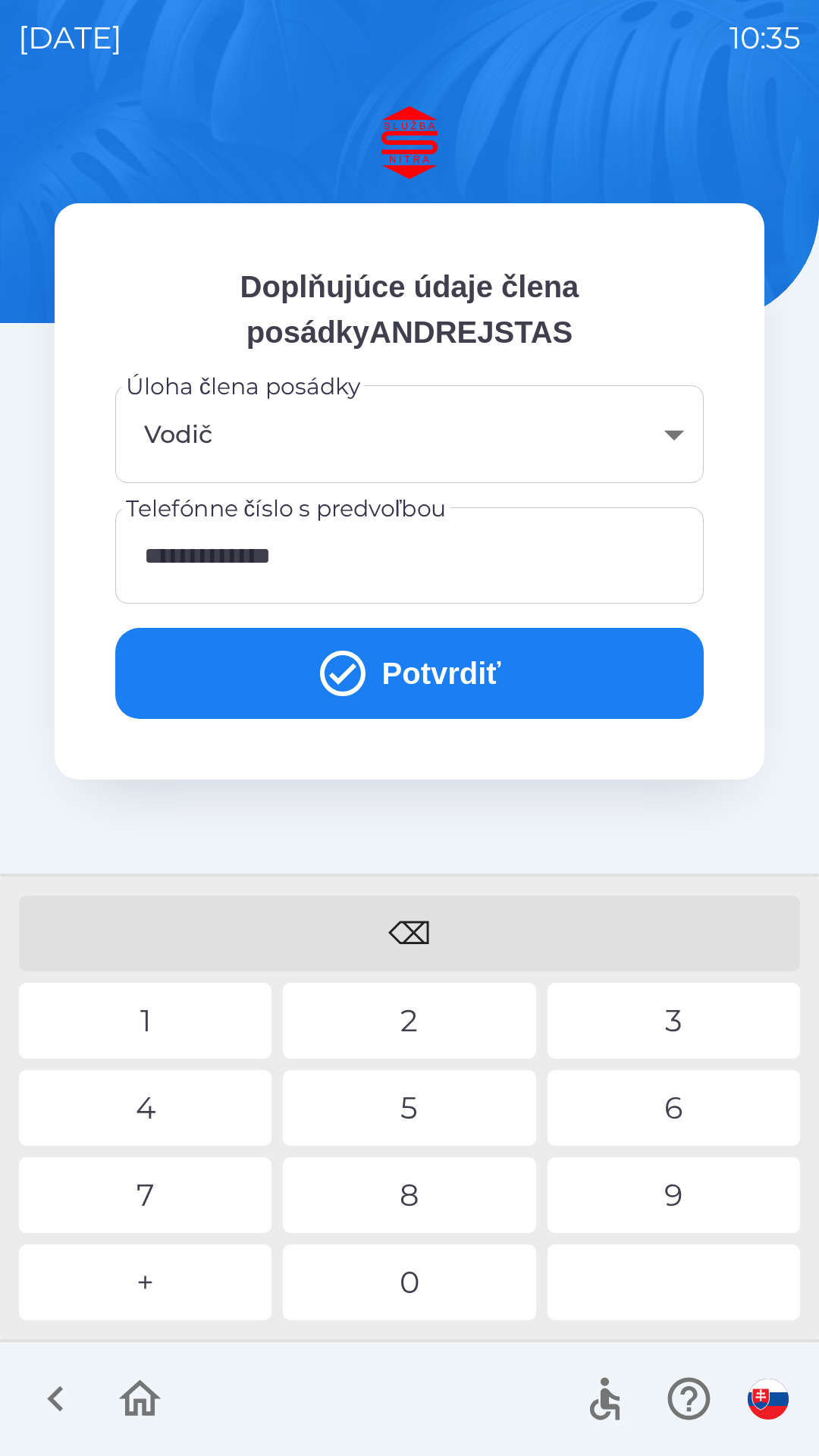
click at [379, 669] on button "Potvrdiť" at bounding box center [409, 674] width 588 height 91
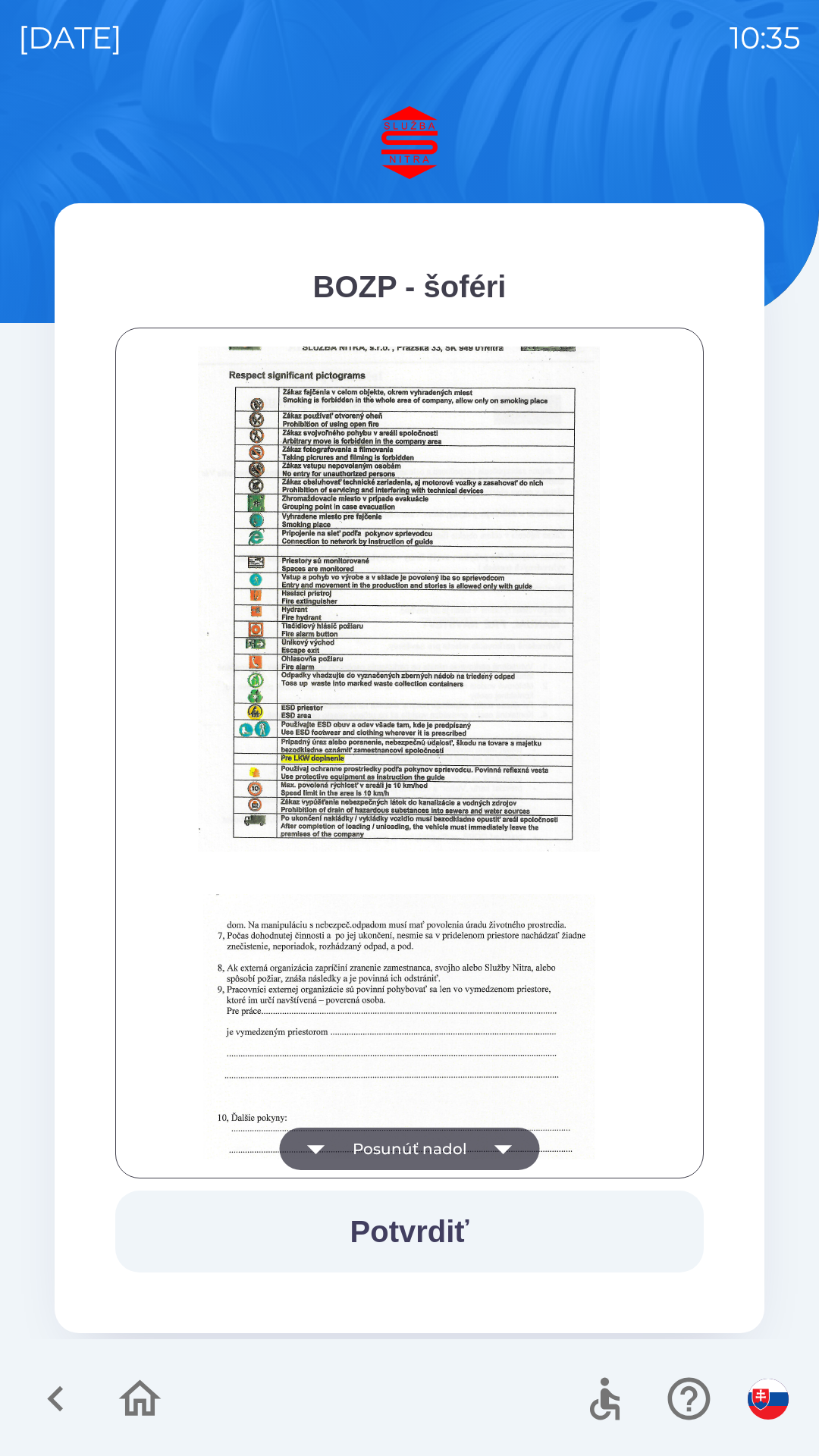
scroll to position [1699, 0]
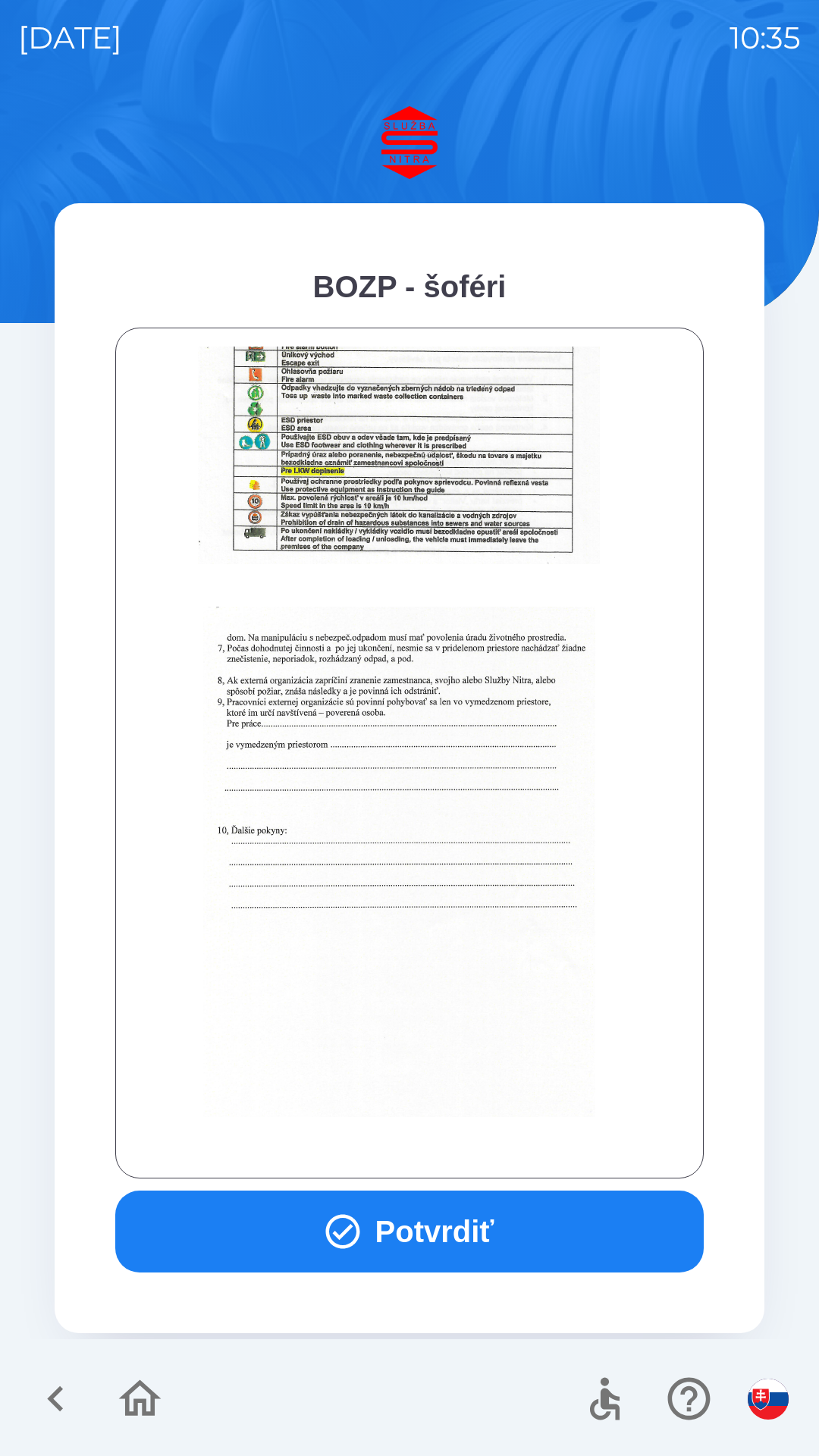
click at [464, 1218] on button "Potvrdiť" at bounding box center [409, 1231] width 588 height 82
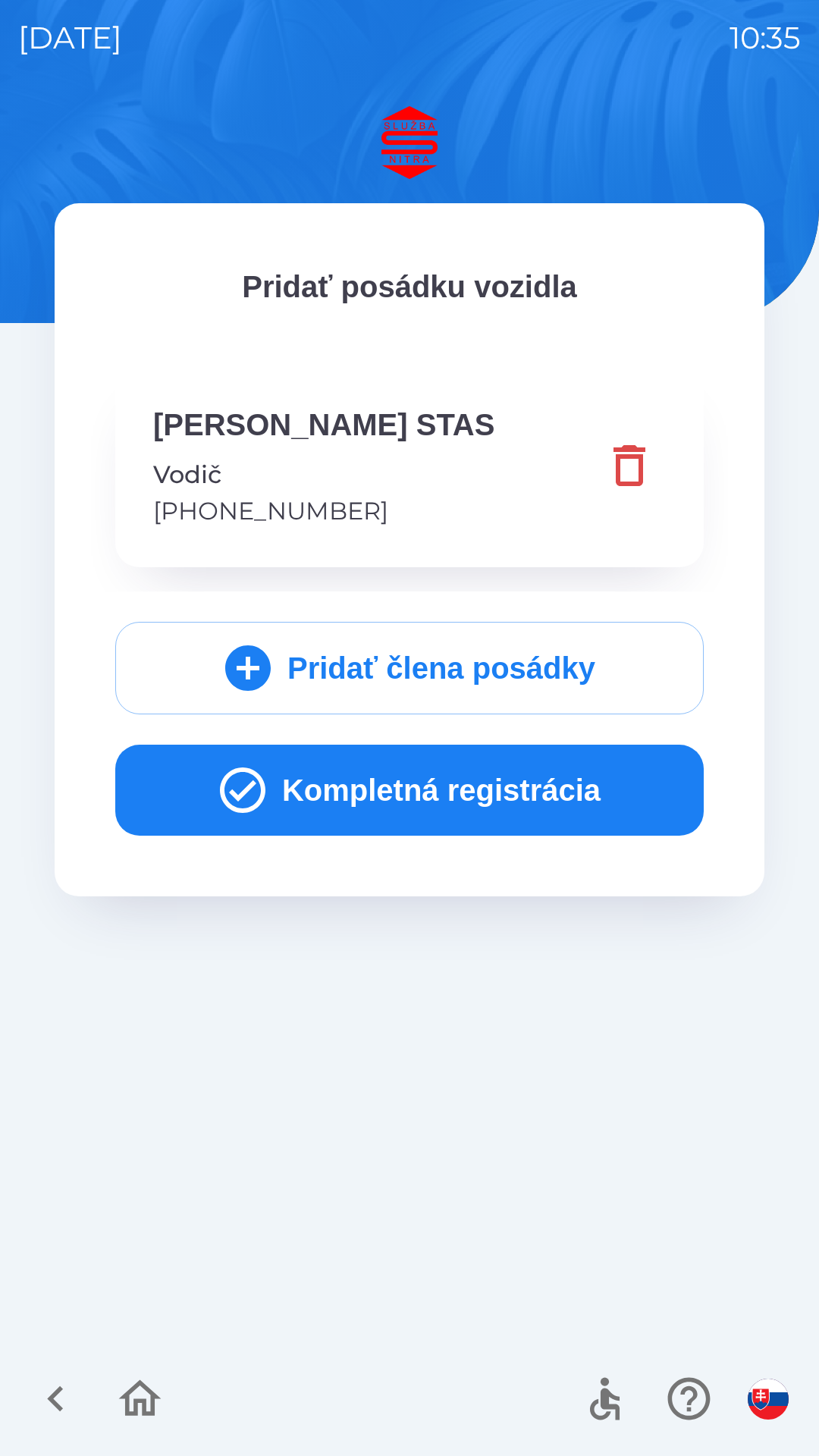
click at [609, 798] on button "Kompletná registrácia" at bounding box center [409, 790] width 588 height 91
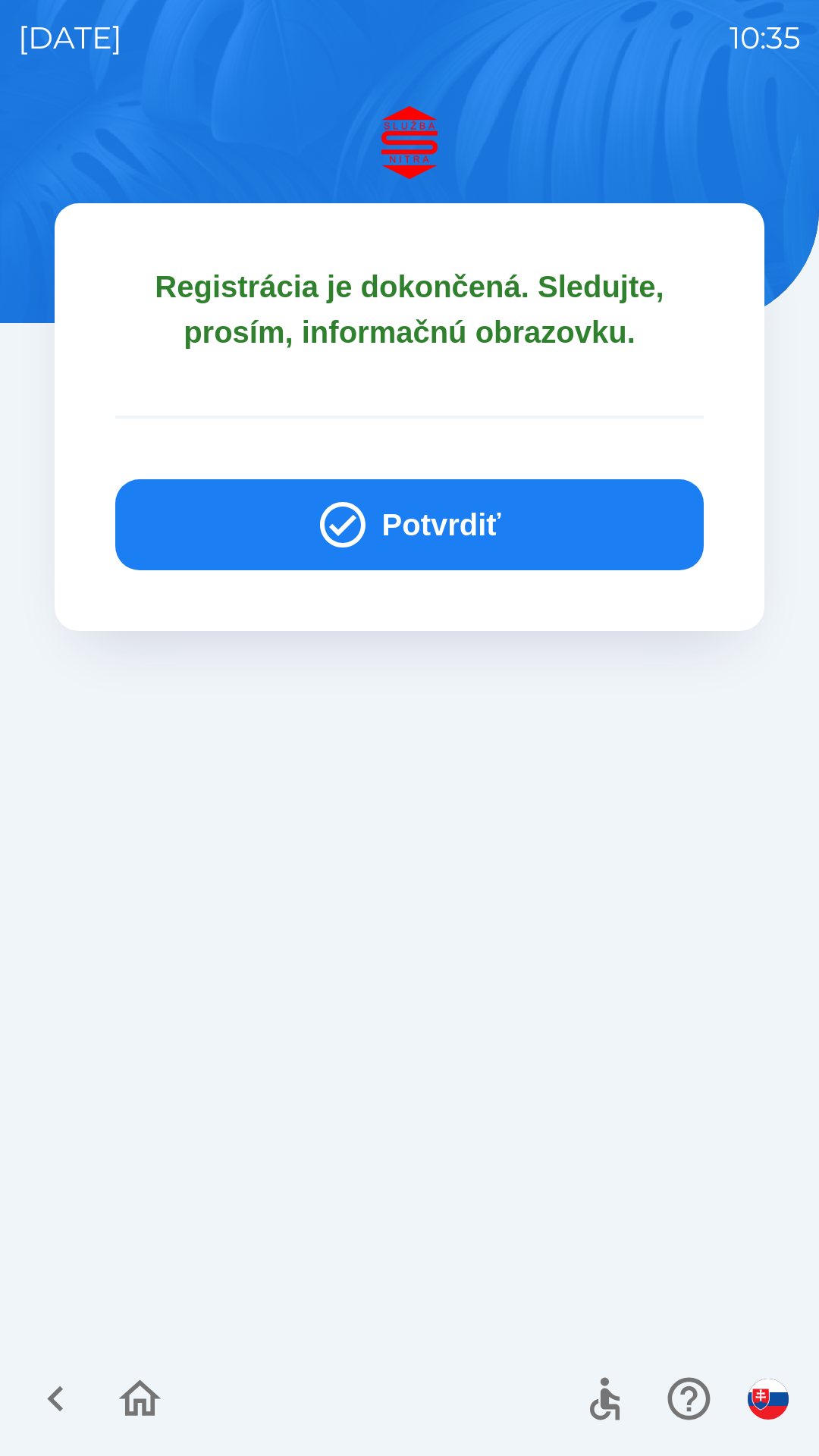
click at [485, 553] on button "Potvrdiť" at bounding box center [409, 525] width 588 height 91
